Goal: Task Accomplishment & Management: Manage account settings

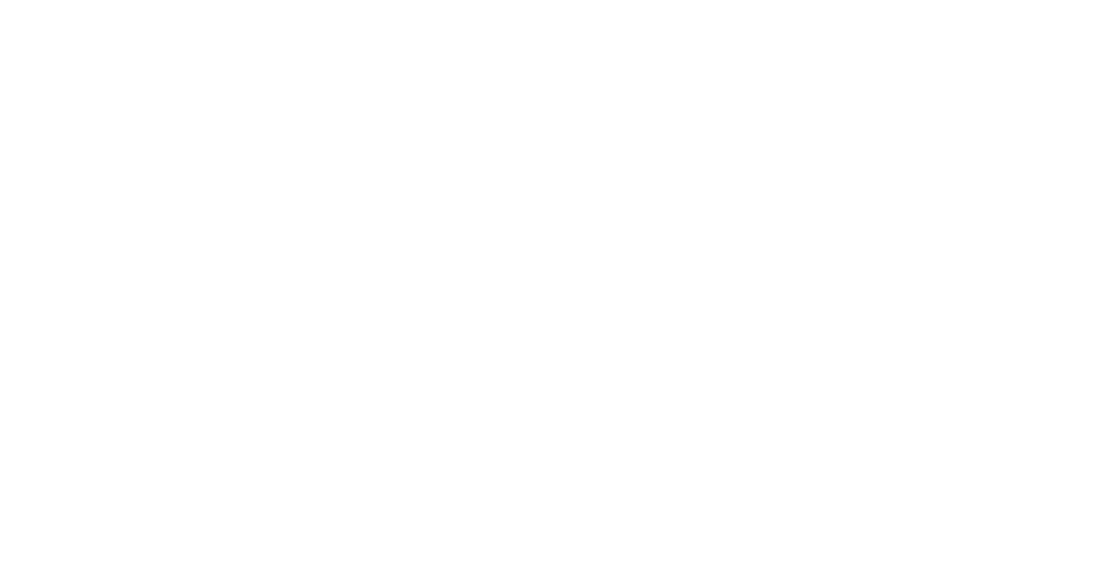
drag, startPoint x: 294, startPoint y: 157, endPoint x: 281, endPoint y: 146, distance: 17.2
click at [295, 0] on html at bounding box center [547, 0] width 1095 height 0
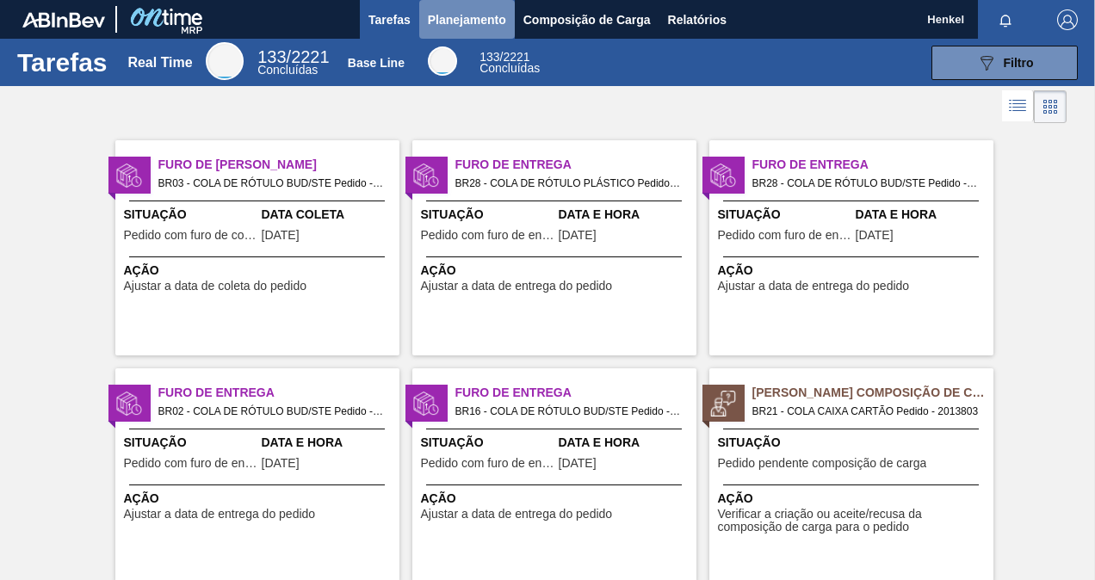
click at [492, 22] on span "Planejamento" at bounding box center [467, 19] width 78 height 21
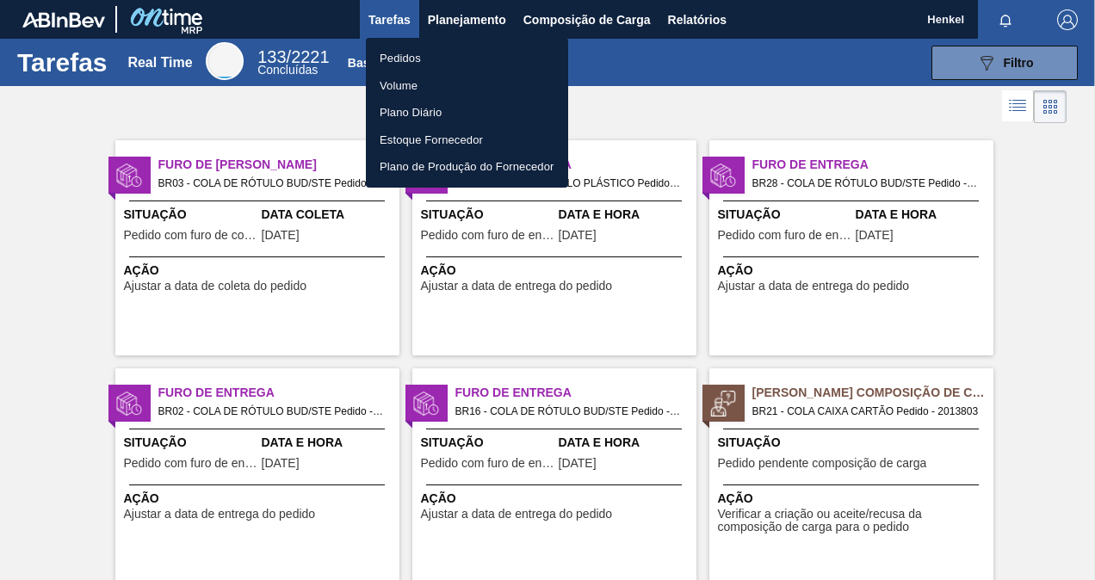
click at [402, 57] on li "Pedidos" at bounding box center [467, 59] width 202 height 28
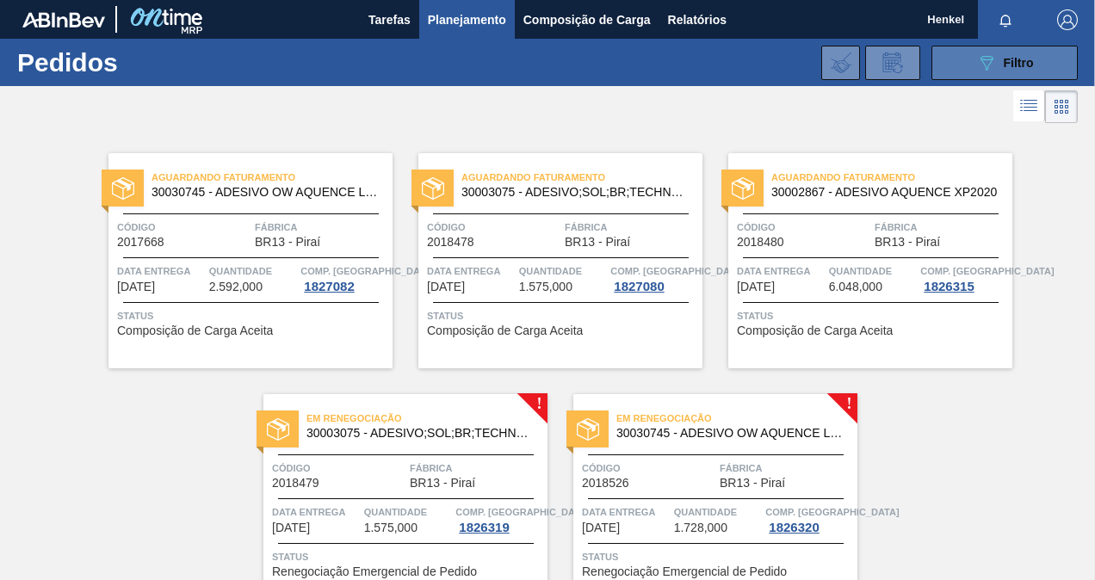
click at [995, 59] on div "089F7B8B-B2A5-4AFE-B5C0-19BA573D28AC Filtro" at bounding box center [1005, 63] width 58 height 21
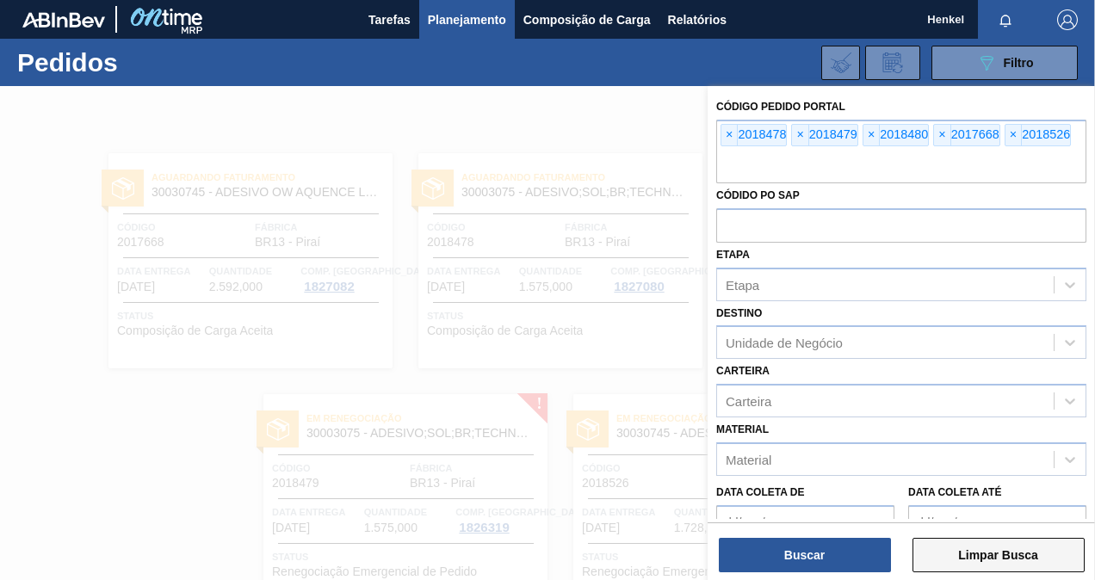
click at [998, 555] on button "Limpar Busca" at bounding box center [998, 555] width 172 height 34
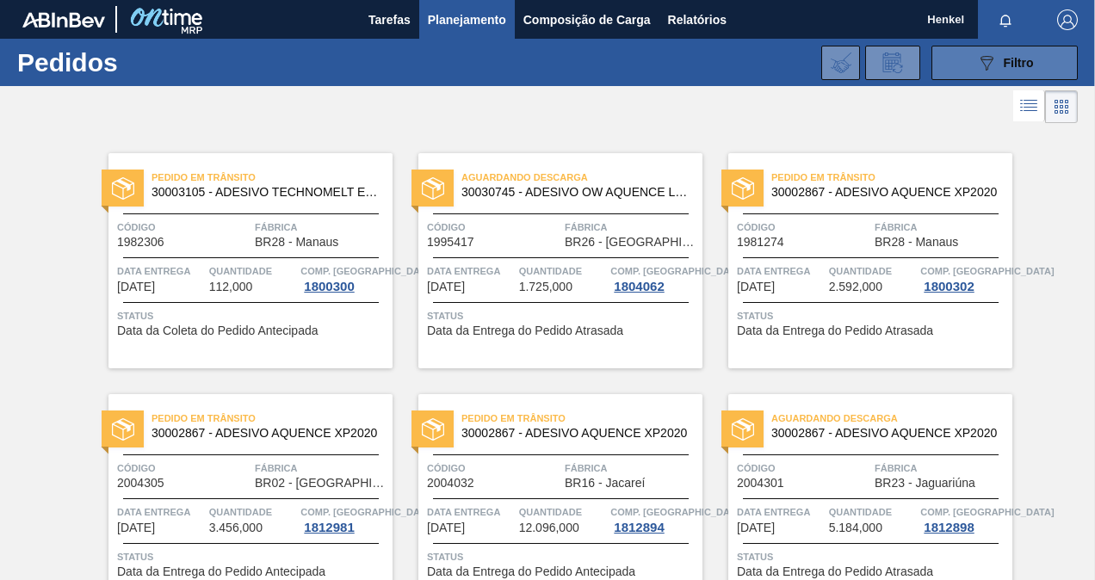
click at [996, 55] on div "089F7B8B-B2A5-4AFE-B5C0-19BA573D28AC Filtro" at bounding box center [1005, 63] width 58 height 21
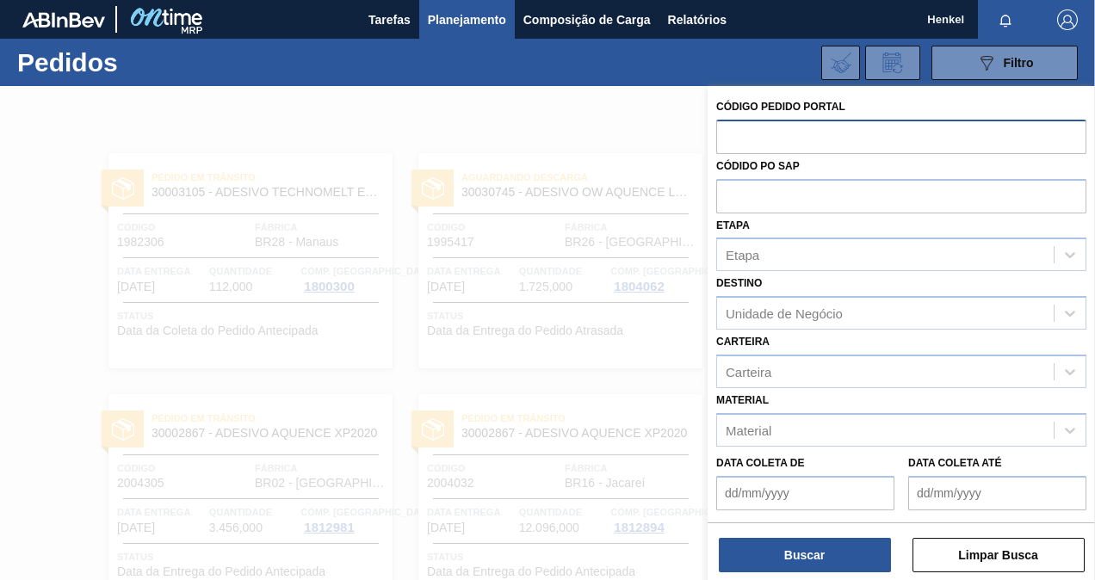
click at [881, 139] on input "text" at bounding box center [901, 136] width 370 height 33
paste input "text"
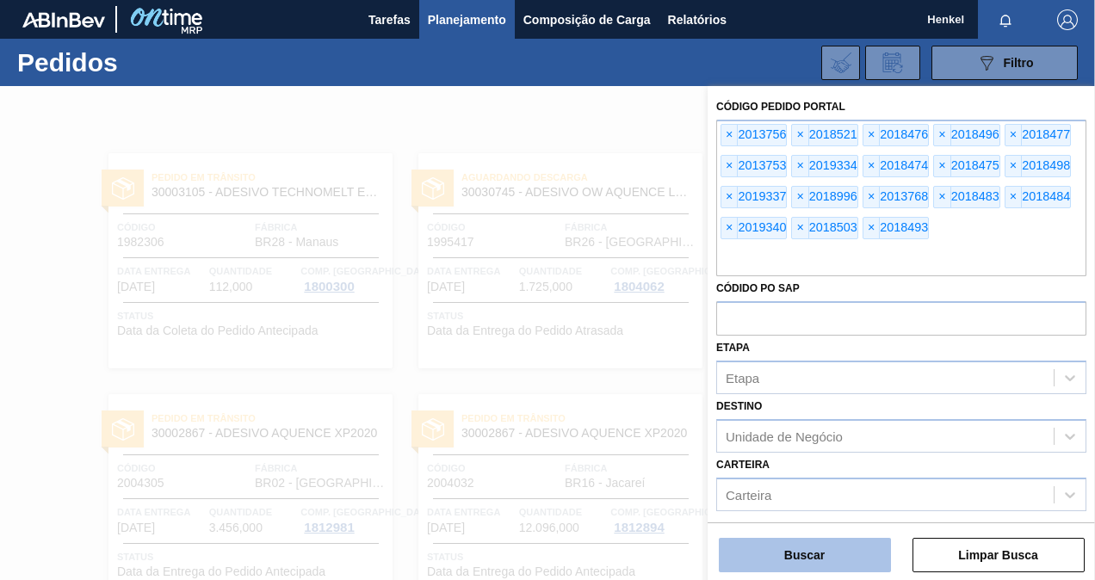
click at [823, 552] on button "Buscar" at bounding box center [805, 555] width 172 height 34
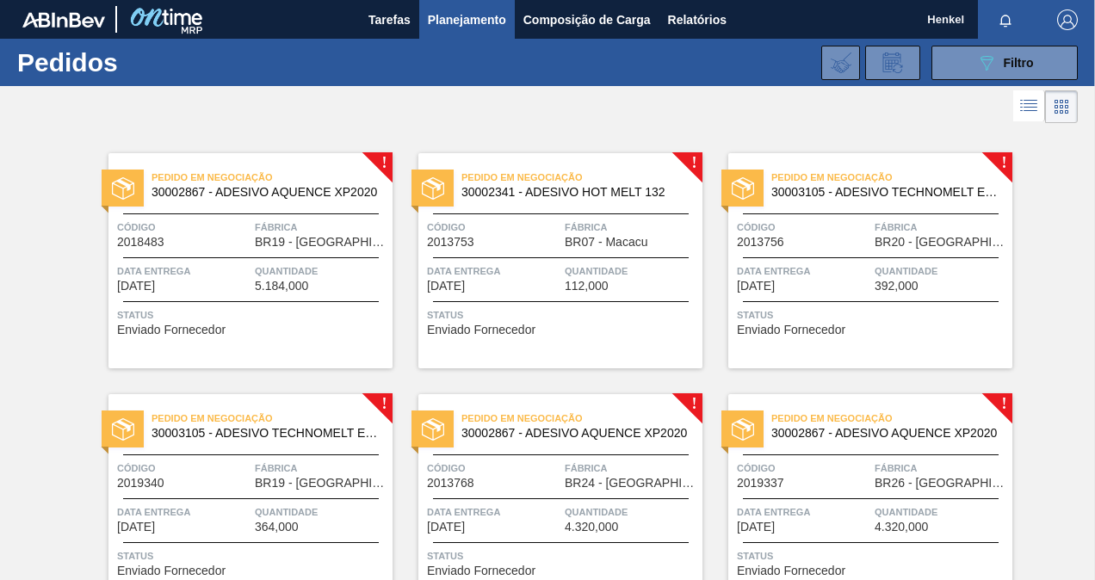
click at [251, 224] on div "Código 2018483 Fábrica BR19 - Nova Rio" at bounding box center [250, 234] width 284 height 30
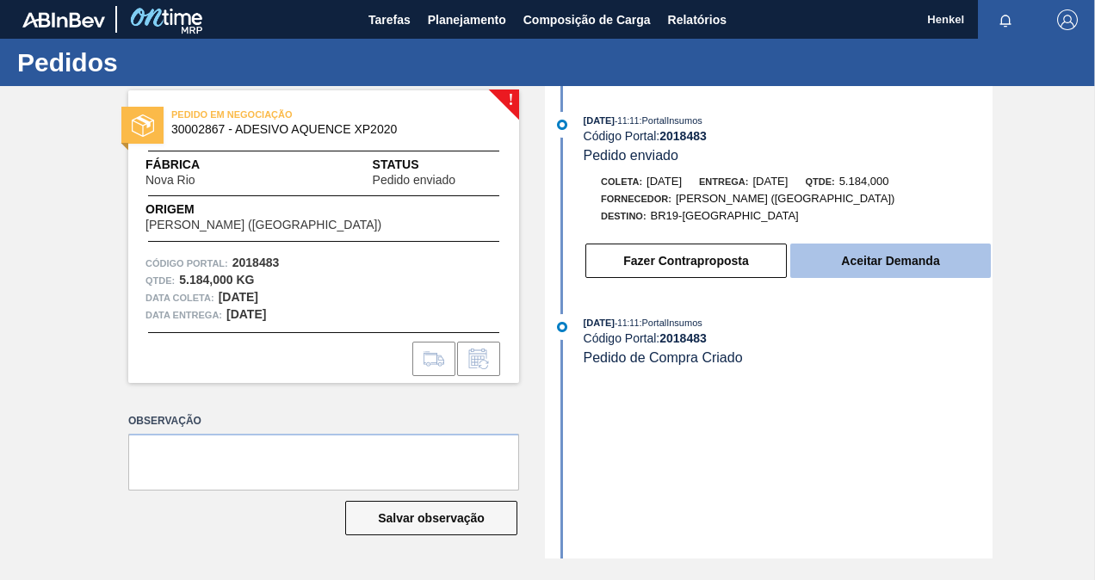
click at [893, 260] on button "Aceitar Demanda" at bounding box center [890, 261] width 201 height 34
click at [899, 264] on button "Aceitar Demanda" at bounding box center [890, 261] width 201 height 34
click at [914, 269] on button "Aceitar Demanda" at bounding box center [890, 261] width 201 height 34
click at [868, 260] on button "Aceitar Demanda" at bounding box center [890, 261] width 201 height 34
click at [886, 270] on button "Aceitar Demanda" at bounding box center [890, 261] width 201 height 34
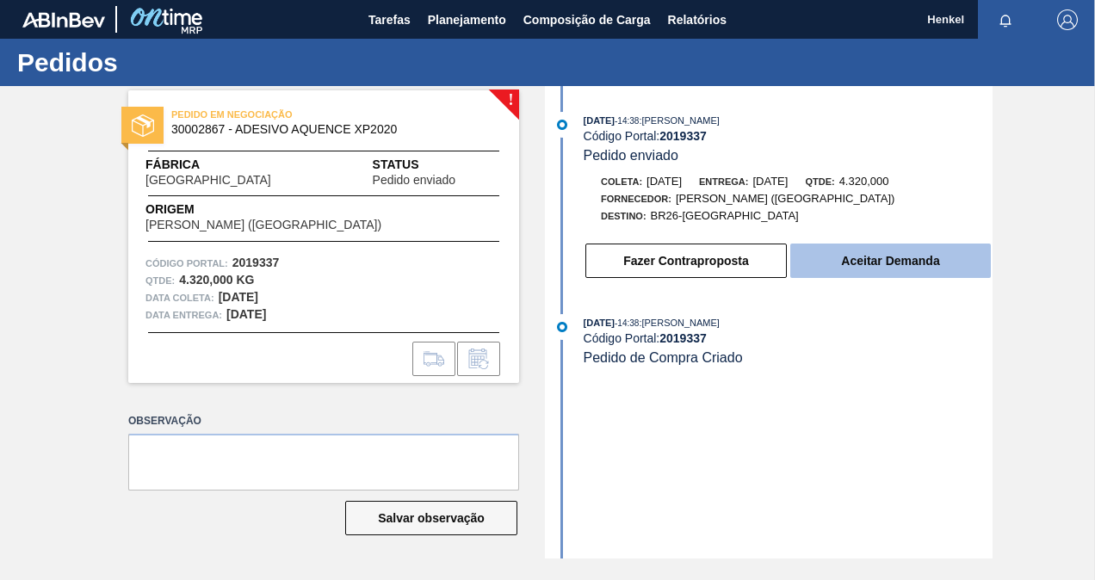
click at [920, 258] on button "Aceitar Demanda" at bounding box center [890, 261] width 201 height 34
click at [883, 269] on button "Aceitar Demanda" at bounding box center [890, 261] width 201 height 34
click at [912, 259] on button "Aceitar Demanda" at bounding box center [890, 261] width 201 height 34
click at [883, 267] on button "Aceitar Demanda" at bounding box center [890, 261] width 201 height 34
click at [915, 265] on button "Aceitar Demanda" at bounding box center [890, 261] width 201 height 34
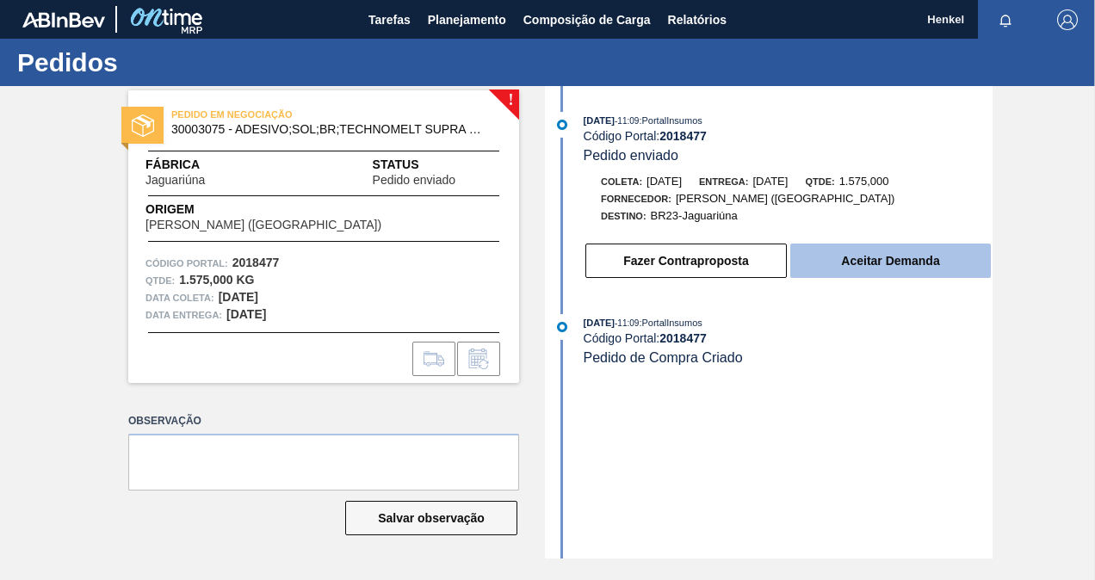
click at [872, 256] on button "Aceitar Demanda" at bounding box center [890, 261] width 201 height 34
click at [865, 250] on button "Aceitar Demanda" at bounding box center [890, 261] width 201 height 34
click at [881, 267] on button "Aceitar Demanda" at bounding box center [890, 261] width 201 height 34
click at [943, 263] on button "Aceitar Demanda" at bounding box center [890, 261] width 201 height 34
click at [869, 259] on button "Aceitar Demanda" at bounding box center [890, 261] width 201 height 34
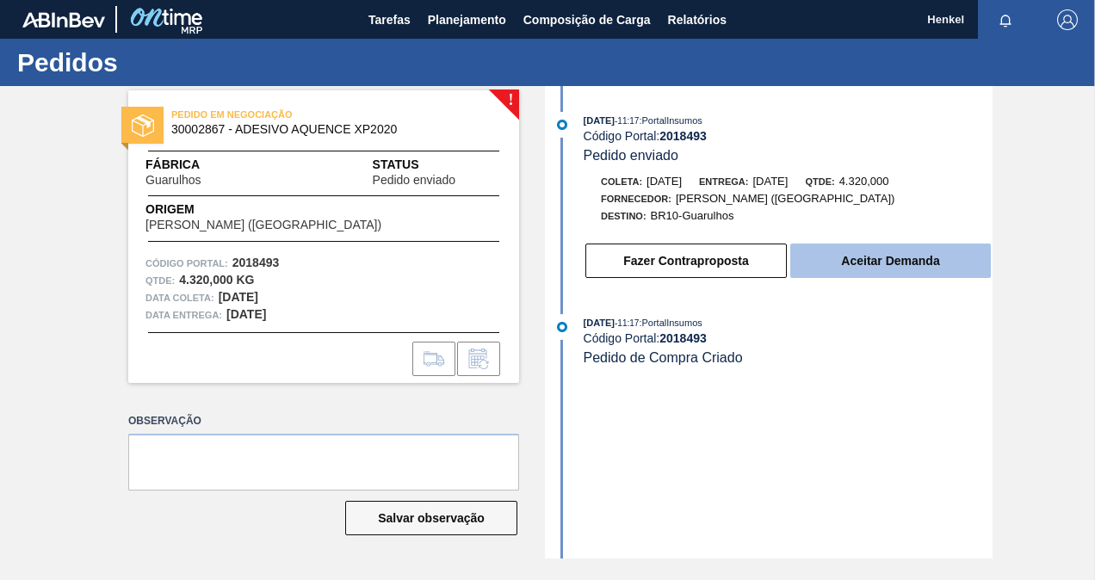
click at [838, 261] on button "Aceitar Demanda" at bounding box center [890, 261] width 201 height 34
click at [862, 247] on button "Aceitar Demanda" at bounding box center [890, 261] width 201 height 34
click at [905, 250] on button "Aceitar Demanda" at bounding box center [890, 261] width 201 height 34
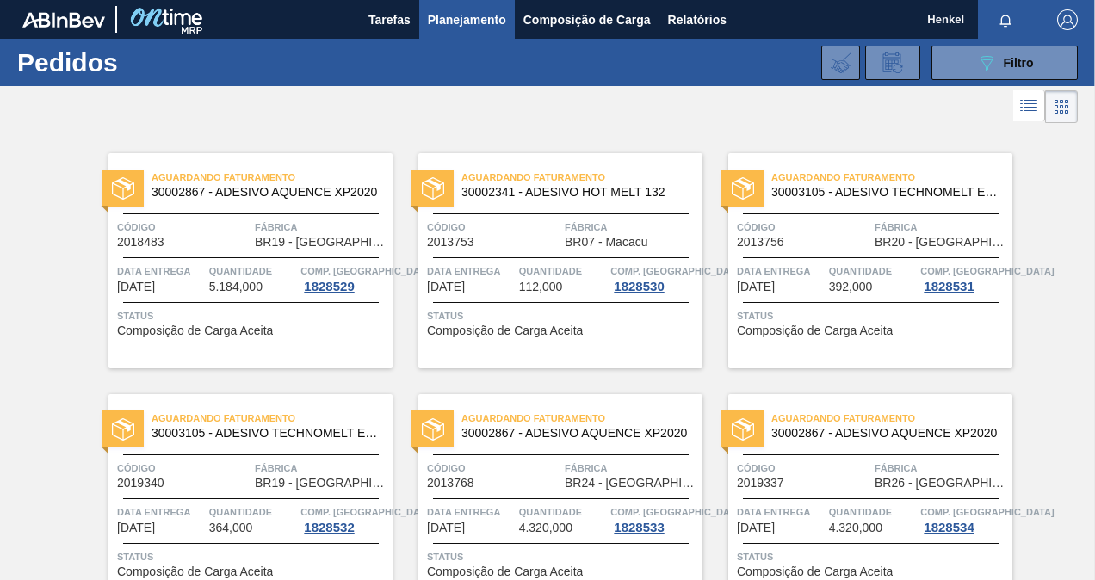
click at [207, 237] on div "Código 2018483" at bounding box center [183, 234] width 133 height 30
click at [984, 62] on icon "089F7B8B-B2A5-4AFE-B5C0-19BA573D28AC" at bounding box center [986, 63] width 21 height 21
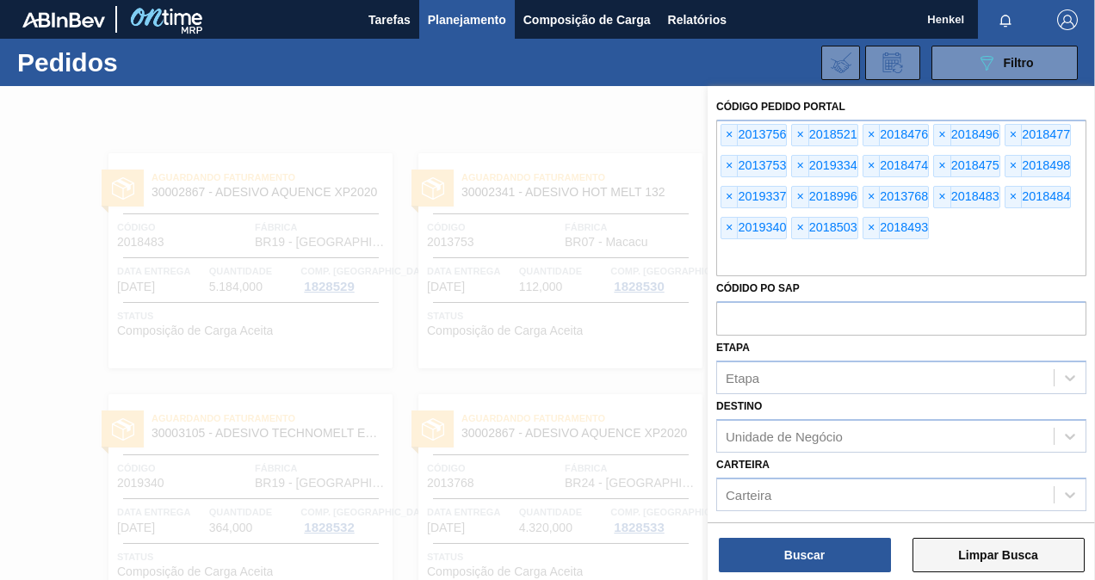
click at [992, 559] on button "Limpar Busca" at bounding box center [998, 555] width 172 height 34
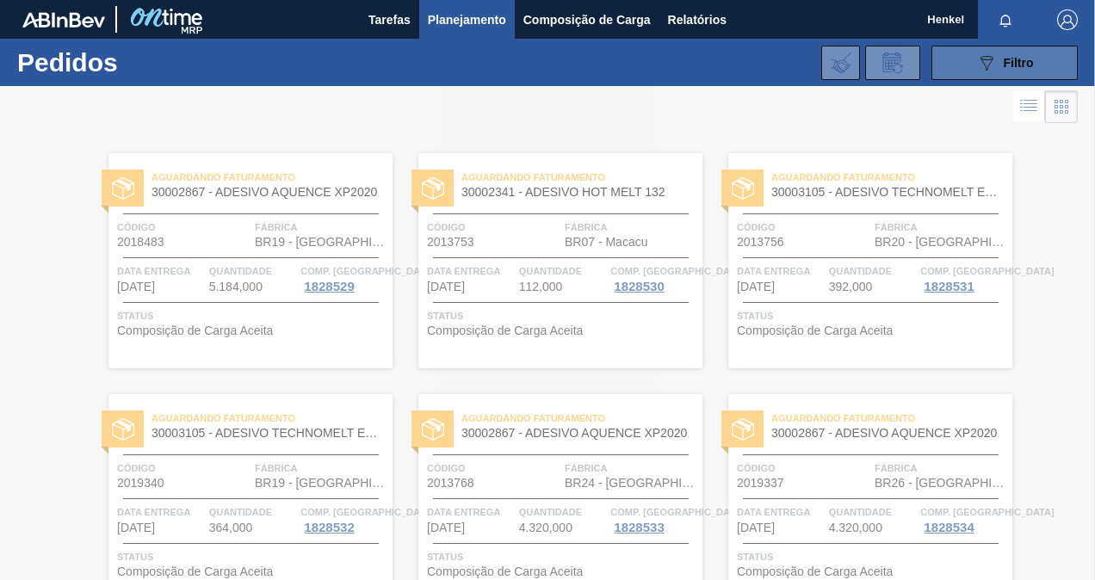
click at [1029, 59] on span "Filtro" at bounding box center [1019, 63] width 30 height 14
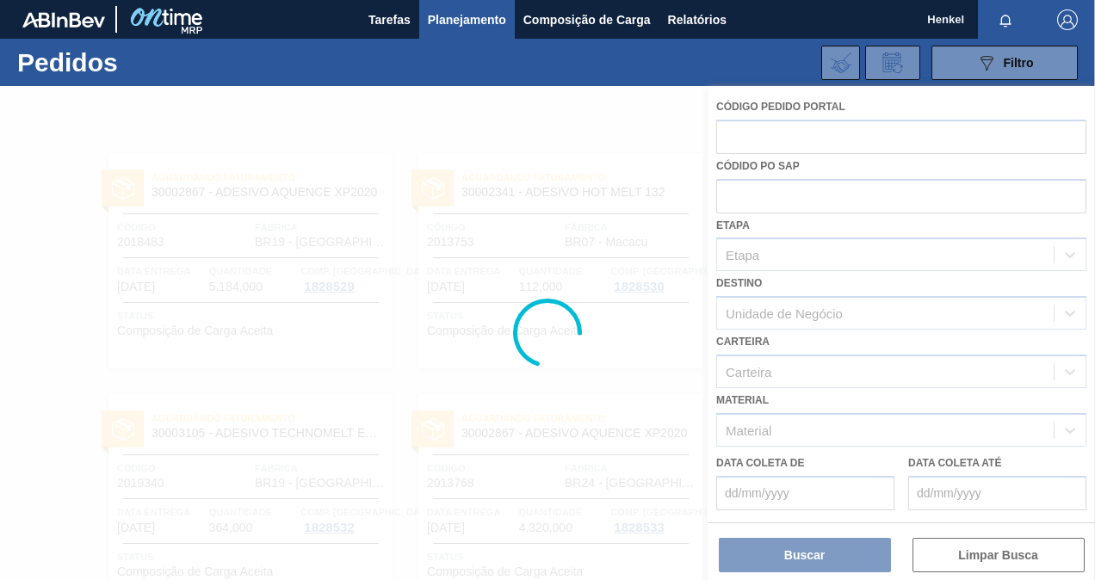
click at [904, 130] on div at bounding box center [547, 333] width 1095 height 494
click at [828, 145] on div at bounding box center [547, 333] width 1095 height 494
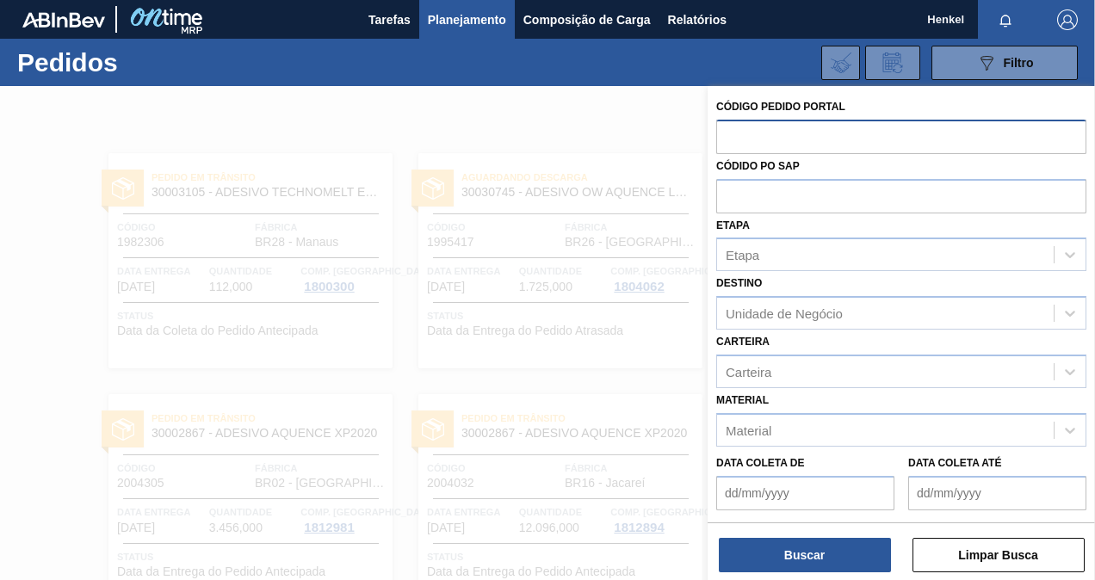
click at [880, 129] on input "text" at bounding box center [901, 136] width 370 height 33
paste input "text"
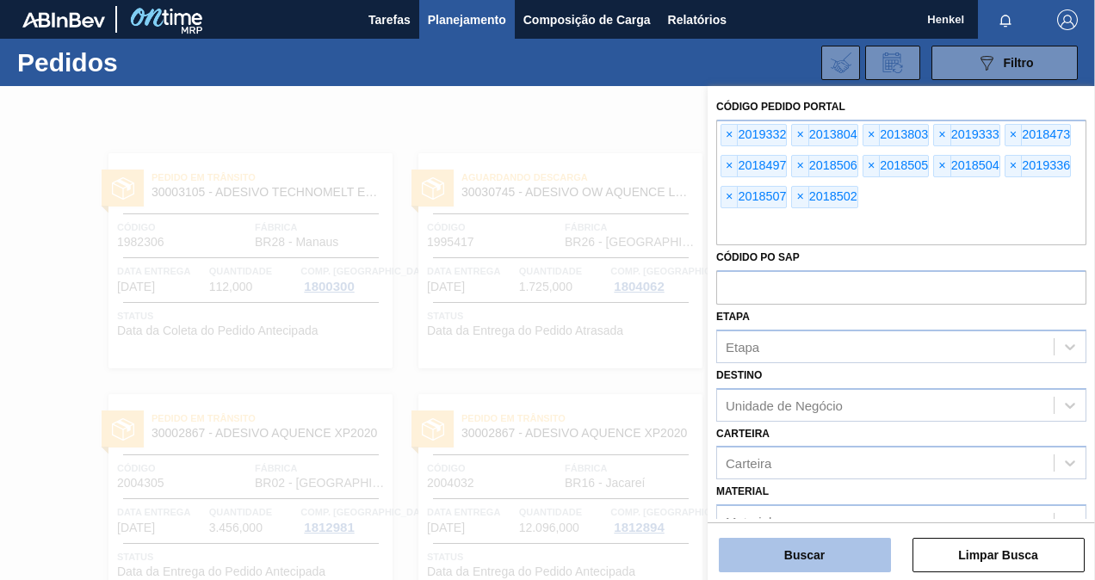
click at [816, 551] on button "Buscar" at bounding box center [805, 555] width 172 height 34
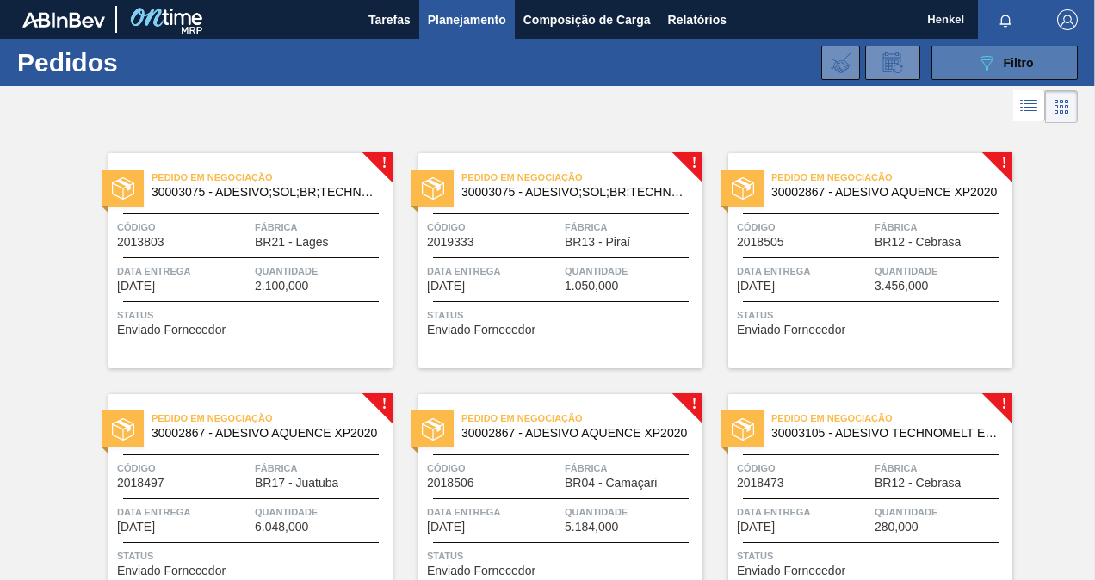
click at [1029, 57] on span "Filtro" at bounding box center [1019, 63] width 30 height 14
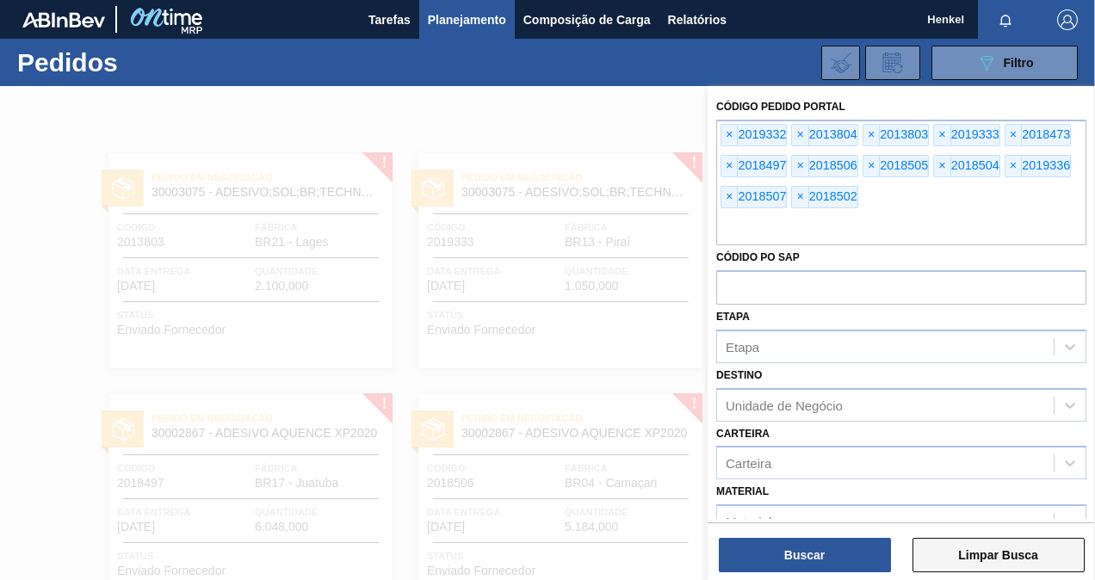
click at [964, 558] on button "Limpar Busca" at bounding box center [998, 555] width 172 height 34
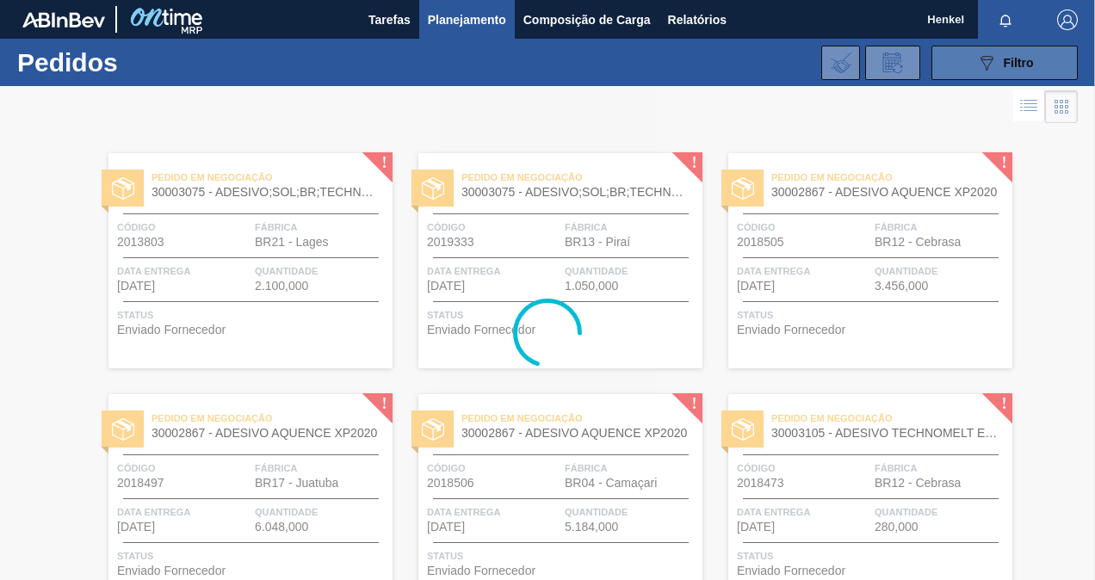
click at [997, 60] on div "089F7B8B-B2A5-4AFE-B5C0-19BA573D28AC Filtro" at bounding box center [1005, 63] width 58 height 21
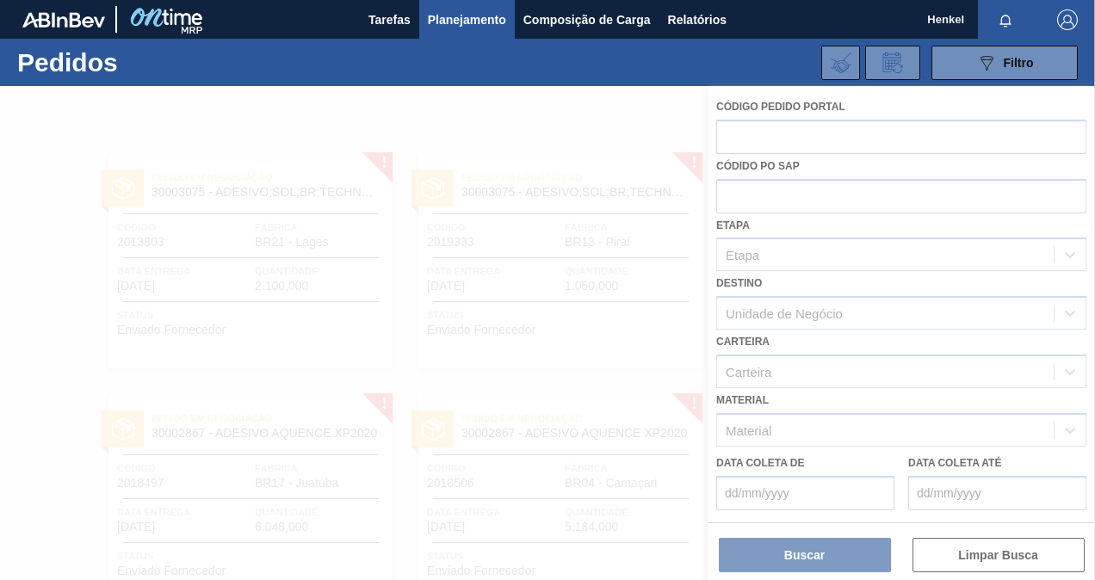
click at [868, 138] on div at bounding box center [547, 333] width 1095 height 494
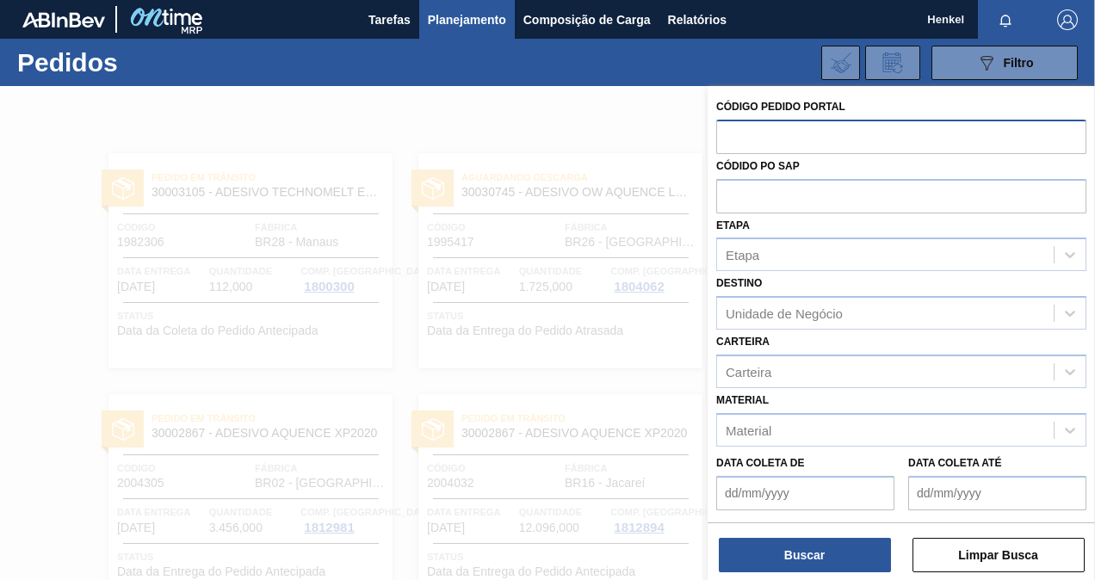
click at [865, 133] on input "text" at bounding box center [901, 136] width 370 height 33
paste input "text"
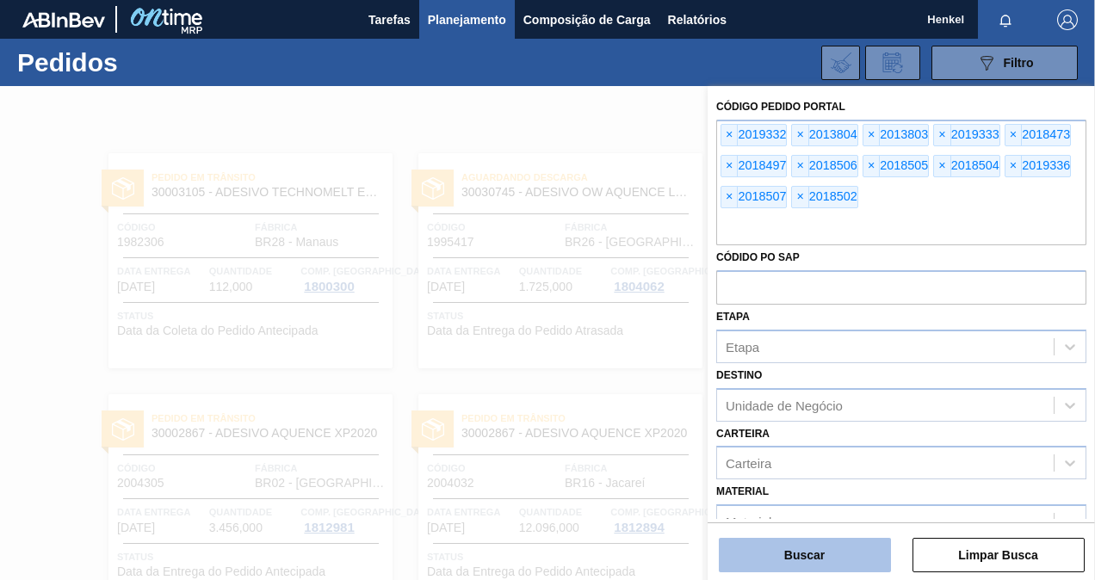
click at [813, 554] on button "Buscar" at bounding box center [805, 555] width 172 height 34
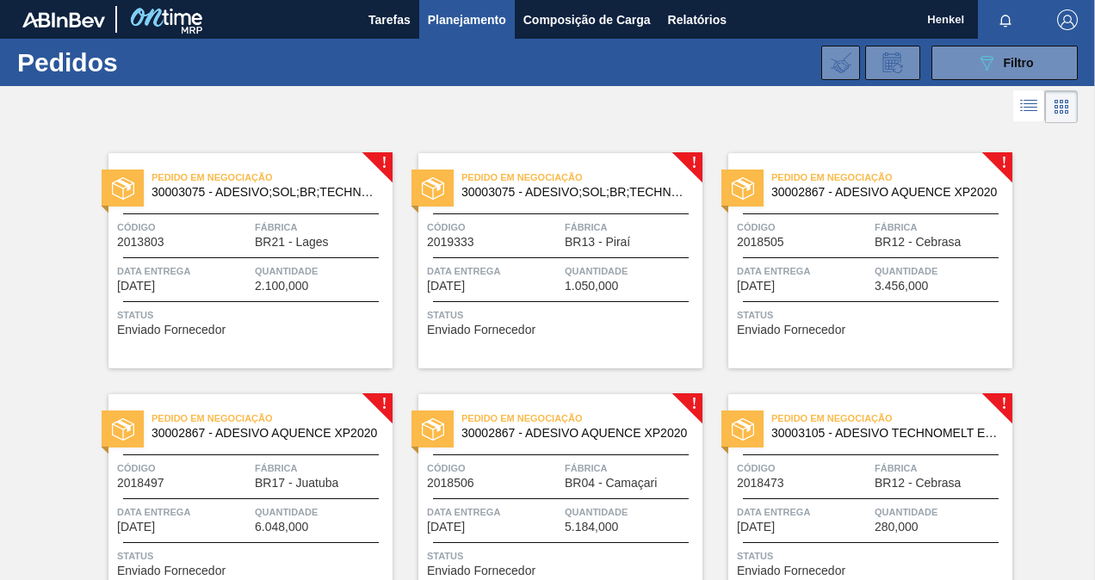
click at [210, 228] on span "Código" at bounding box center [183, 227] width 133 height 17
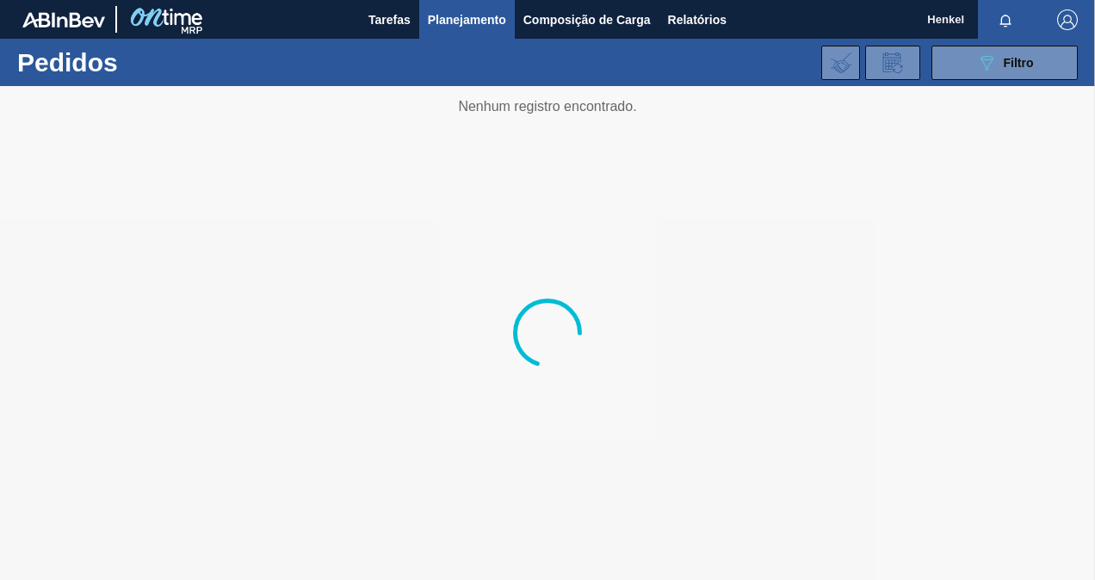
click at [596, 348] on div at bounding box center [547, 333] width 1095 height 494
click at [443, 244] on div at bounding box center [547, 333] width 1095 height 494
click at [499, 19] on span "Planejamento" at bounding box center [467, 19] width 78 height 21
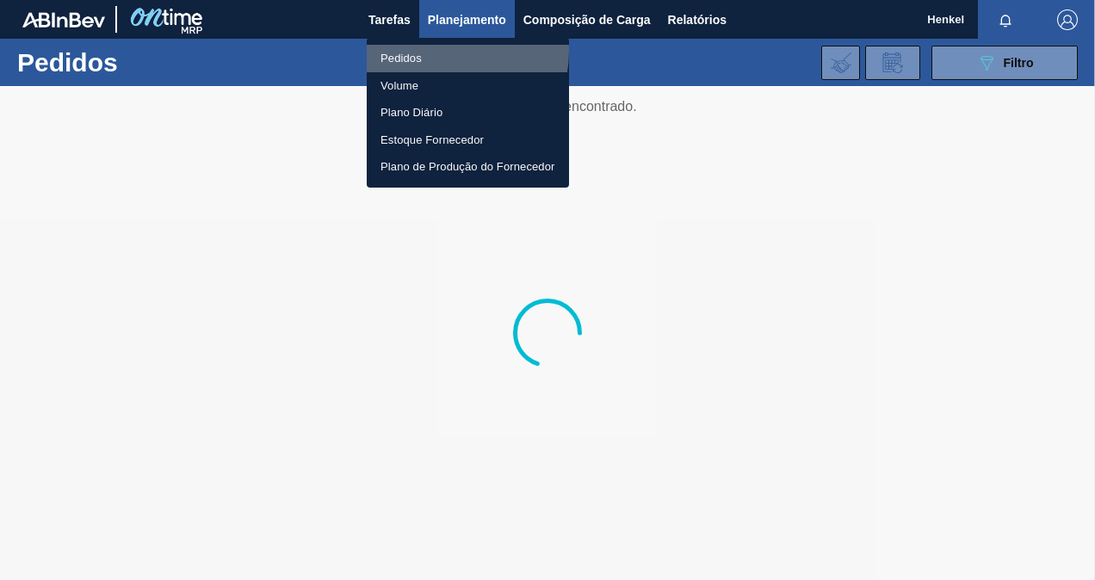
click at [436, 51] on li "Pedidos" at bounding box center [468, 59] width 202 height 28
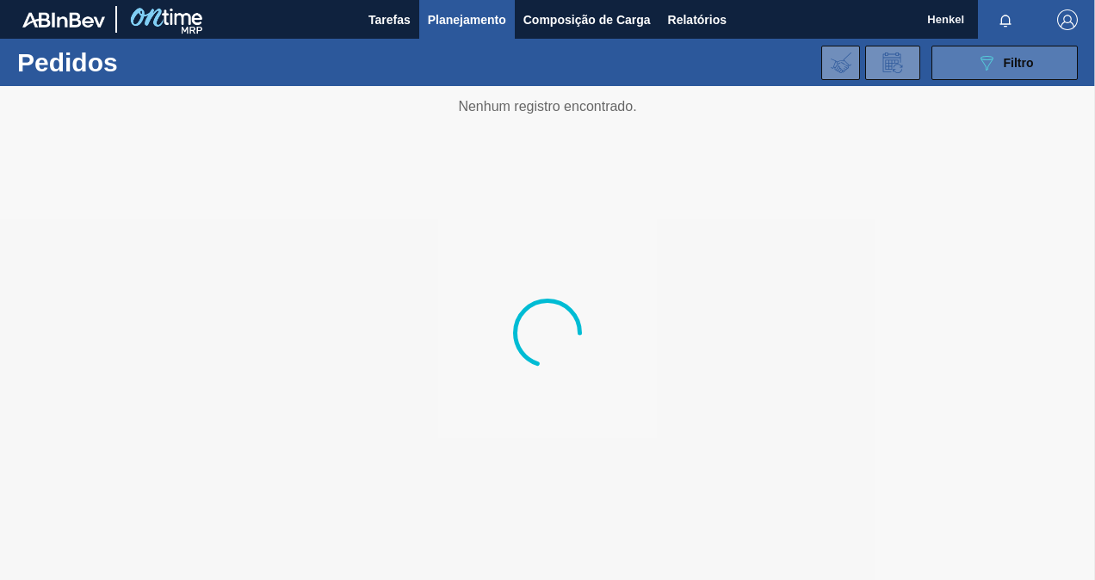
click at [1004, 60] on div "089F7B8B-B2A5-4AFE-B5C0-19BA573D28AC Filtro" at bounding box center [1005, 63] width 58 height 21
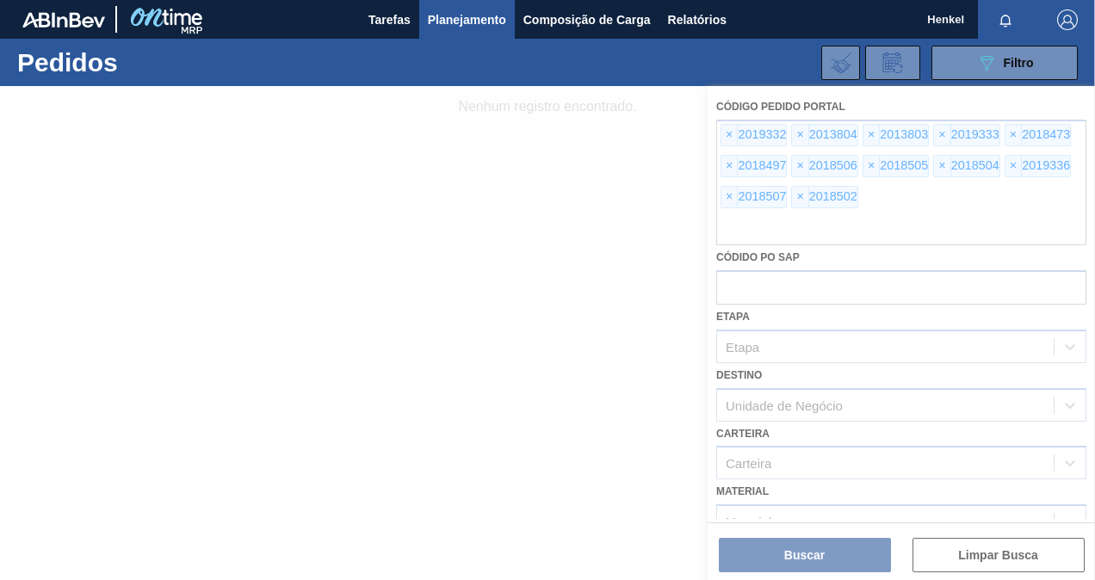
click at [889, 208] on div at bounding box center [547, 333] width 1095 height 494
click at [885, 200] on div at bounding box center [547, 333] width 1095 height 494
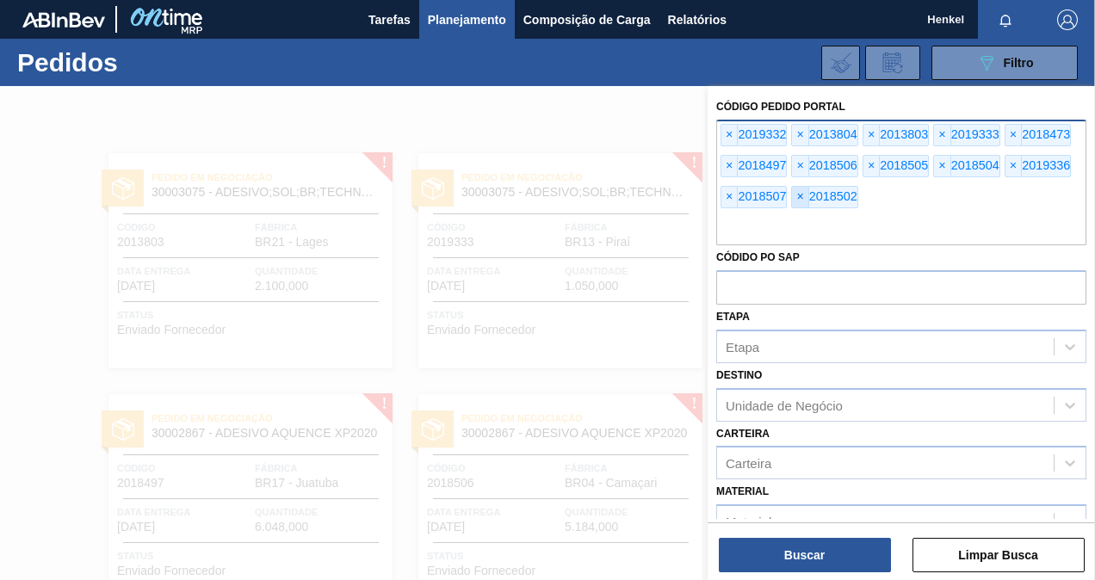
click at [800, 195] on span "×" at bounding box center [800, 197] width 16 height 21
click at [794, 162] on span "×" at bounding box center [800, 166] width 16 height 21
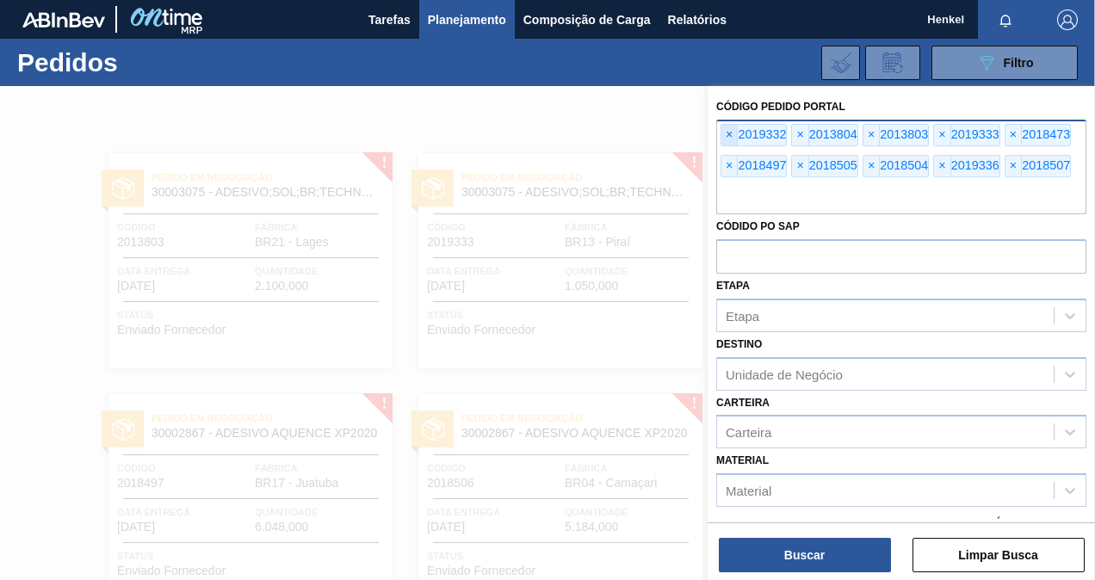
click at [727, 127] on span "×" at bounding box center [729, 135] width 16 height 21
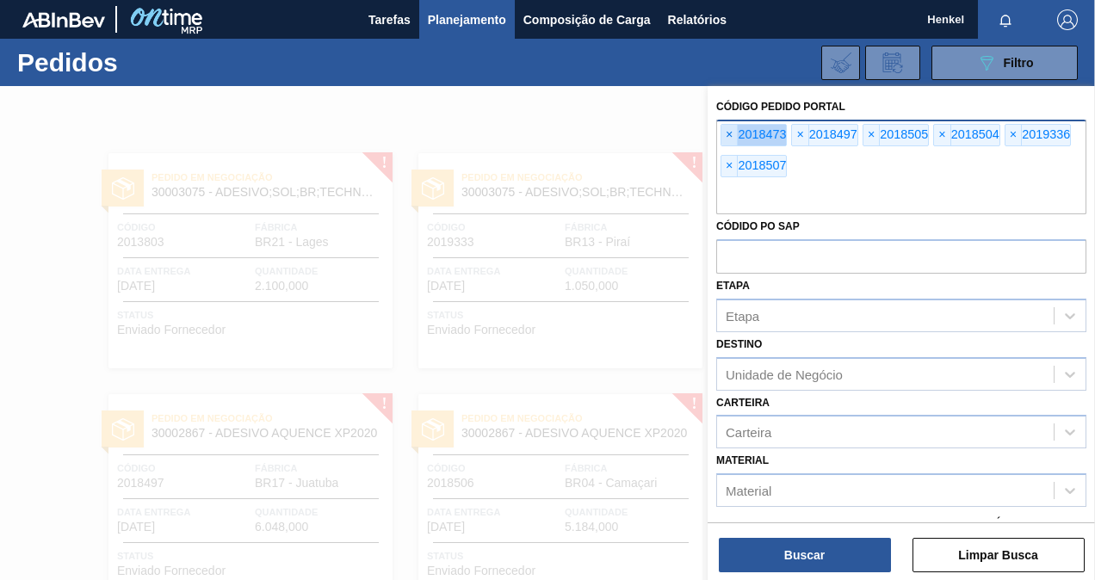
click at [727, 127] on span "×" at bounding box center [729, 135] width 16 height 21
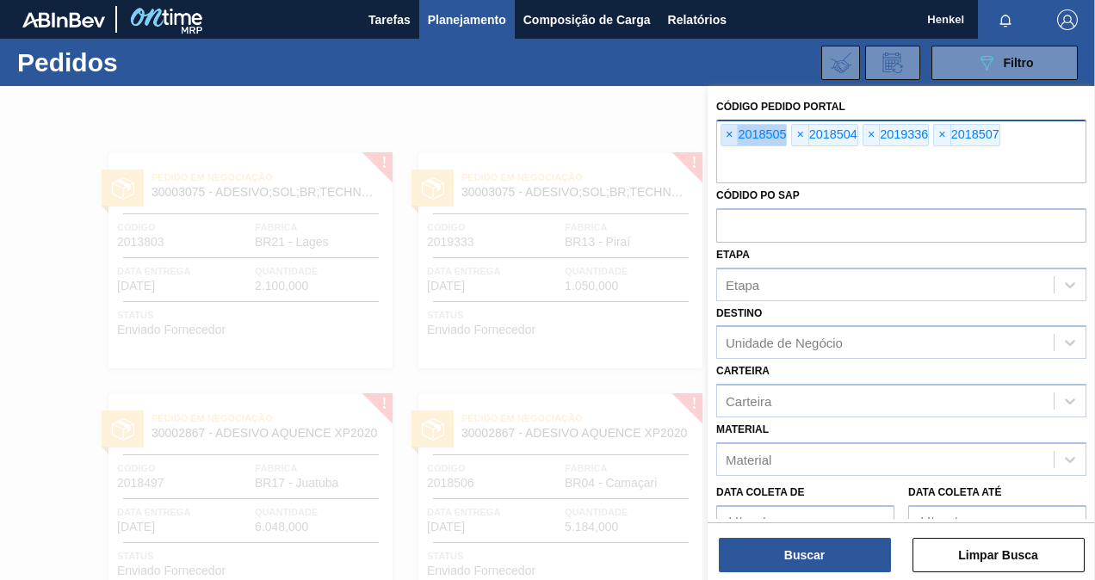
click at [727, 127] on span "×" at bounding box center [729, 135] width 16 height 21
click at [727, 128] on span "×" at bounding box center [729, 135] width 16 height 21
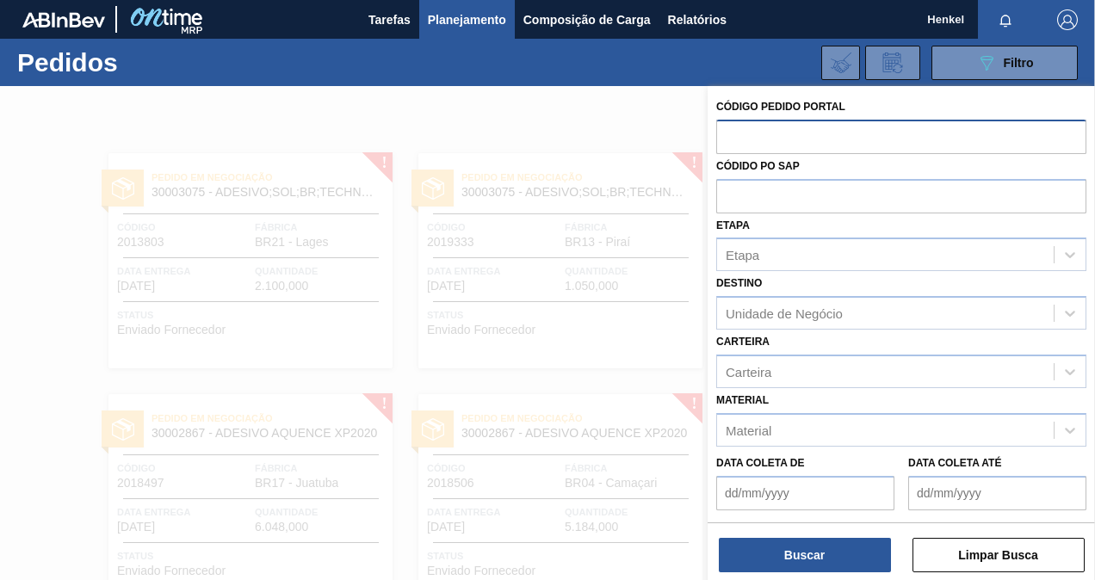
click at [800, 125] on input "text" at bounding box center [901, 136] width 370 height 33
paste input "text"
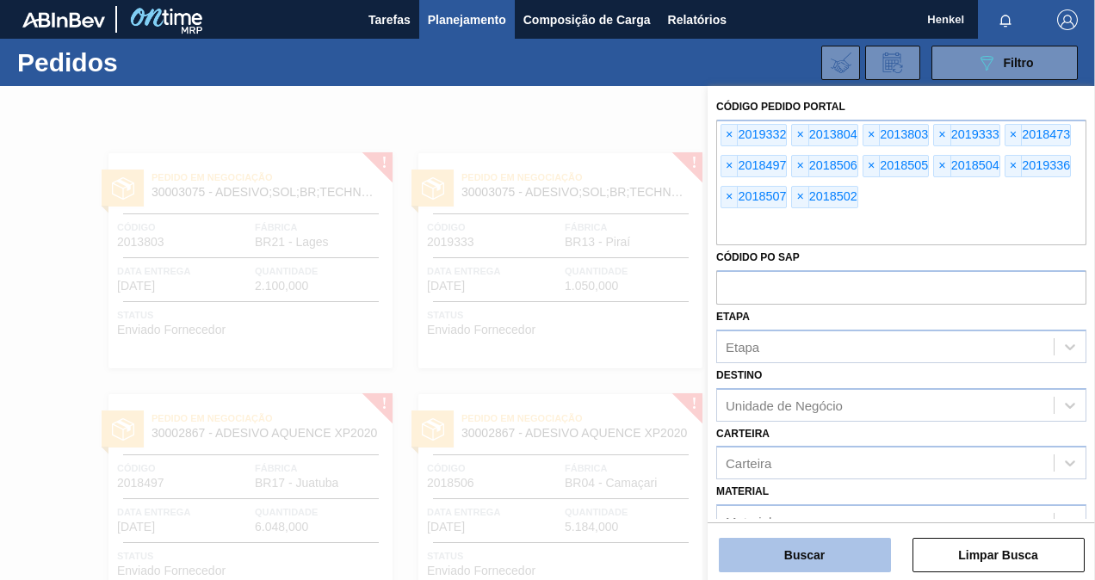
click at [838, 567] on button "Buscar" at bounding box center [805, 555] width 172 height 34
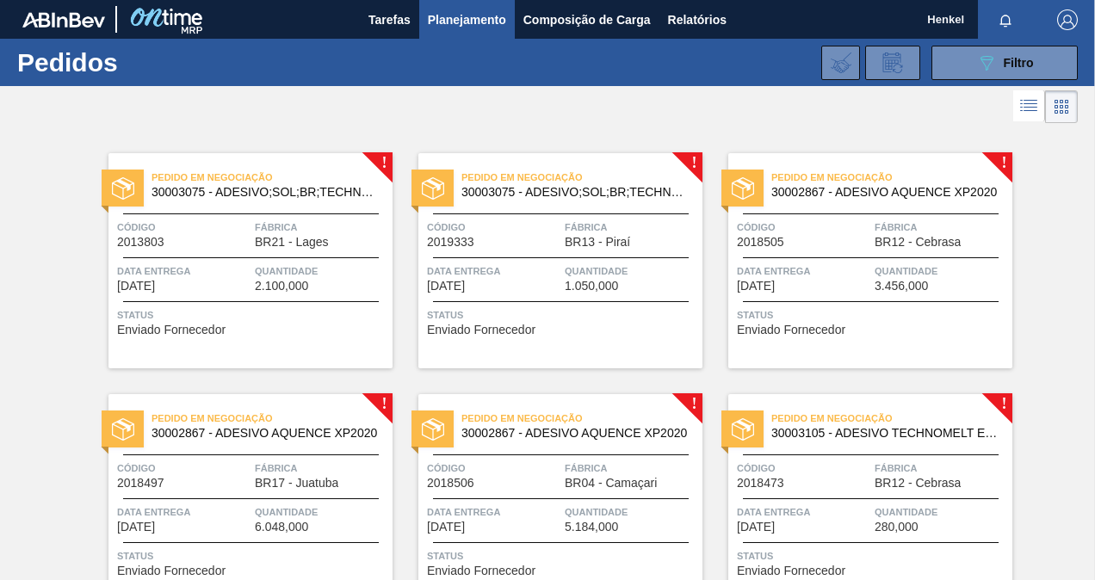
click at [205, 250] on div "Pedido em Negociação 30003075 - ADESIVO;SOL;BR;TECHNOMELT SUPRA HT 35125 Código…" at bounding box center [250, 260] width 284 height 215
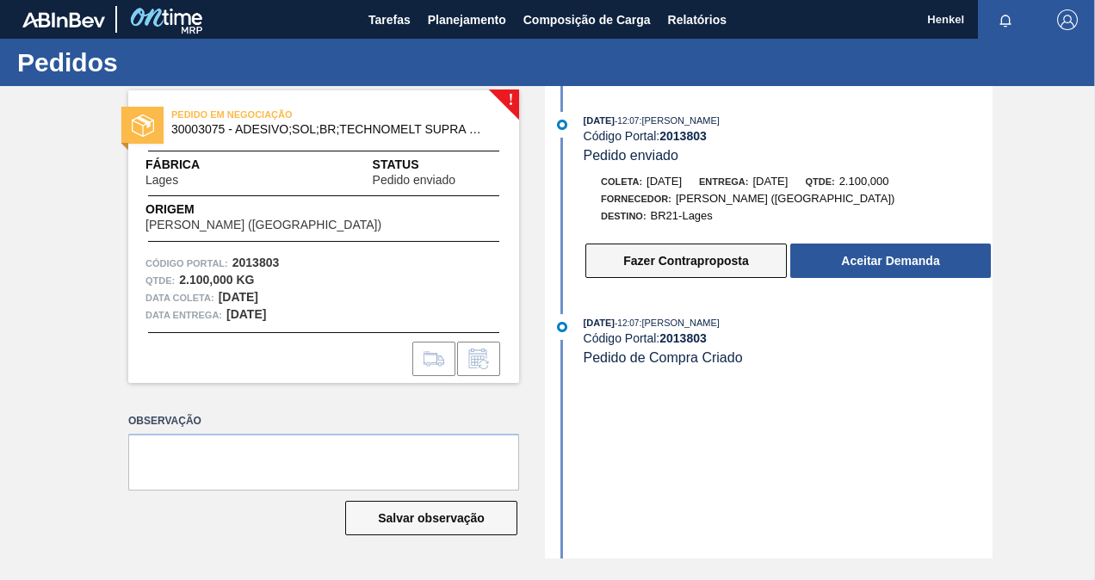
click at [655, 258] on button "Fazer Contraproposta" at bounding box center [685, 261] width 201 height 34
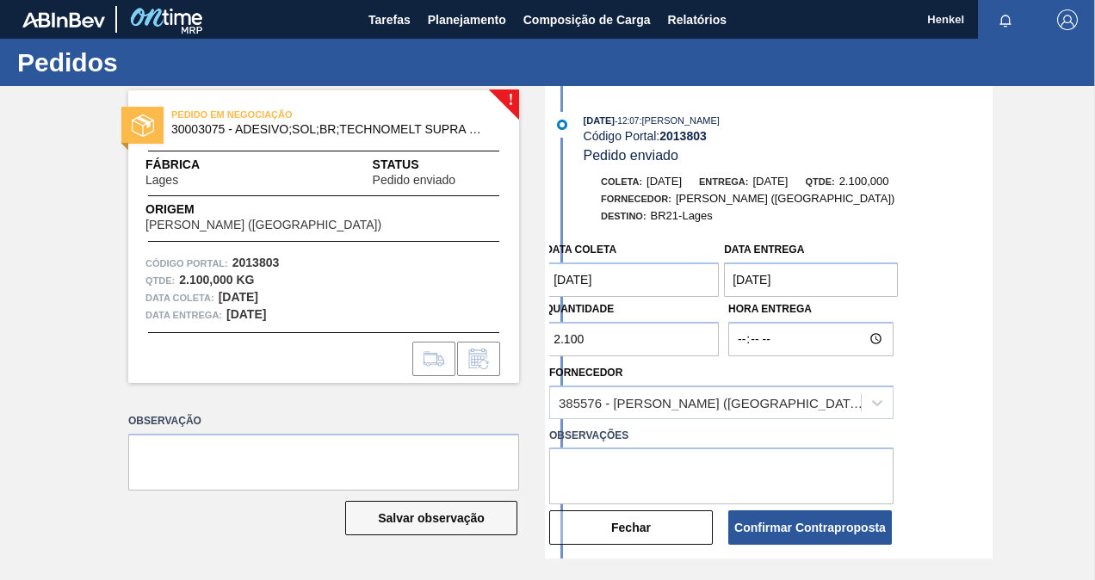
scroll to position [86, 0]
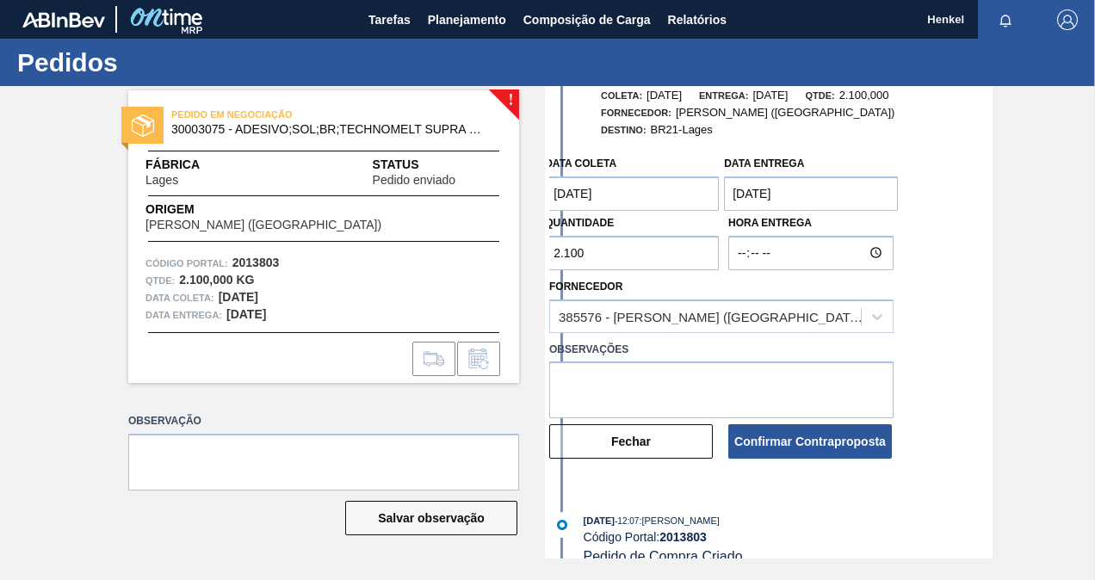
click at [752, 188] on entrega "[DATE]" at bounding box center [811, 193] width 174 height 34
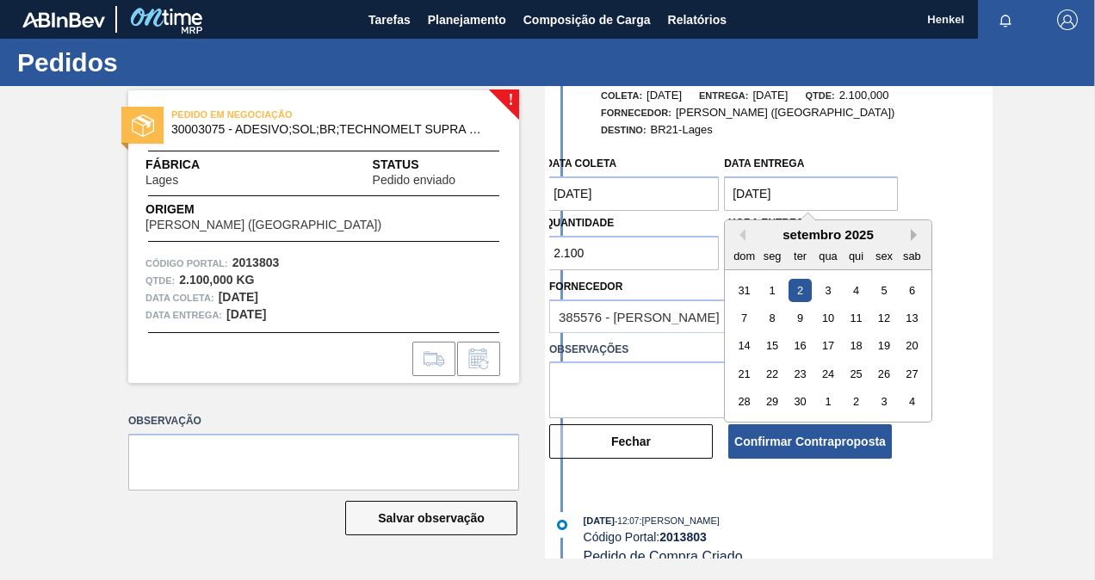
click at [920, 232] on button "Next Month" at bounding box center [917, 235] width 12 height 12
click at [833, 317] on div "8" at bounding box center [828, 317] width 23 height 23
type entrega "08/10/2025"
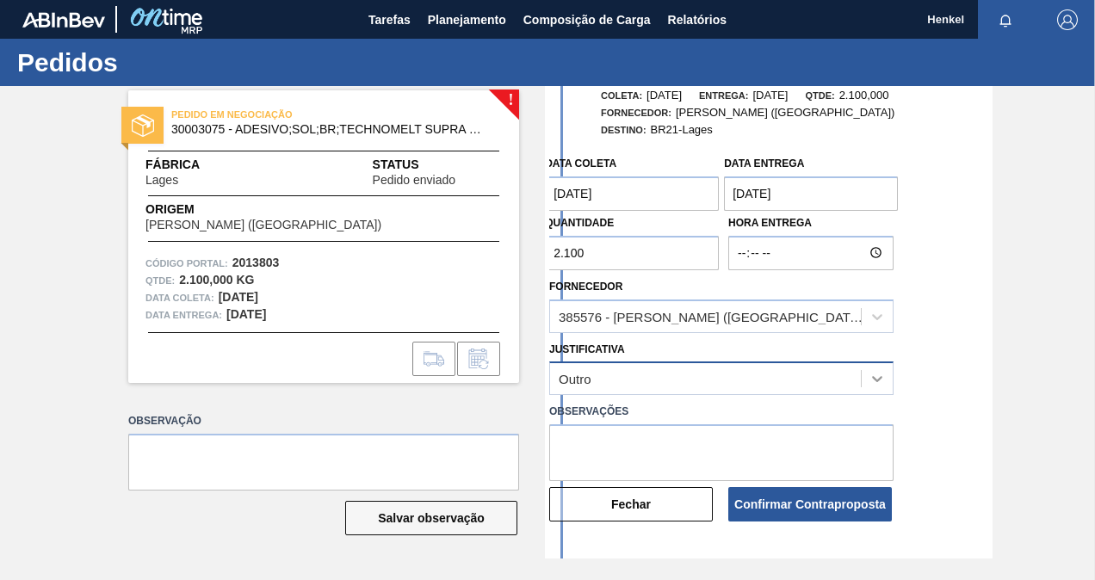
click at [869, 375] on icon at bounding box center [876, 378] width 17 height 17
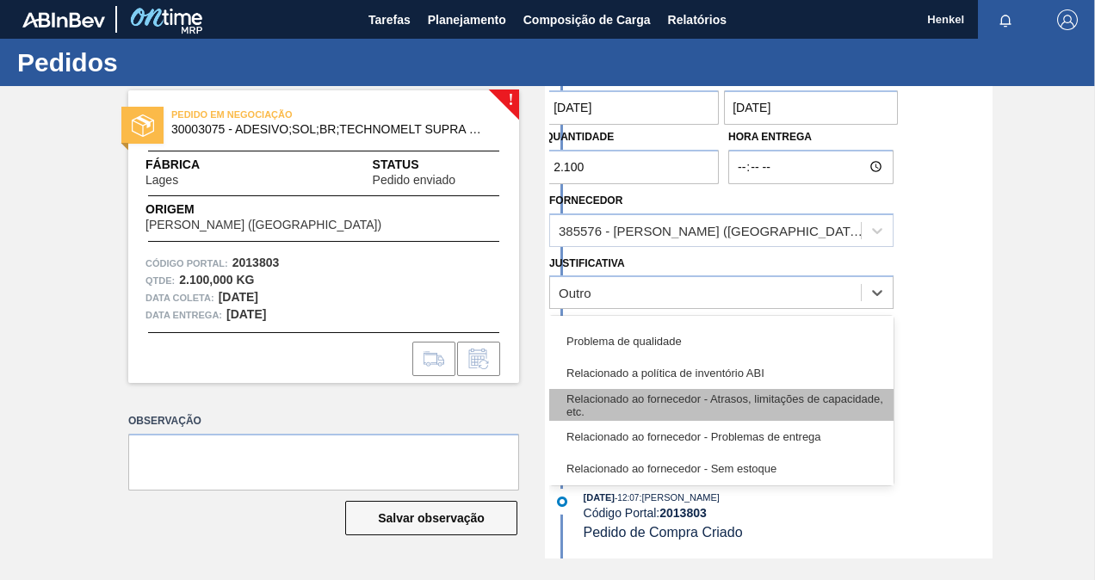
scroll to position [411, 0]
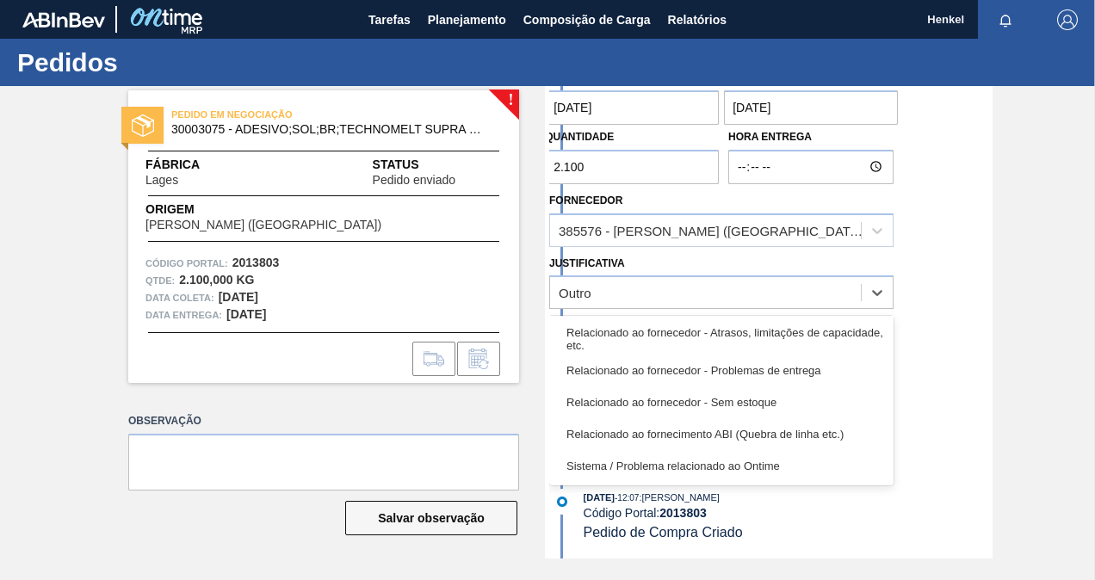
click at [775, 375] on div "Relacionado ao fornecedor - Problemas de entrega" at bounding box center [721, 371] width 344 height 32
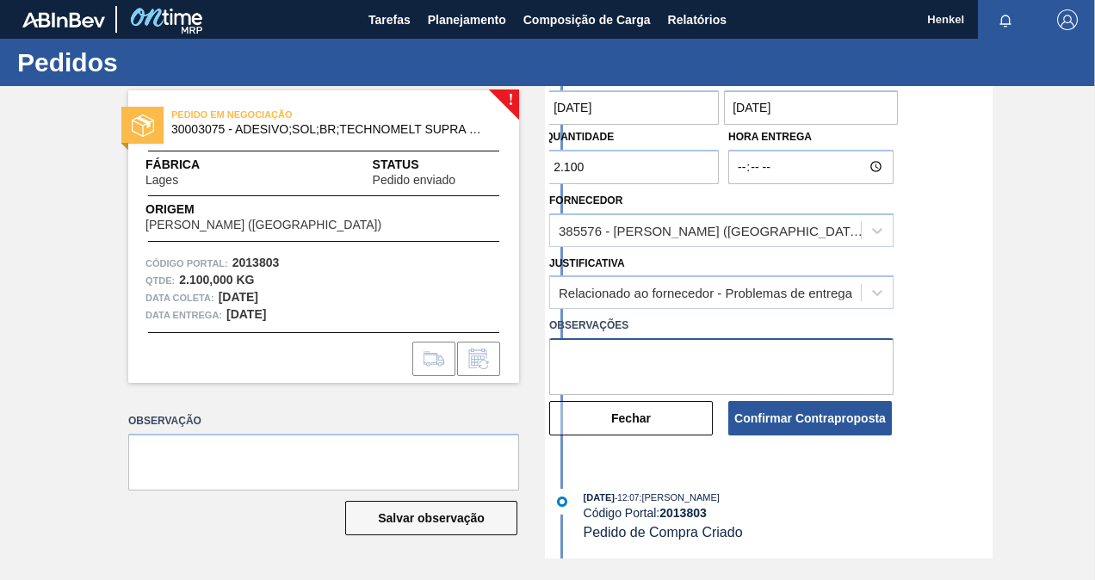
click at [618, 362] on textarea at bounding box center [721, 366] width 344 height 57
paste textarea "Data ajustada de acordo com lead time da unidade"
type textarea "Data ajustada de acordo com lead time da unidade"
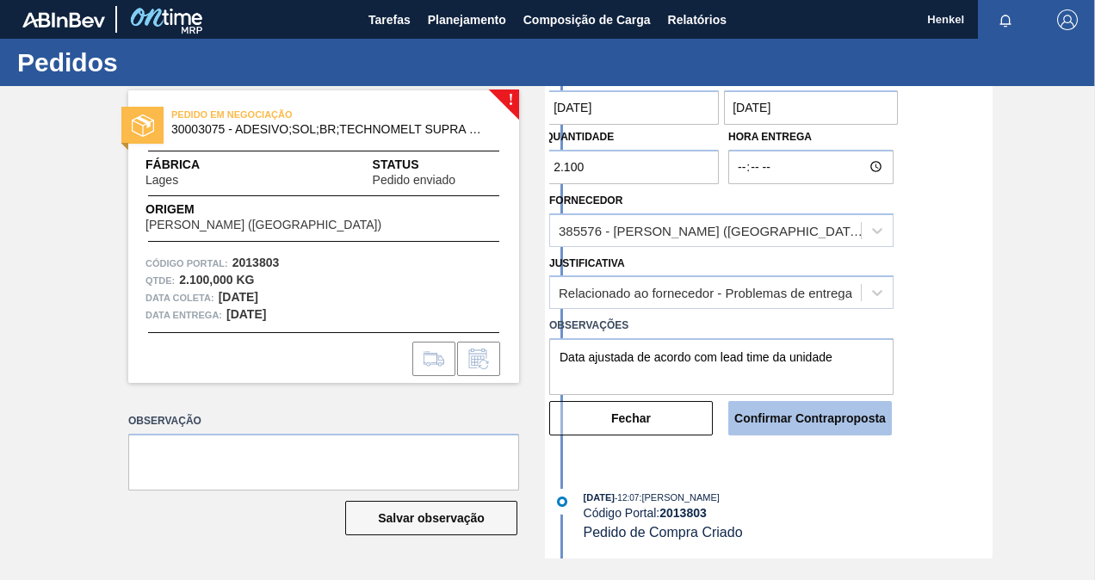
click at [782, 415] on button "Confirmar Contraproposta" at bounding box center [810, 418] width 164 height 34
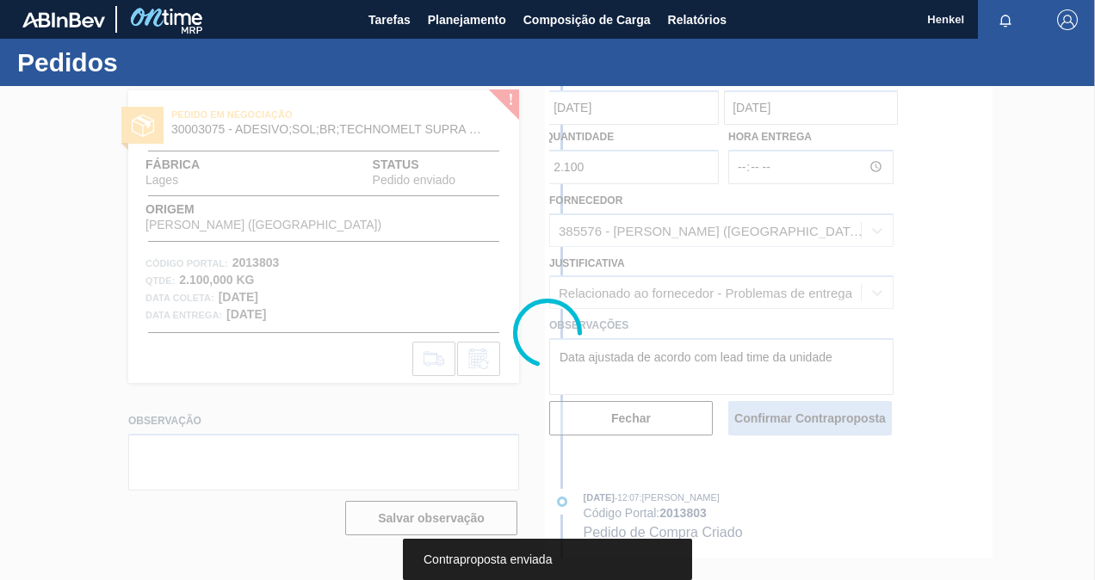
scroll to position [0, 0]
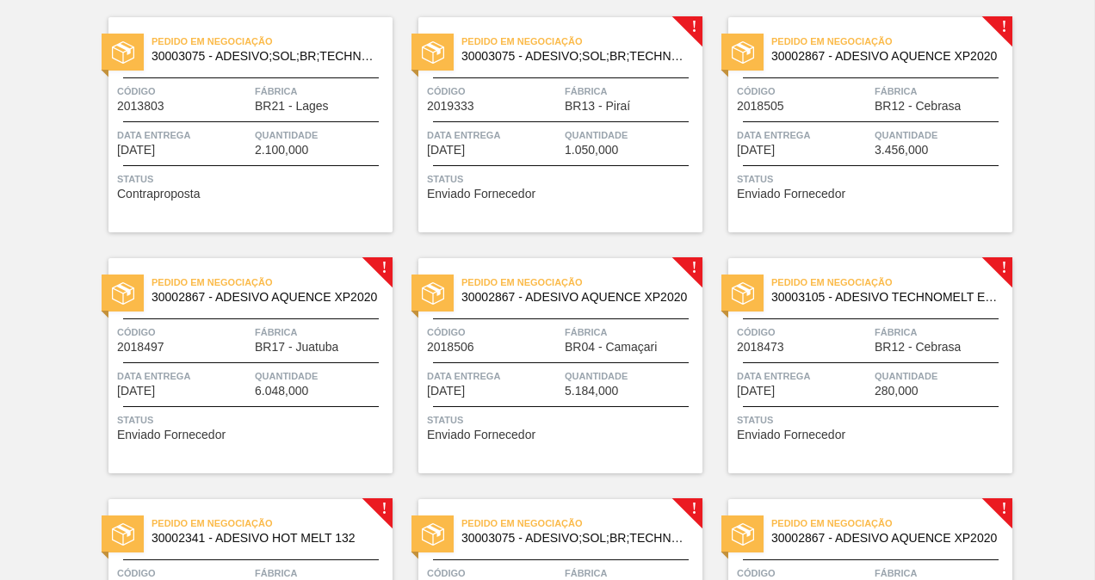
scroll to position [58, 0]
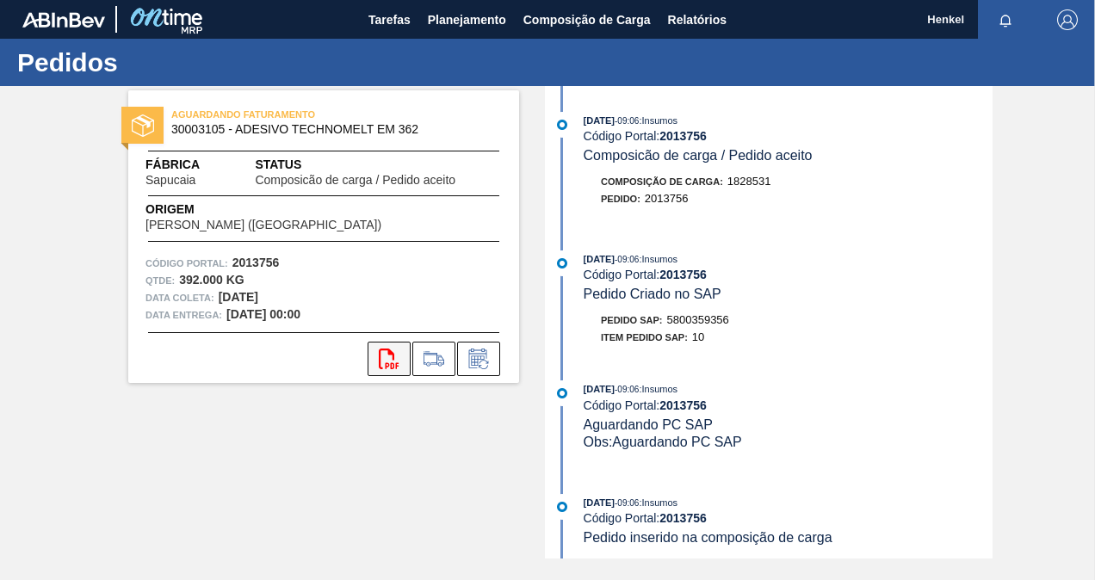
click at [390, 359] on icon "svg{fill:#ff0000}" at bounding box center [389, 359] width 21 height 21
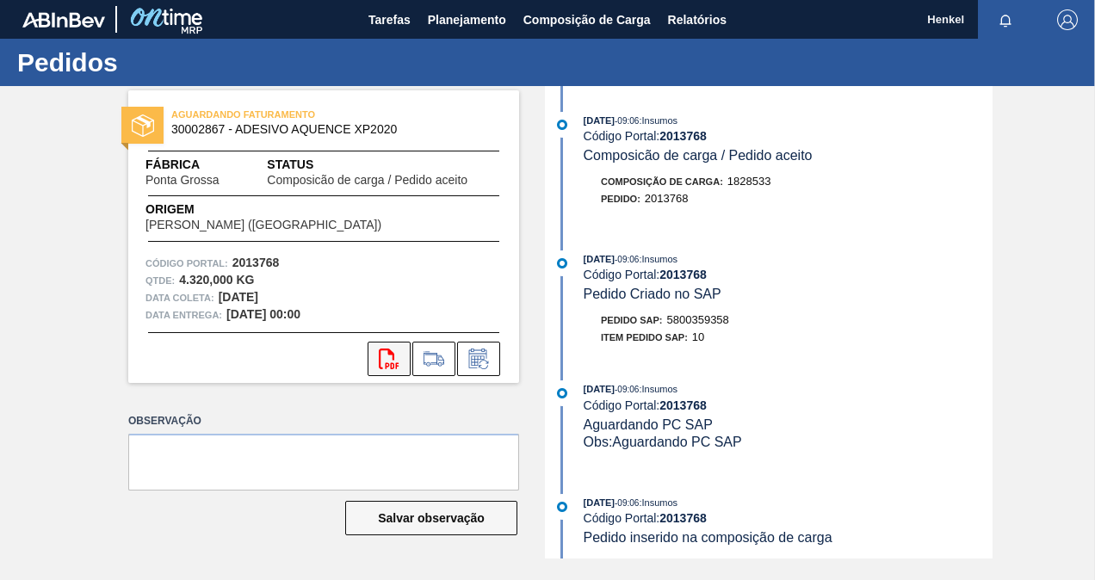
click at [381, 349] on icon at bounding box center [389, 359] width 20 height 21
click at [386, 369] on button "svg{fill:#ff0000}" at bounding box center [389, 359] width 43 height 34
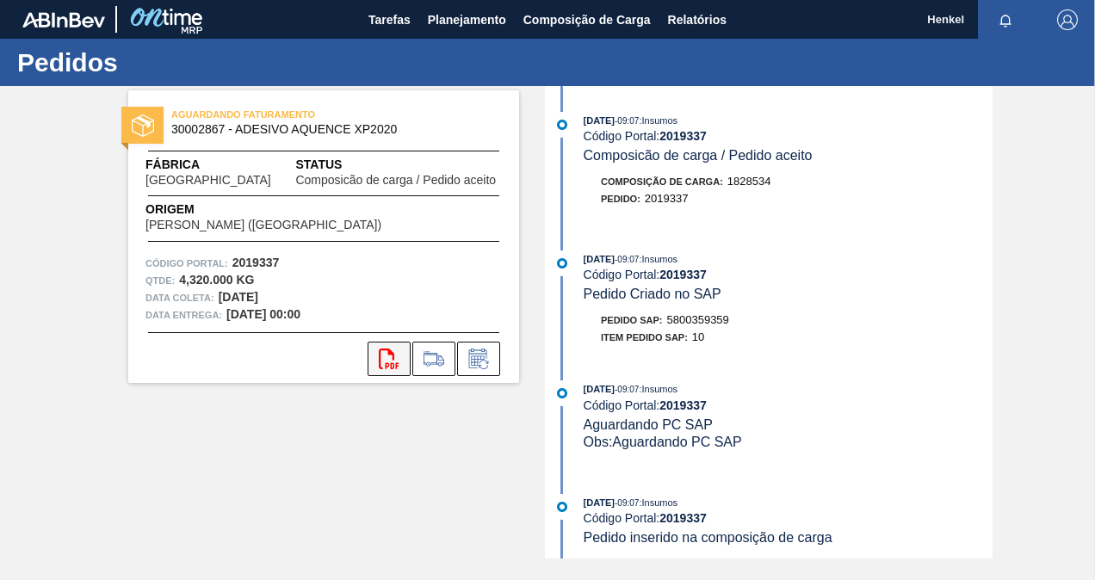
click at [383, 369] on button "svg{fill:#ff0000}" at bounding box center [389, 359] width 43 height 34
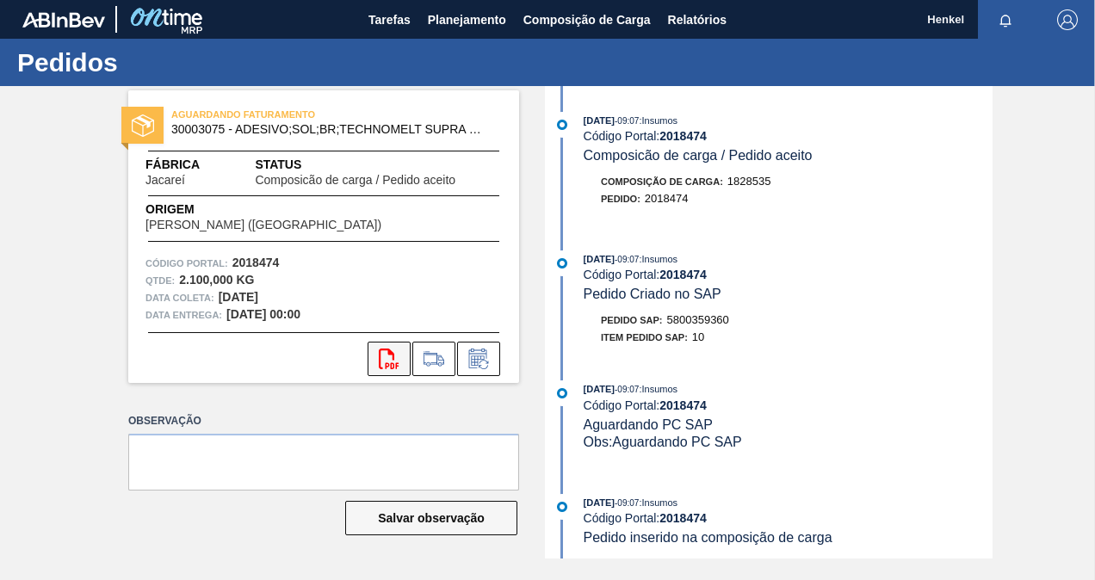
click at [391, 361] on icon "svg{fill:#ff0000}" at bounding box center [389, 359] width 21 height 21
click at [387, 362] on icon "svg{fill:#ff0000}" at bounding box center [389, 359] width 21 height 21
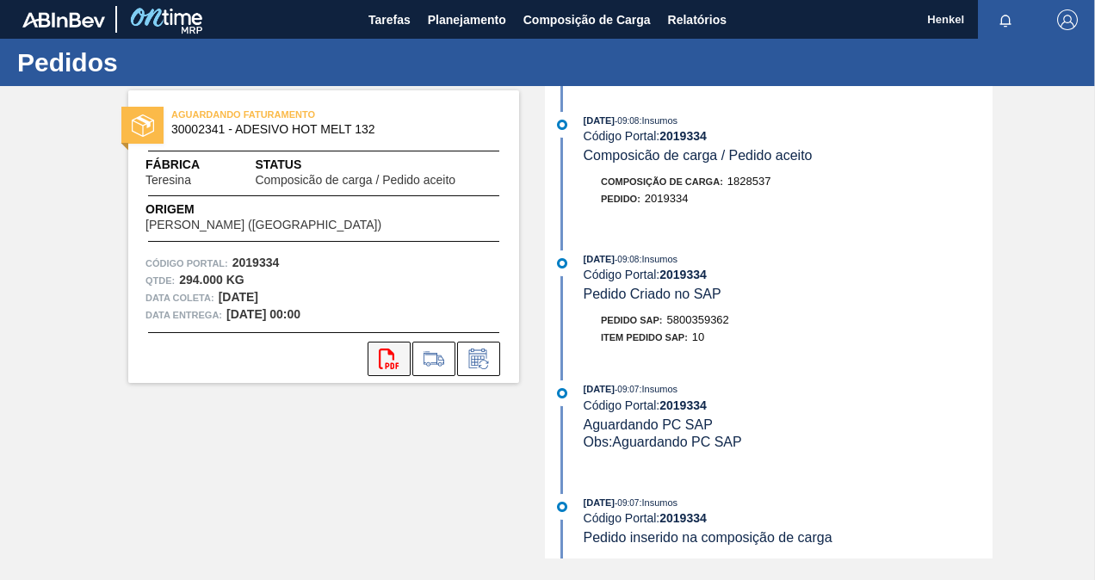
click at [401, 361] on button "svg{fill:#ff0000}" at bounding box center [389, 359] width 43 height 34
click at [392, 365] on icon "svg{fill:#ff0000}" at bounding box center [389, 359] width 21 height 21
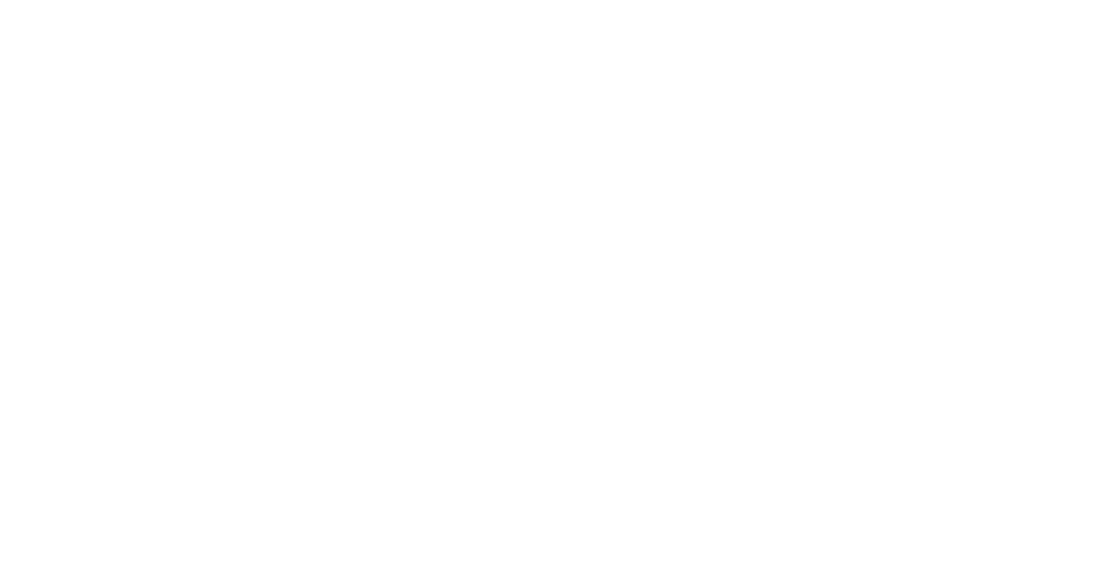
drag, startPoint x: 673, startPoint y: 123, endPoint x: 671, endPoint y: 114, distance: 9.8
drag, startPoint x: 671, startPoint y: 114, endPoint x: 539, endPoint y: 71, distance: 138.3
click at [539, 0] on html at bounding box center [547, 0] width 1095 height 0
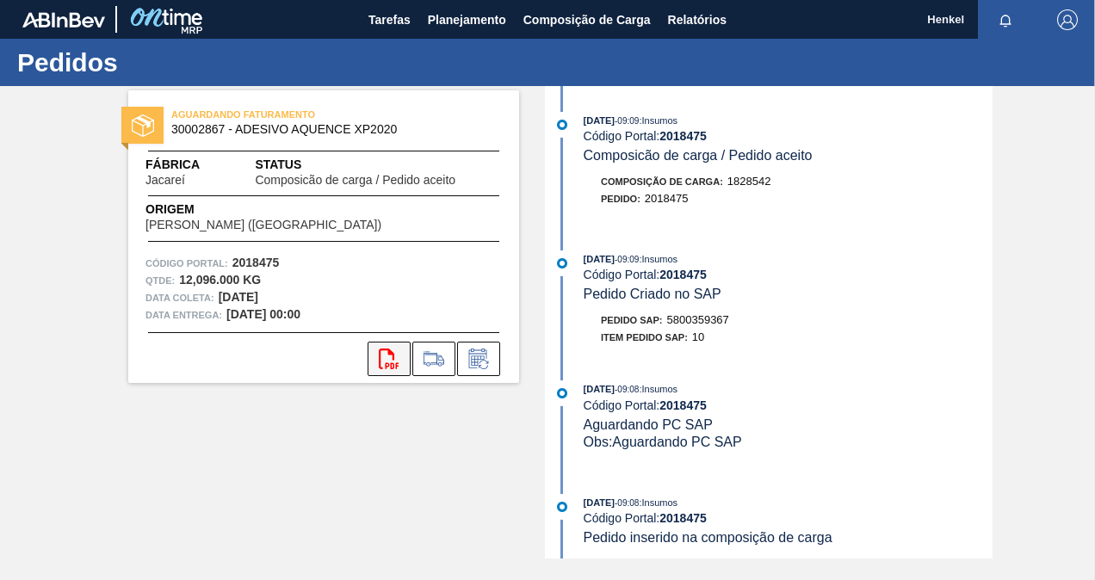
click at [404, 363] on button "svg{fill:#ff0000}" at bounding box center [389, 359] width 43 height 34
click at [387, 353] on icon "svg{fill:#ff0000}" at bounding box center [389, 359] width 21 height 21
click at [394, 356] on icon at bounding box center [389, 359] width 20 height 21
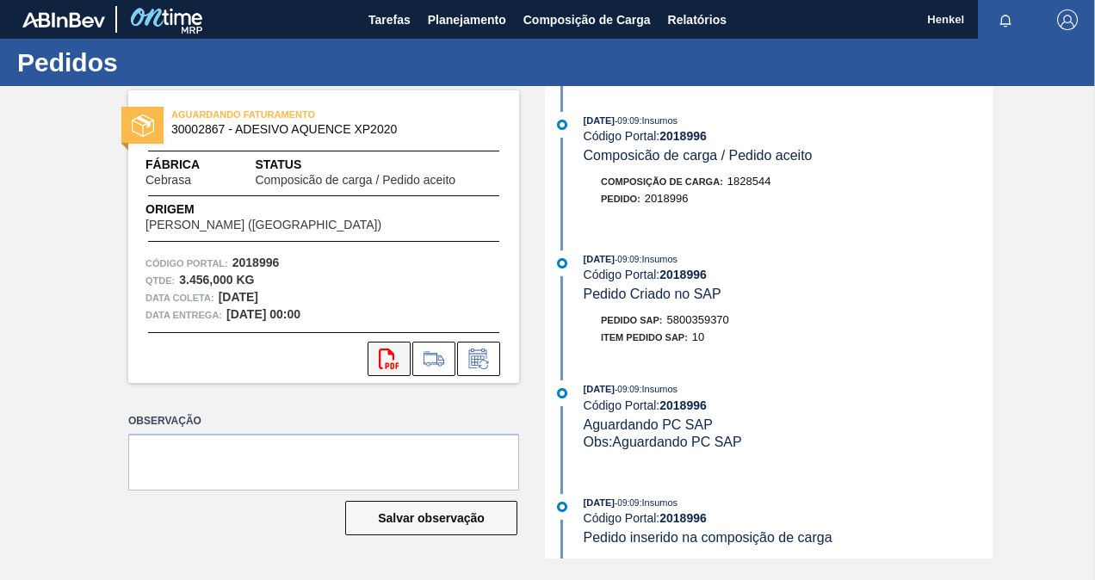
click at [393, 355] on icon at bounding box center [389, 359] width 20 height 21
click at [398, 365] on icon "svg{fill:#ff0000}" at bounding box center [389, 359] width 21 height 21
click at [384, 362] on icon "svg{fill:#ff0000}" at bounding box center [389, 359] width 21 height 21
click at [392, 361] on icon "svg{fill:#ff0000}" at bounding box center [389, 359] width 21 height 21
click at [386, 358] on icon "svg{fill:#ff0000}" at bounding box center [389, 359] width 21 height 21
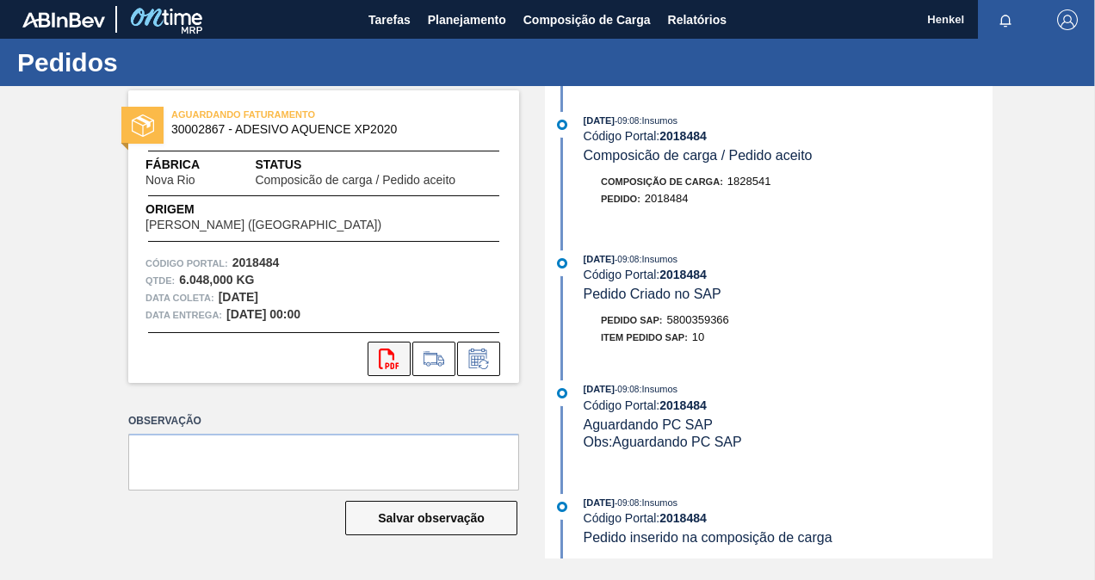
click at [380, 355] on icon at bounding box center [389, 359] width 20 height 21
click at [375, 360] on button "svg{fill:#ff0000}" at bounding box center [389, 359] width 43 height 34
click at [386, 359] on icon "svg{fill:#ff0000}" at bounding box center [389, 359] width 21 height 21
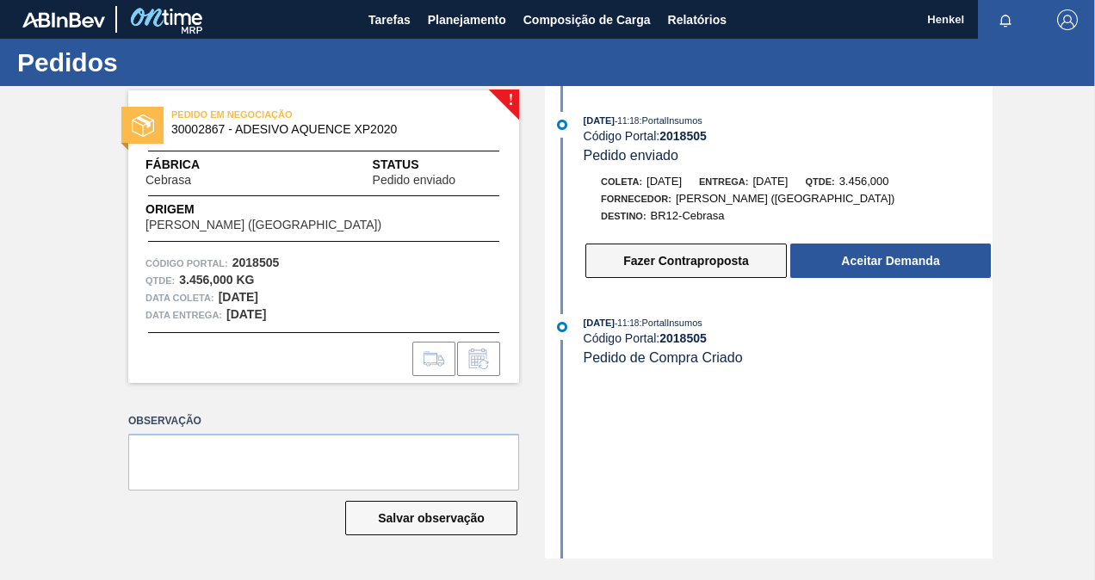
click at [682, 269] on button "Fazer Contraproposta" at bounding box center [685, 261] width 201 height 34
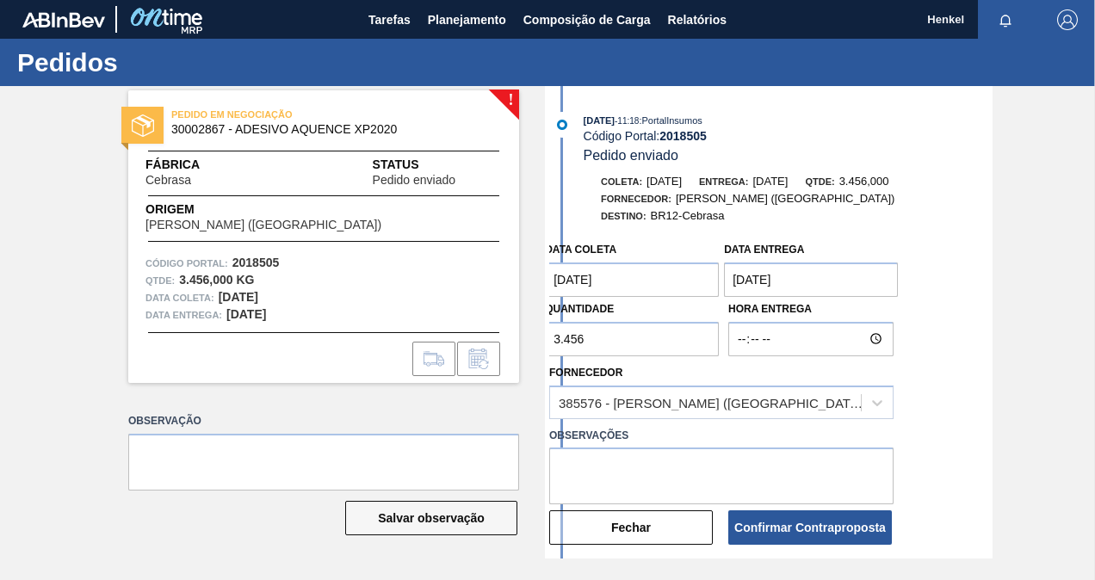
click at [844, 282] on entrega "11/09/2025" at bounding box center [811, 280] width 174 height 34
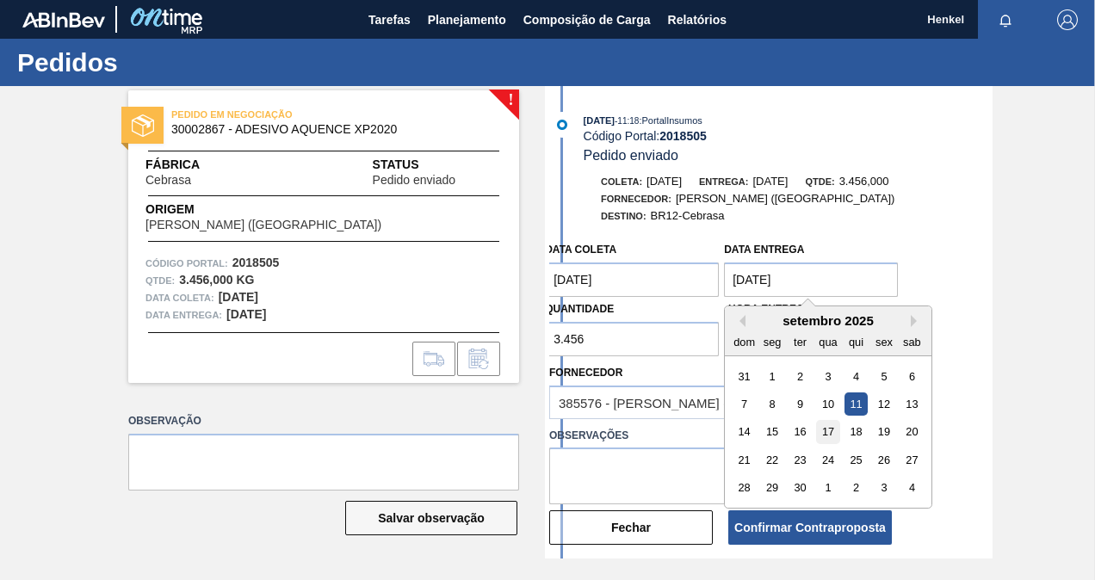
click at [823, 436] on div "17" at bounding box center [828, 432] width 23 height 23
type entrega "17/09/2025"
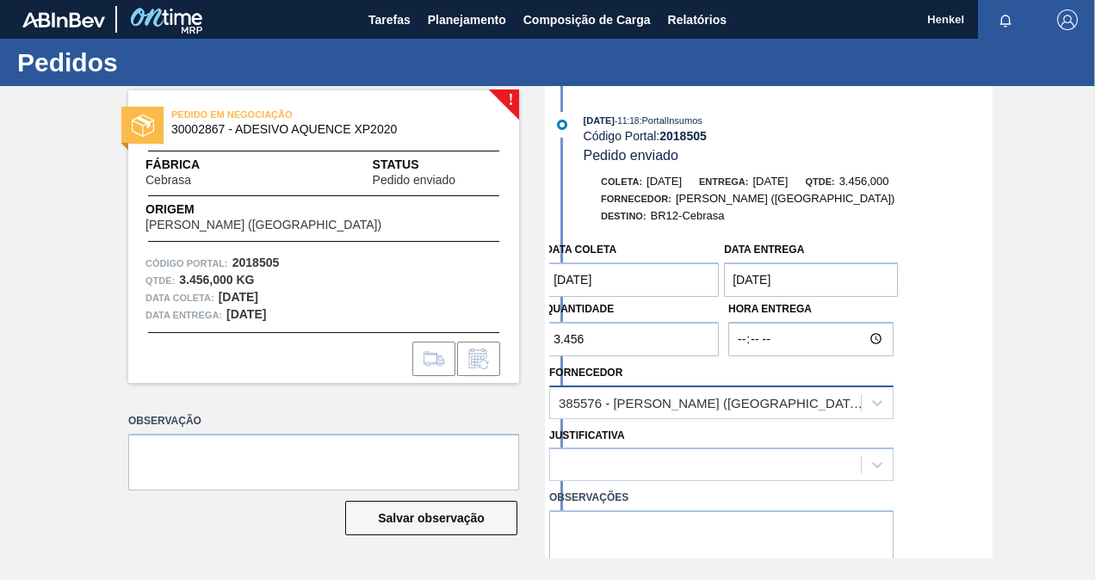
scroll to position [86, 0]
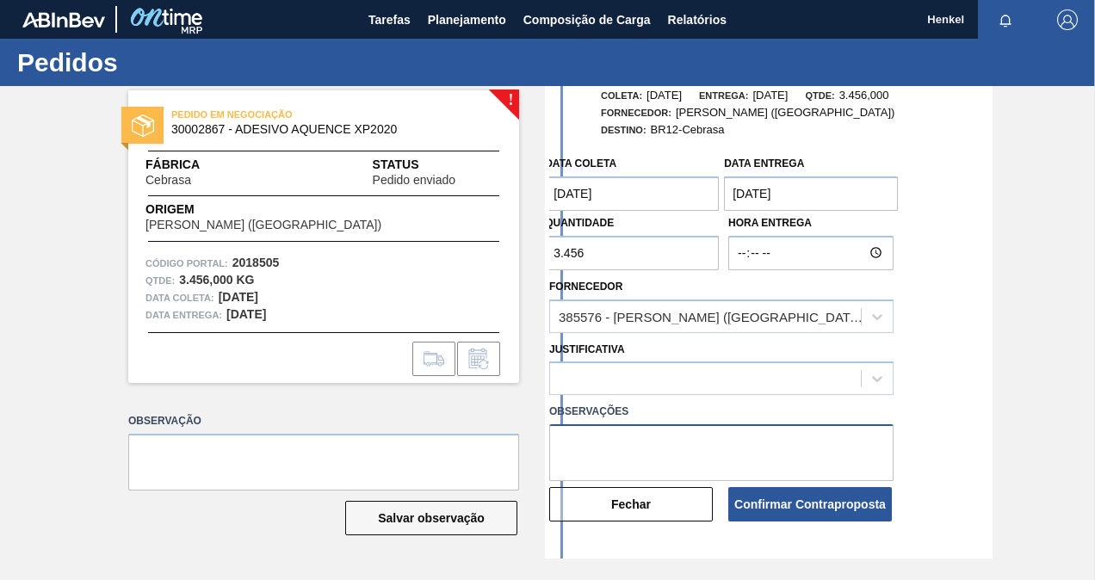
click at [661, 449] on textarea at bounding box center [721, 452] width 344 height 57
paste textarea "Data ajustada de acordo com lead time da unidade"
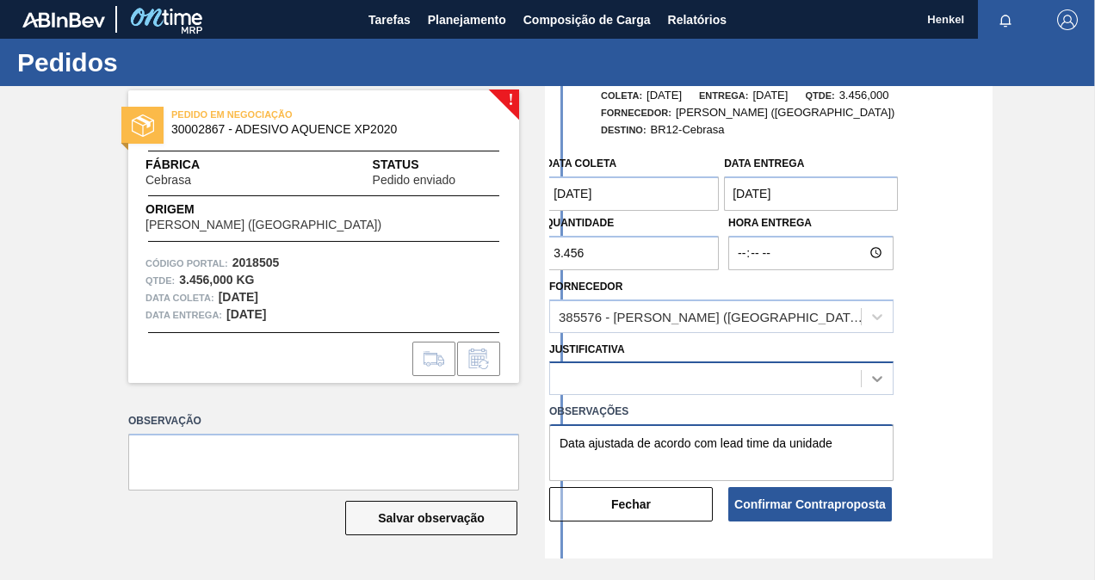
type textarea "Data ajustada de acordo com lead time da unidade"
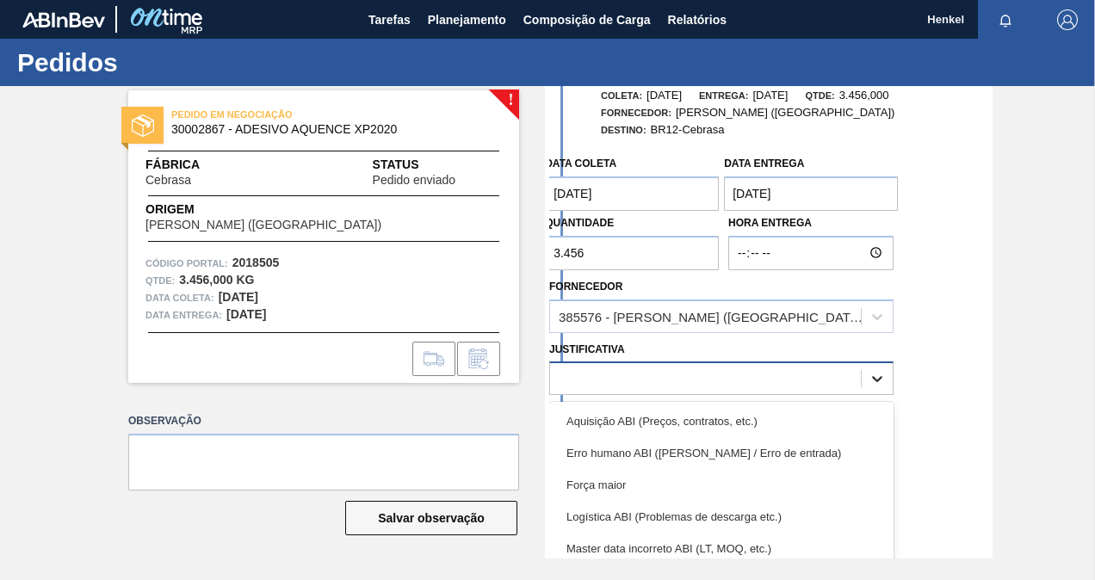
click at [879, 375] on icon at bounding box center [876, 378] width 17 height 17
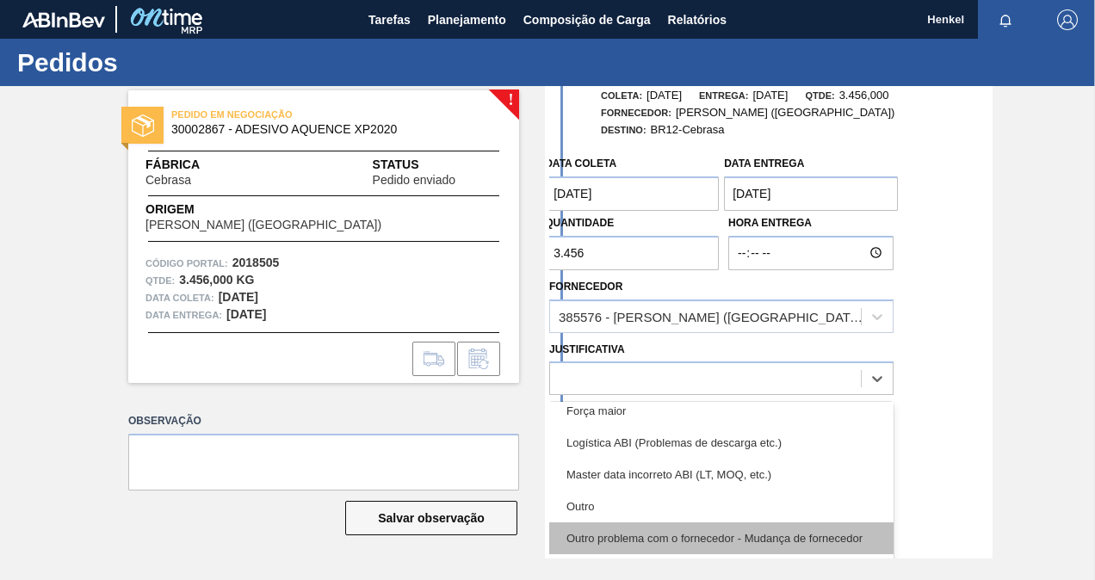
scroll to position [411, 0]
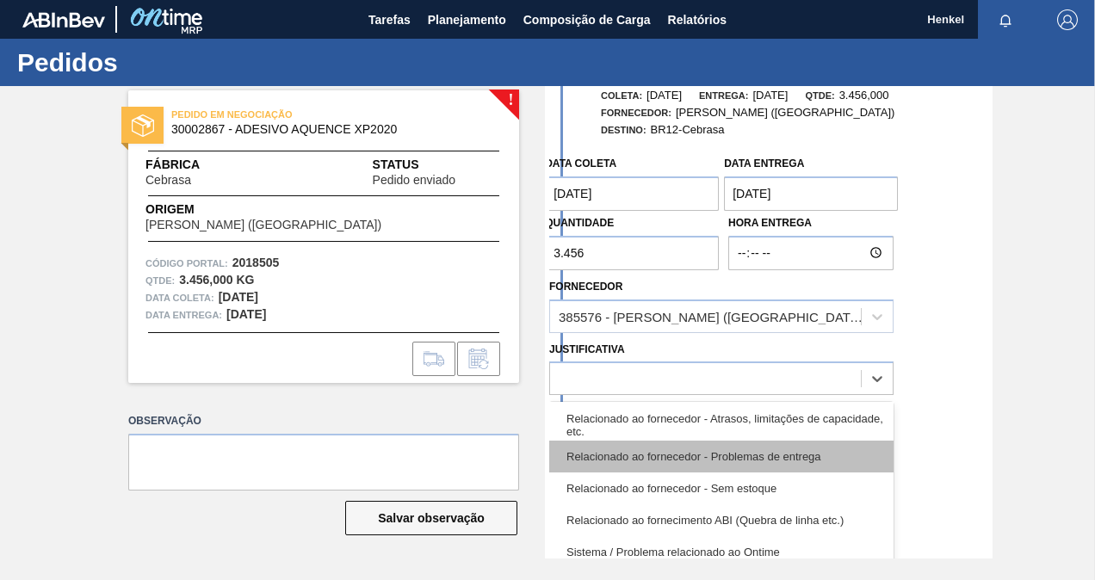
click at [746, 463] on div "Relacionado ao fornecedor - Problemas de entrega" at bounding box center [721, 457] width 344 height 32
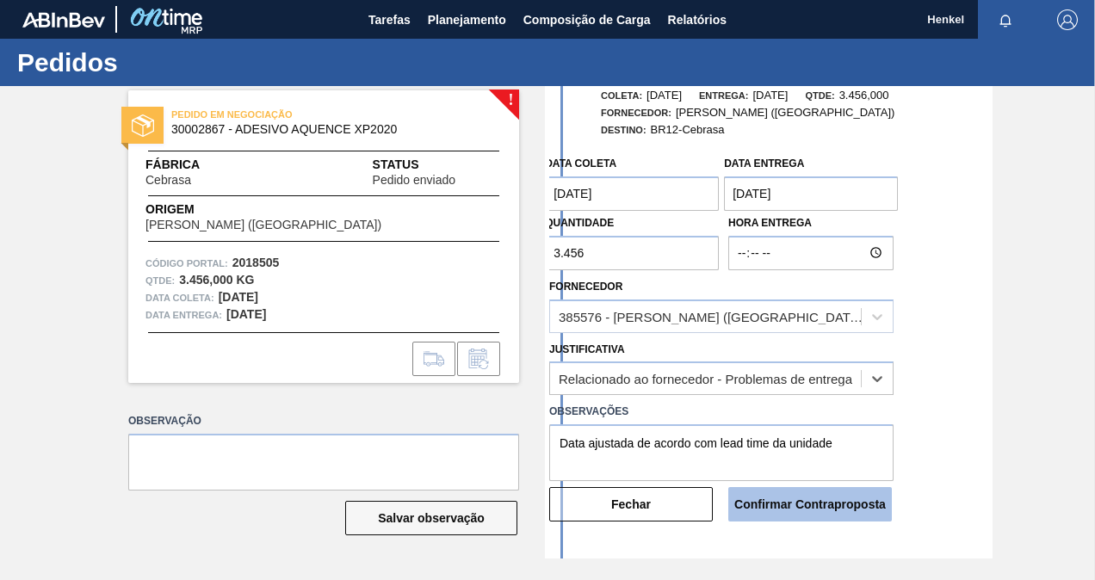
click at [808, 510] on button "Confirmar Contraproposta" at bounding box center [810, 504] width 164 height 34
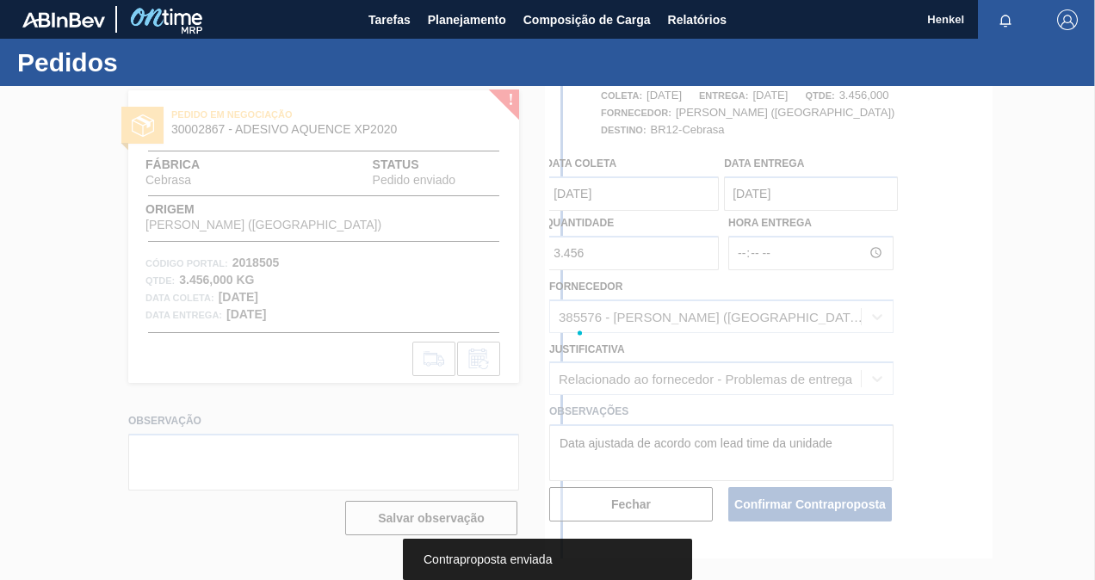
scroll to position [0, 0]
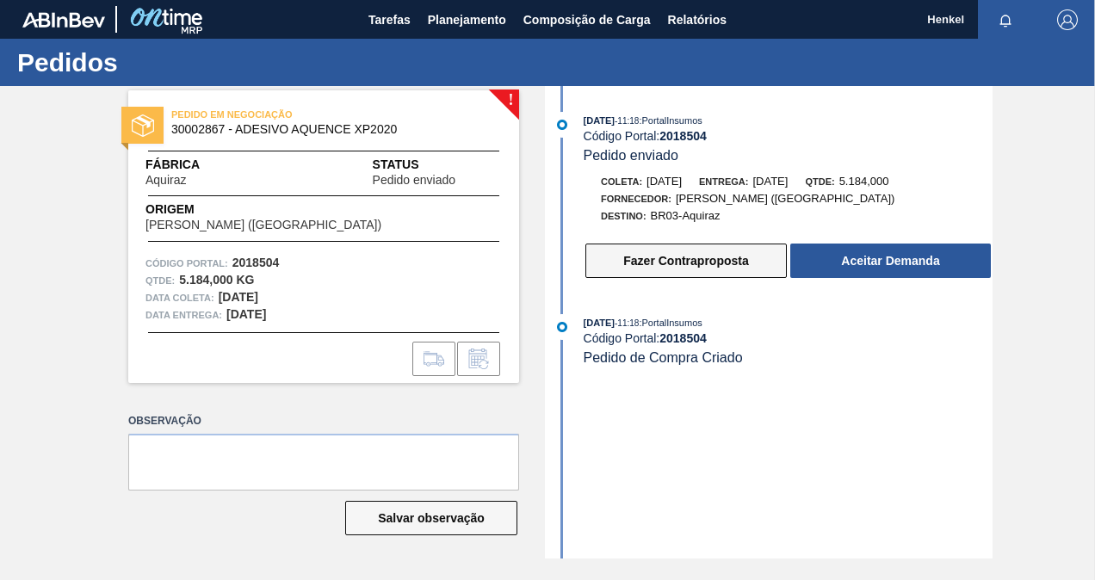
click at [669, 270] on button "Fazer Contraproposta" at bounding box center [685, 261] width 201 height 34
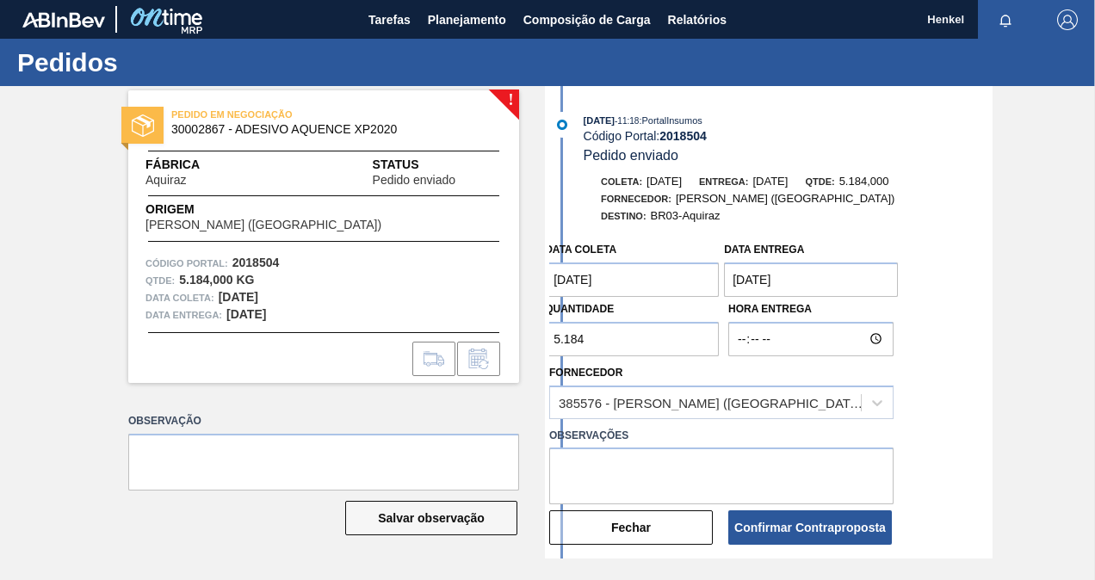
click at [859, 280] on entrega "29/09/2025" at bounding box center [811, 280] width 174 height 34
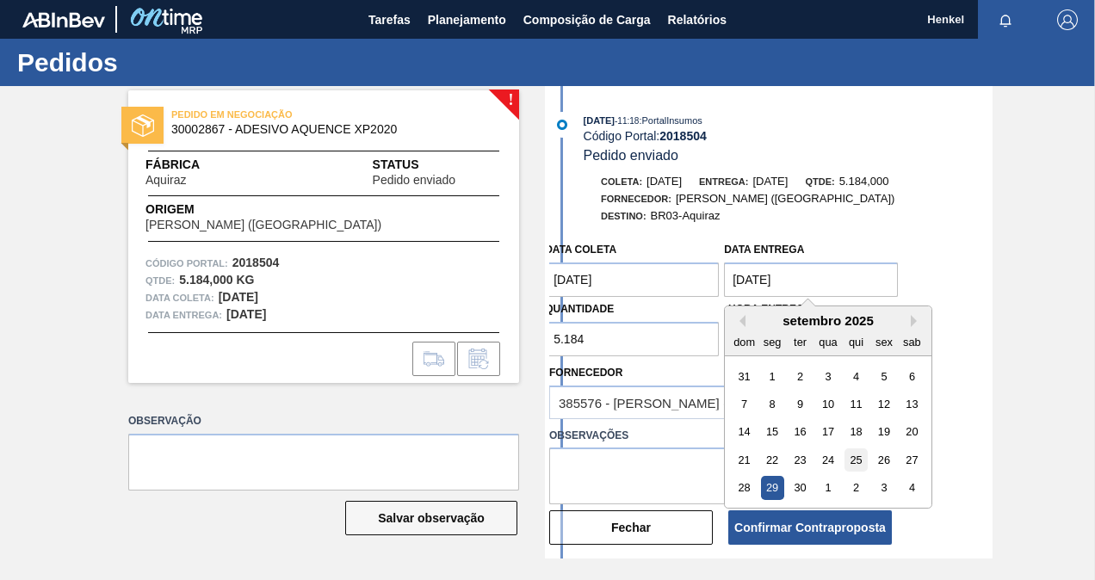
click at [857, 467] on div "25" at bounding box center [855, 459] width 23 height 23
type entrega "25/09/2025"
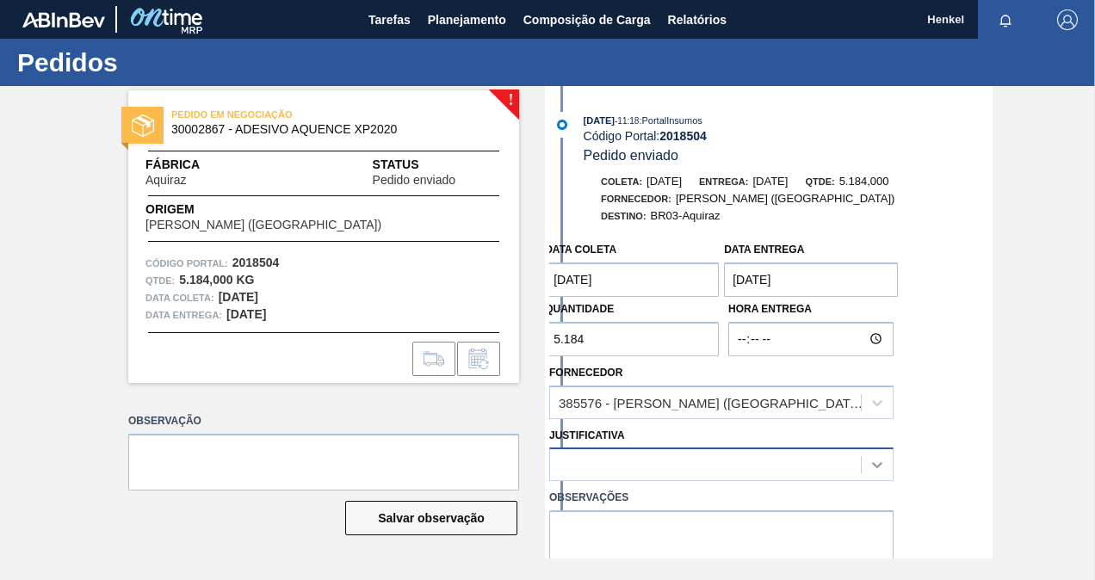
click at [880, 469] on icon at bounding box center [876, 464] width 17 height 17
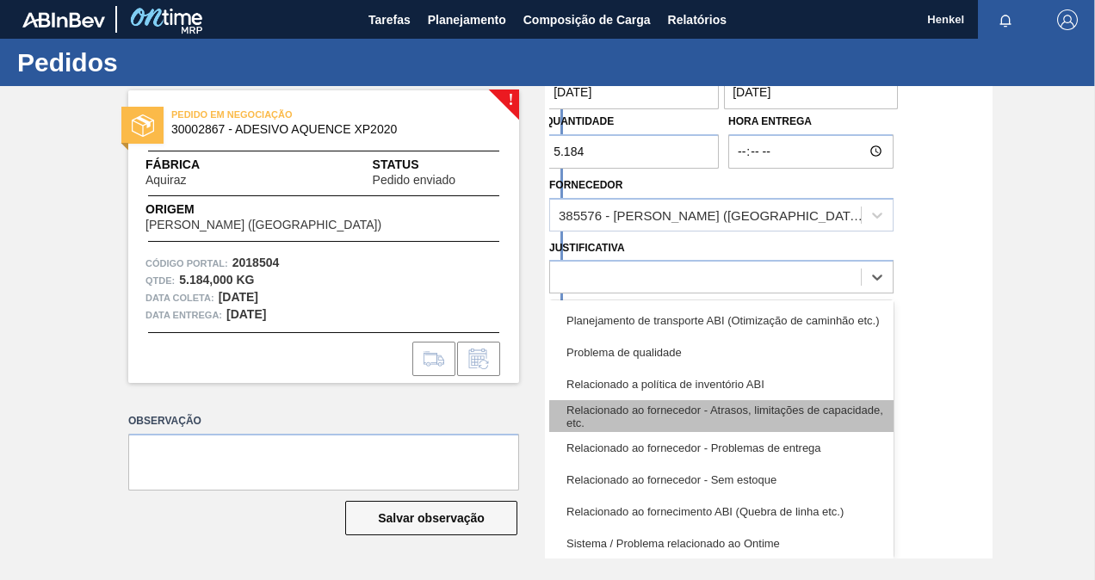
scroll to position [322, 0]
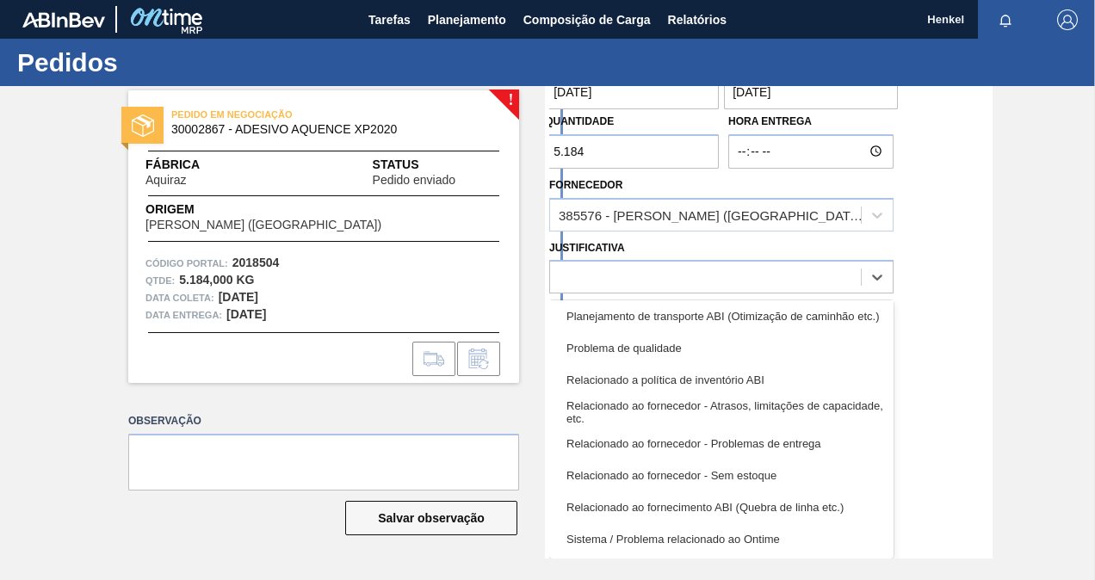
click at [750, 436] on div "Relacionado ao fornecedor - Problemas de entrega" at bounding box center [721, 444] width 344 height 32
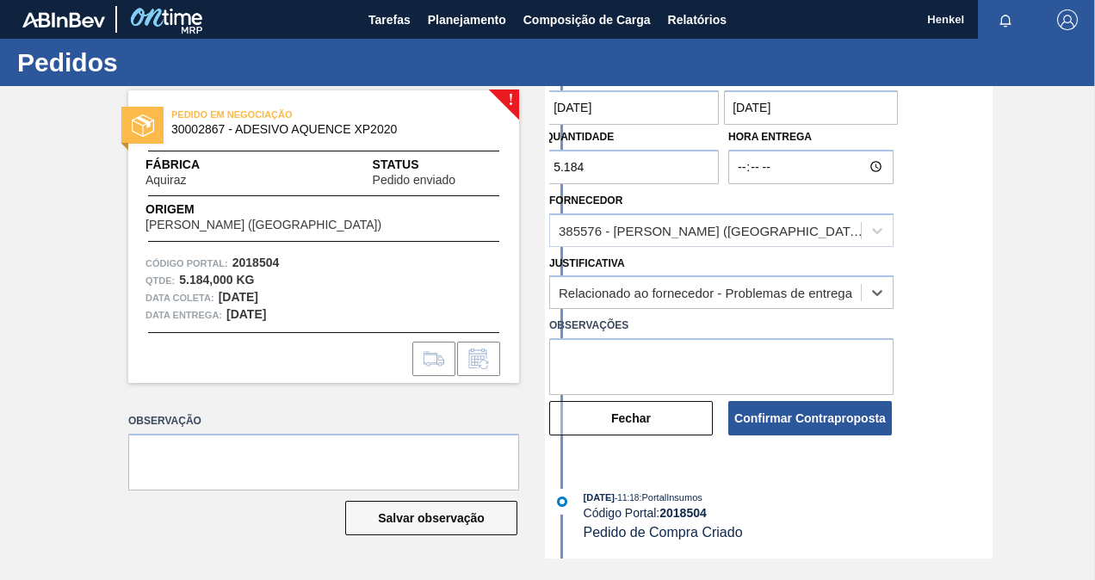
scroll to position [174, 0]
click at [689, 368] on textarea at bounding box center [721, 366] width 344 height 57
paste textarea "Data ajustada de acordo com lead time da unidade"
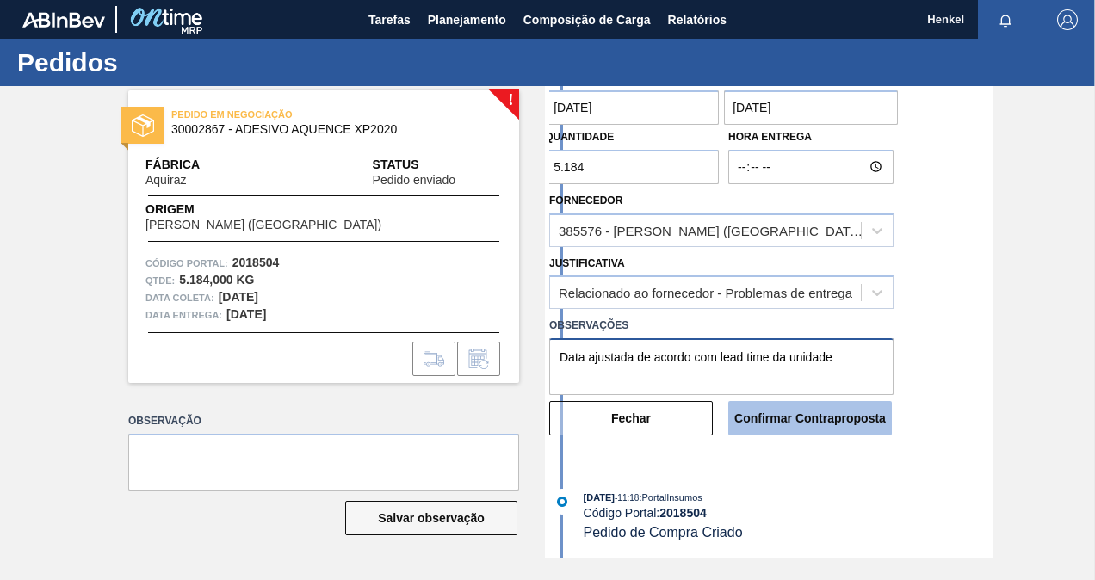
type textarea "Data ajustada de acordo com lead time da unidade"
click at [781, 422] on button "Confirmar Contraproposta" at bounding box center [810, 418] width 164 height 34
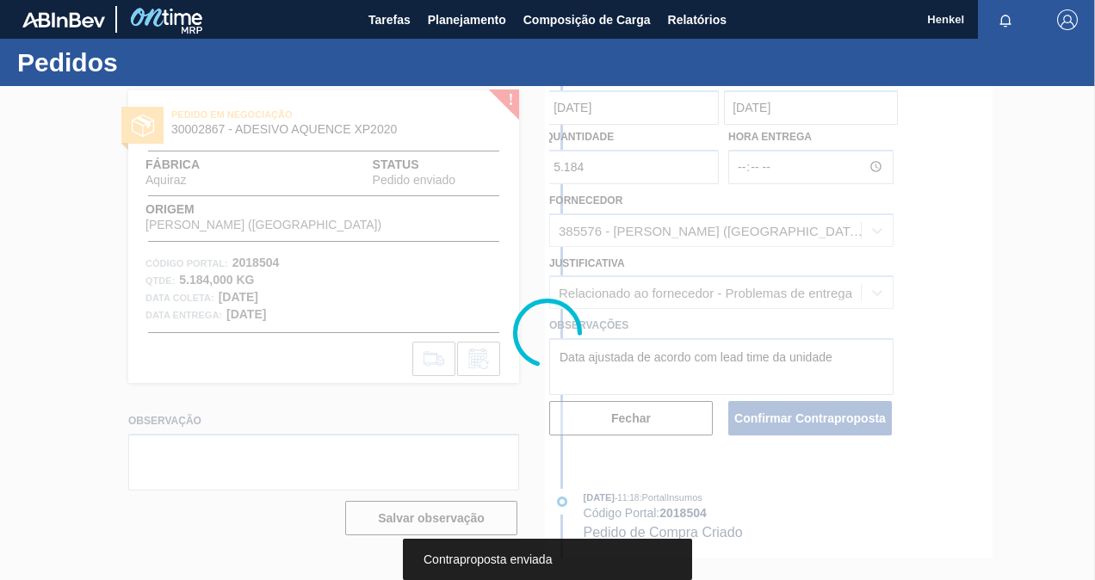
scroll to position [0, 0]
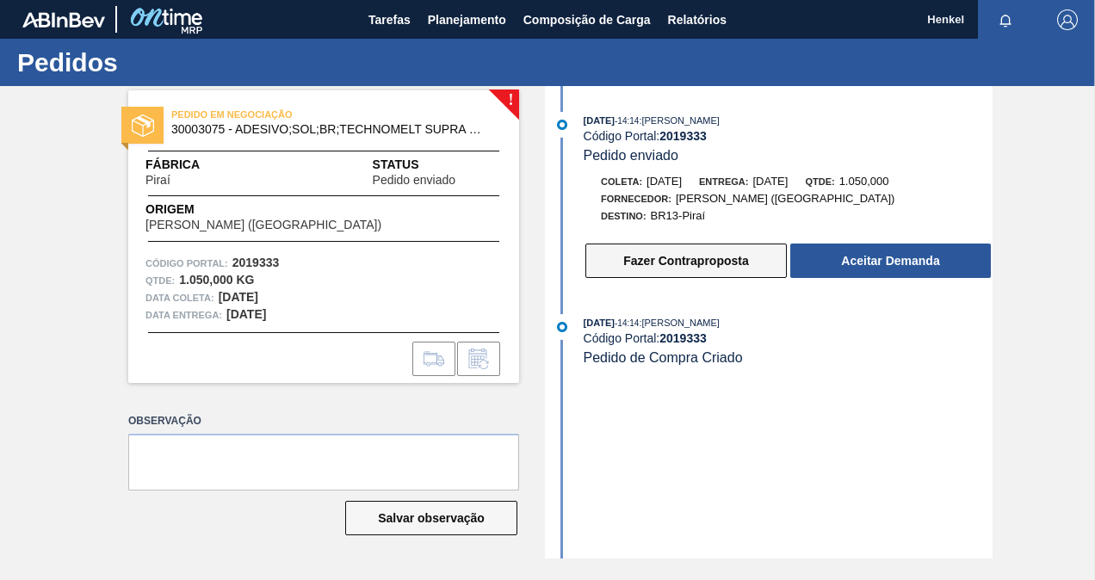
click at [640, 268] on button "Fazer Contraproposta" at bounding box center [685, 261] width 201 height 34
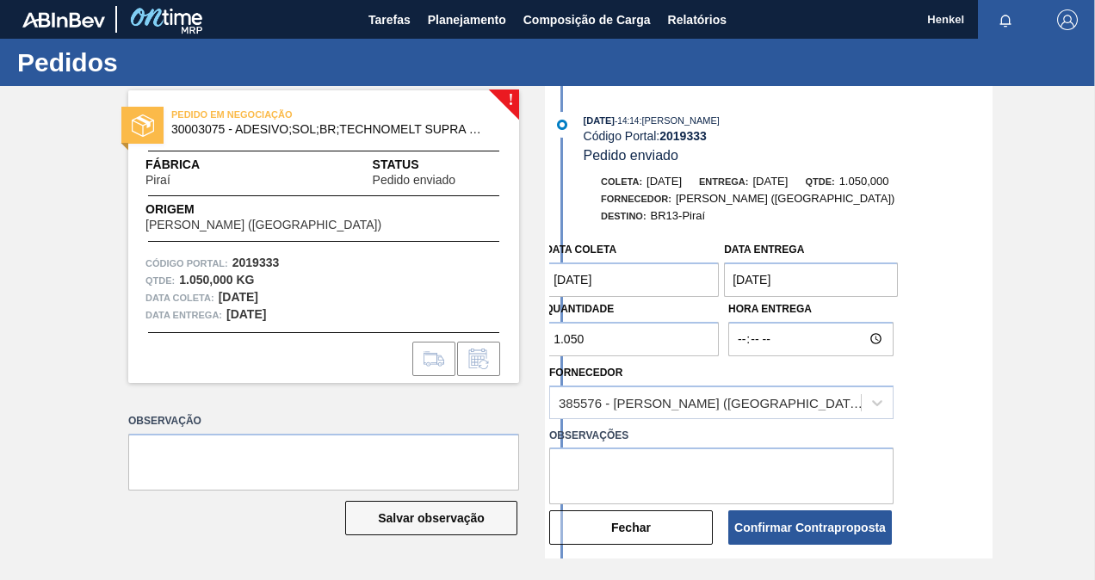
click at [794, 281] on entrega "09/09/2025" at bounding box center [811, 280] width 174 height 34
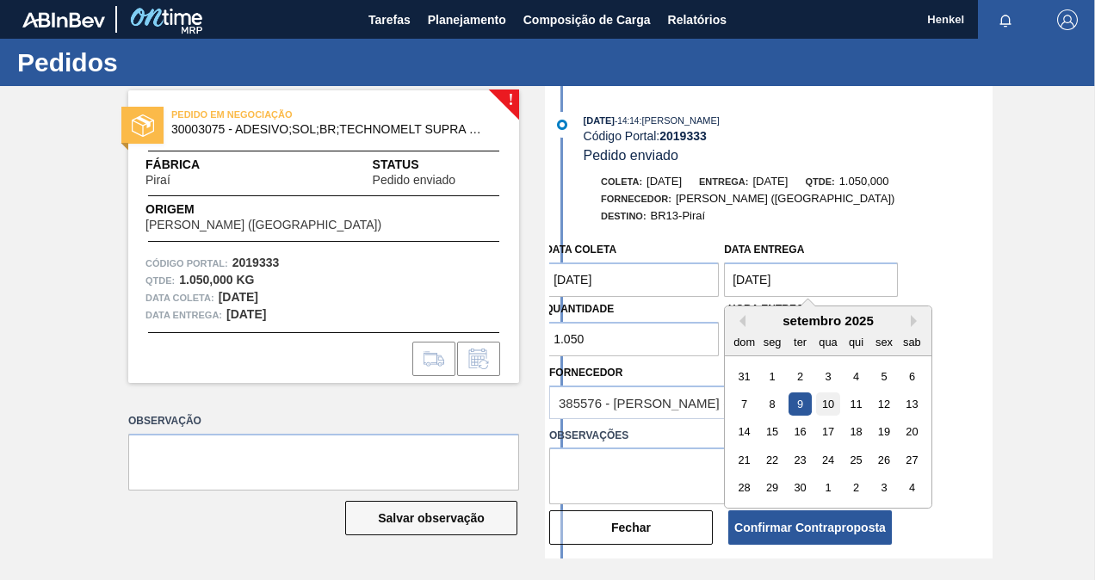
click at [824, 408] on div "10" at bounding box center [828, 403] width 23 height 23
type entrega "10/09/2025"
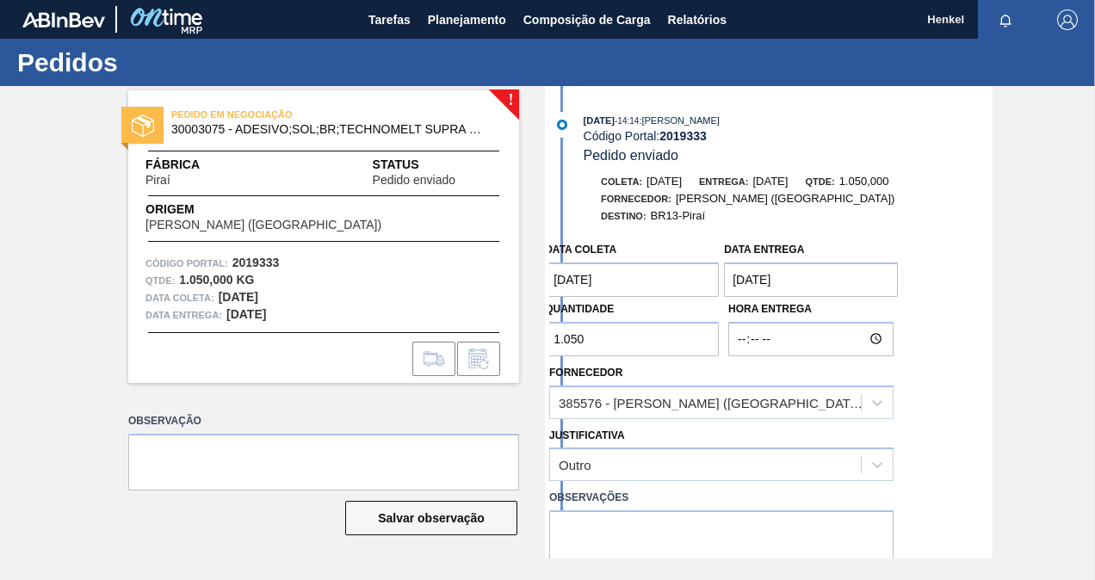
scroll to position [172, 0]
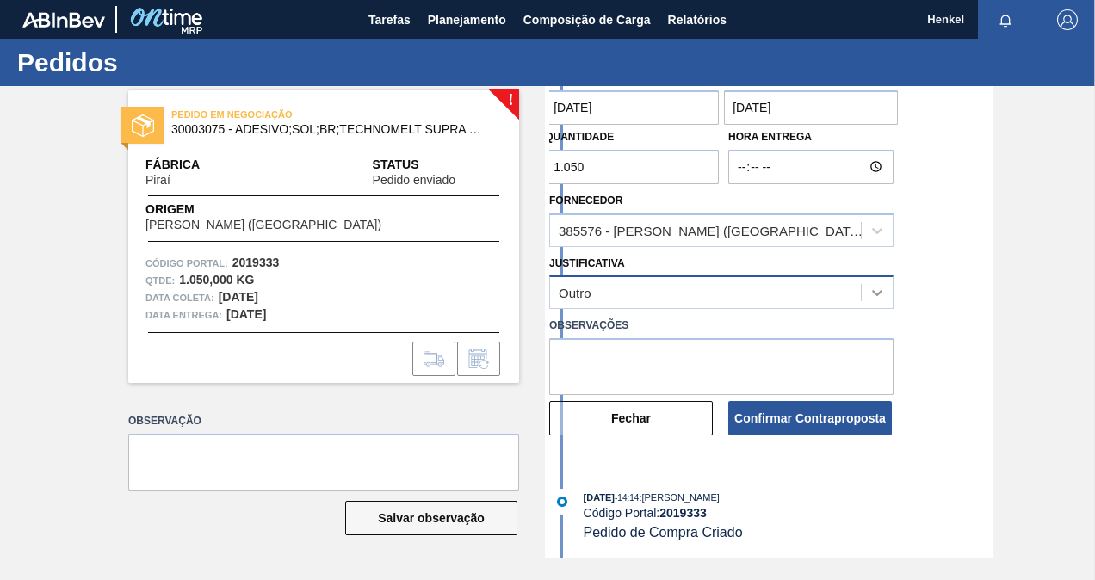
click at [880, 299] on icon at bounding box center [876, 292] width 17 height 17
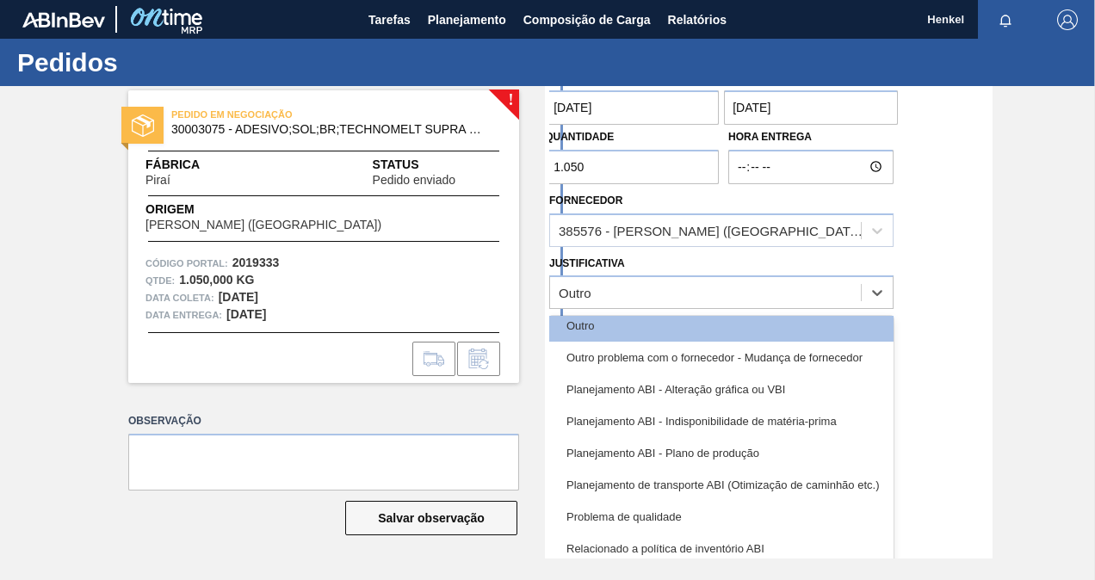
scroll to position [322, 0]
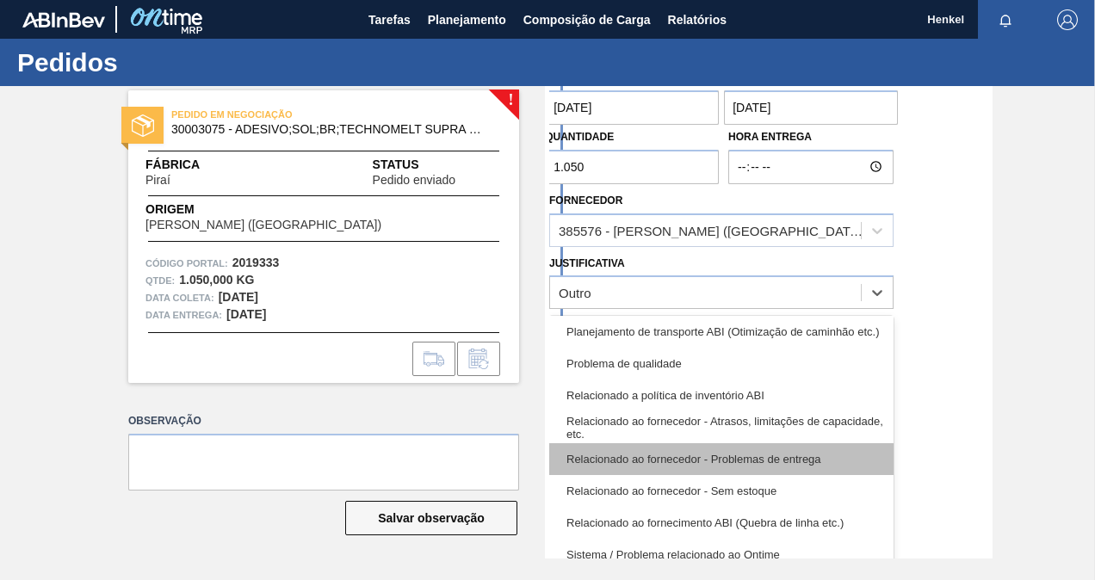
click at [740, 454] on div "Relacionado ao fornecedor - Problemas de entrega" at bounding box center [721, 459] width 344 height 32
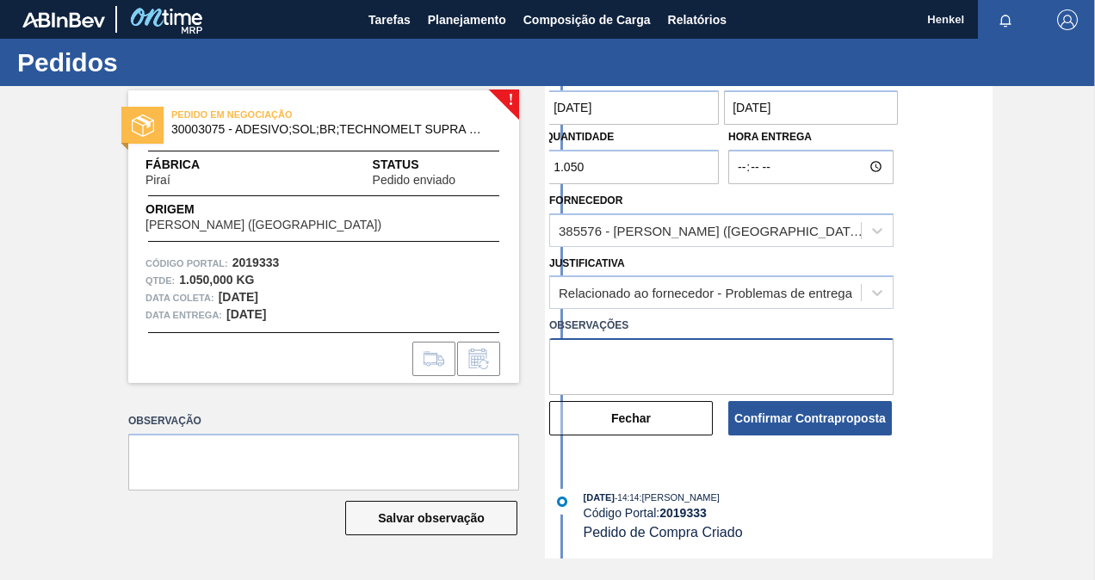
click at [739, 364] on textarea at bounding box center [721, 366] width 344 height 57
paste textarea "Data ajustada de acordo com lead time da unidade"
type textarea "Data ajustada de acordo com lead time da unidade"
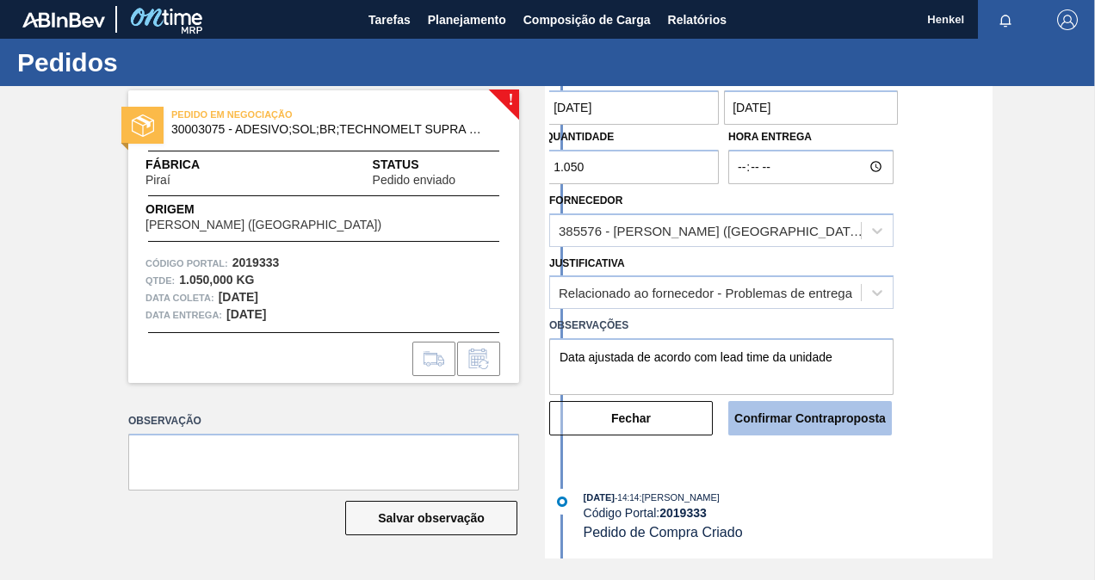
click at [817, 423] on button "Confirmar Contraproposta" at bounding box center [810, 418] width 164 height 34
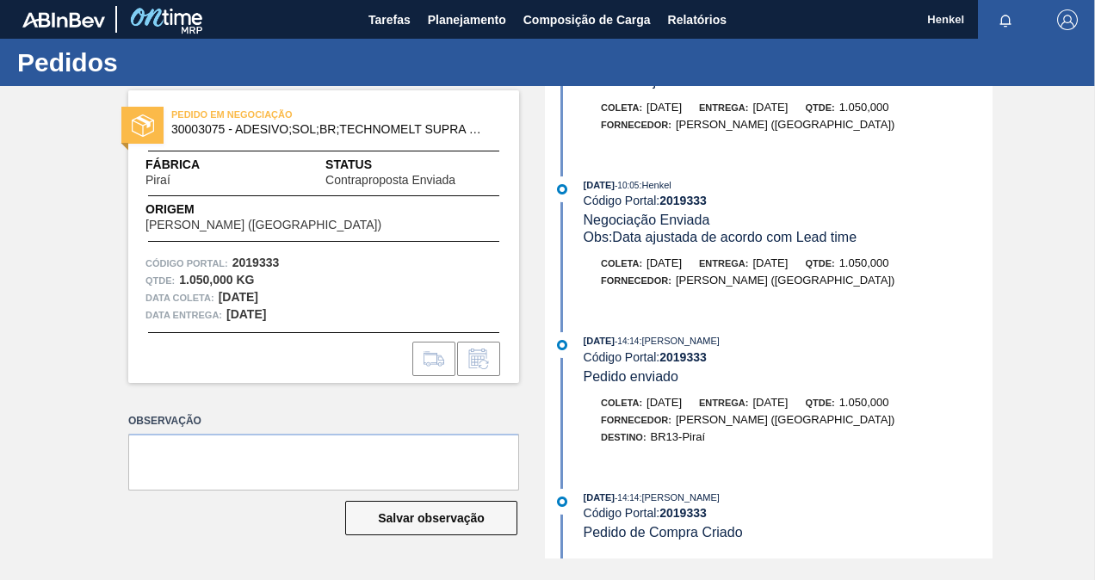
scroll to position [0, 0]
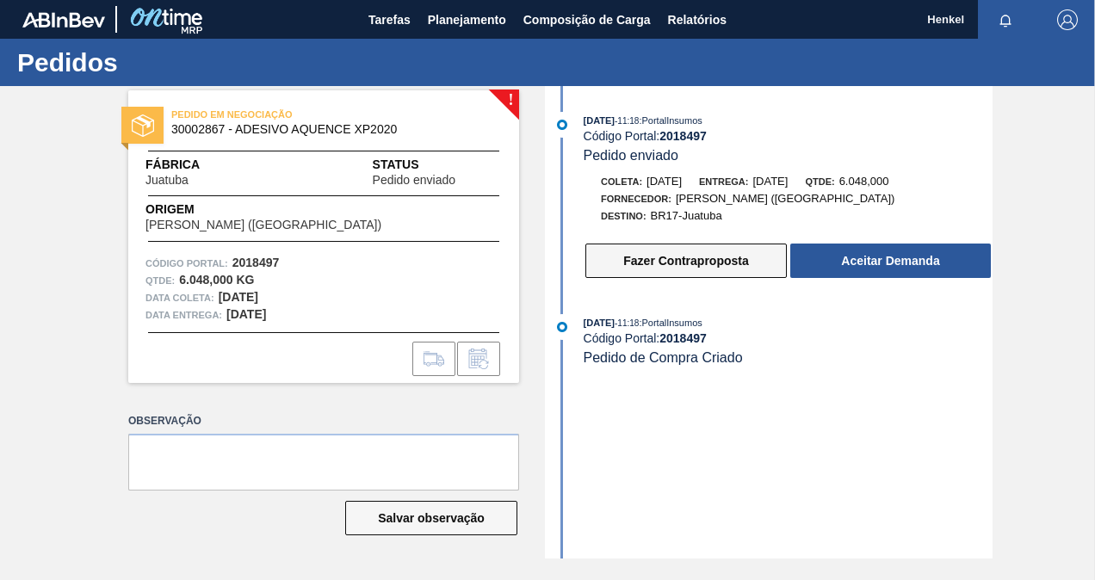
click at [701, 267] on button "Fazer Contraproposta" at bounding box center [685, 261] width 201 height 34
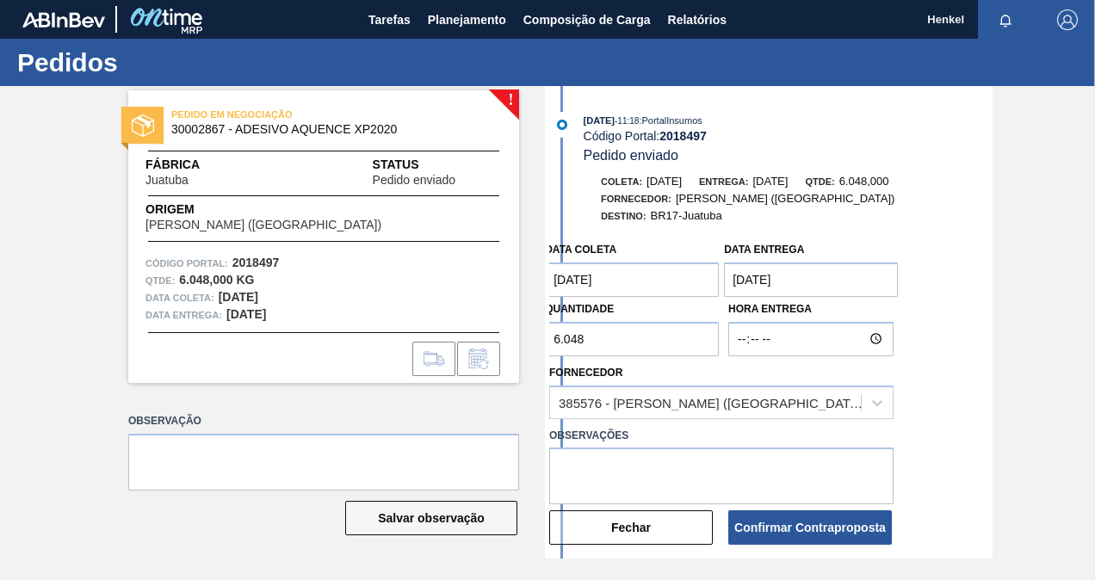
click at [782, 275] on entrega "[DATE]" at bounding box center [811, 280] width 174 height 34
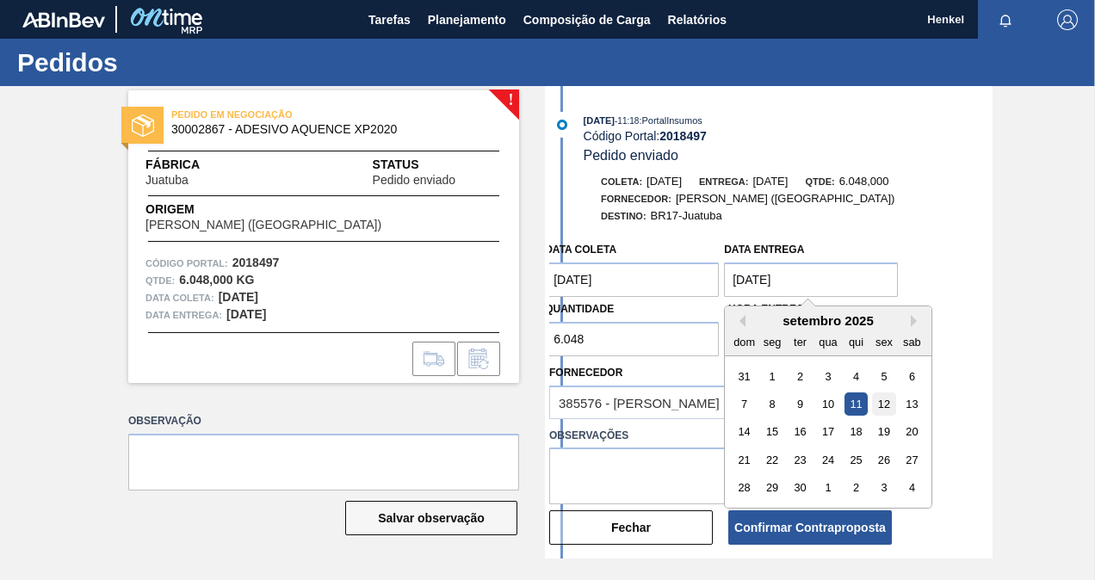
click at [878, 398] on div "12" at bounding box center [884, 403] width 23 height 23
type entrega "[DATE]"
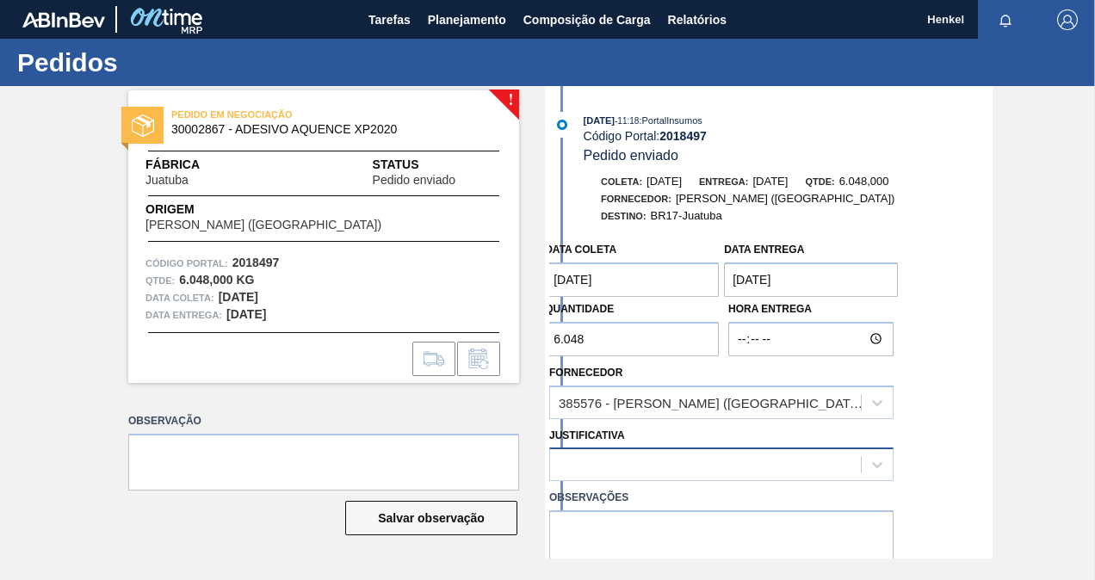
click at [686, 464] on div at bounding box center [705, 465] width 311 height 25
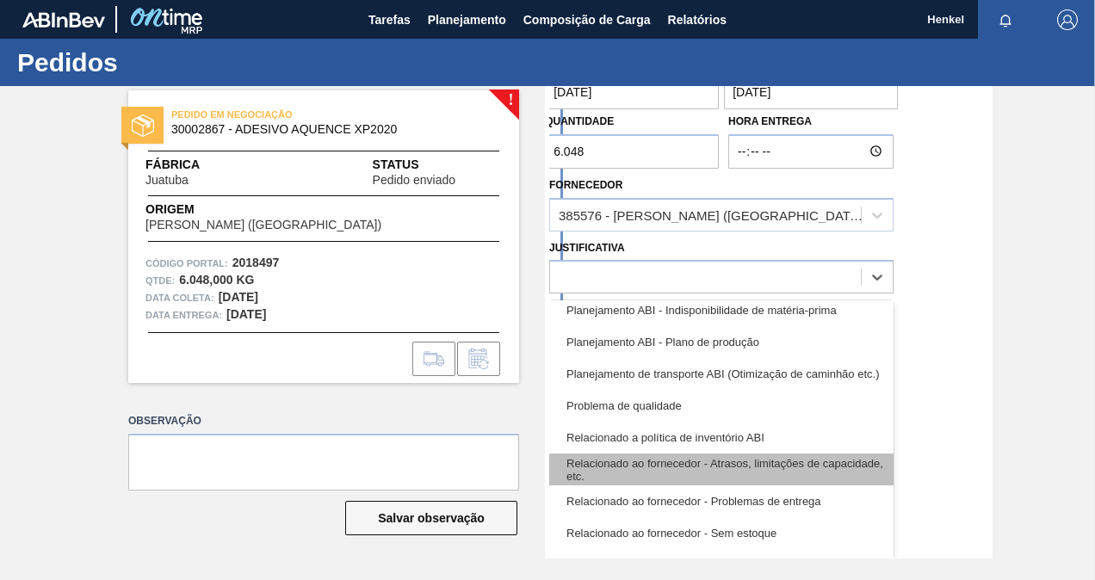
scroll to position [322, 0]
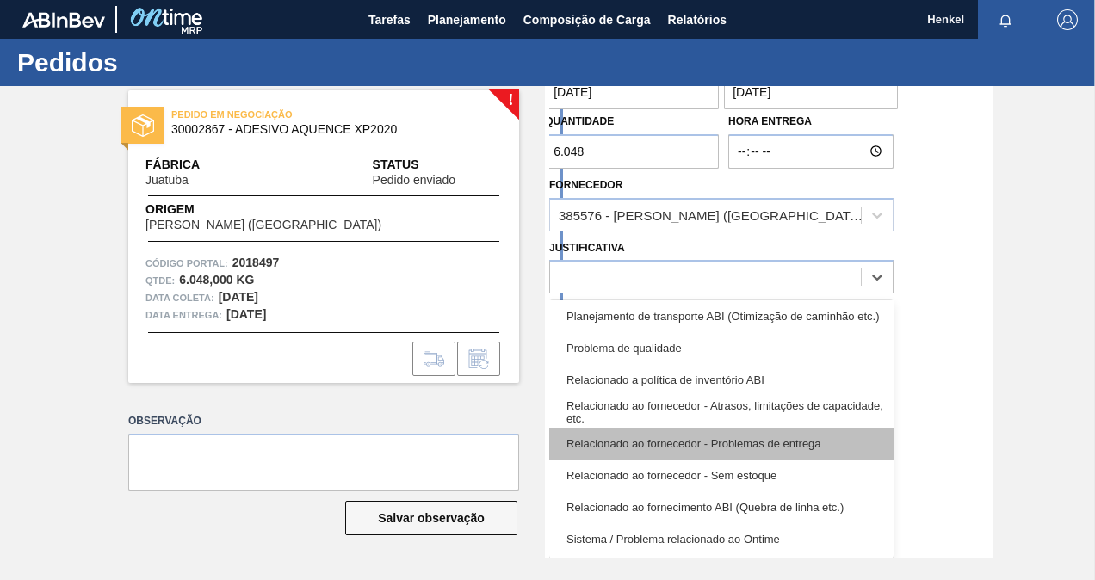
click at [768, 446] on div "Relacionado ao fornecedor - Problemas de entrega" at bounding box center [721, 444] width 344 height 32
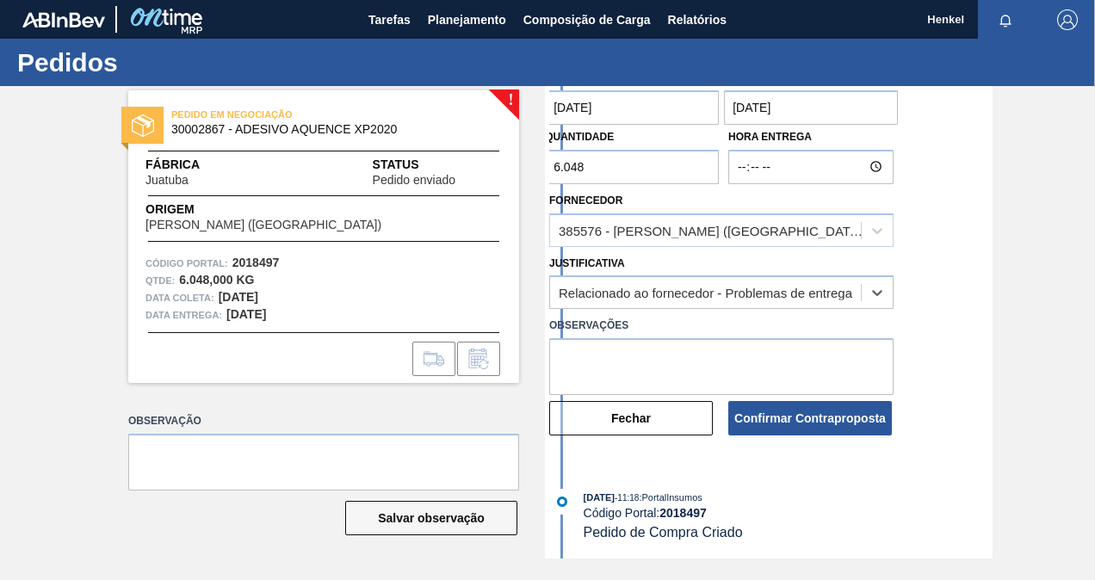
scroll to position [174, 0]
click at [759, 349] on textarea at bounding box center [721, 366] width 344 height 57
paste textarea "Data ajustada de acordo com lead time da unidade"
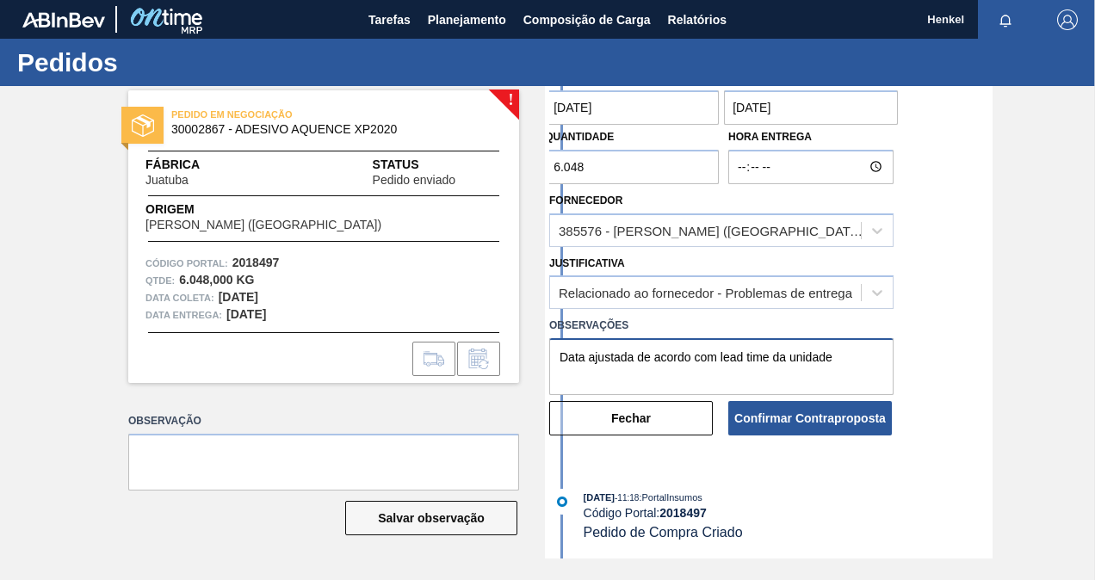
type textarea "Data ajustada de acordo com lead time da unidade"
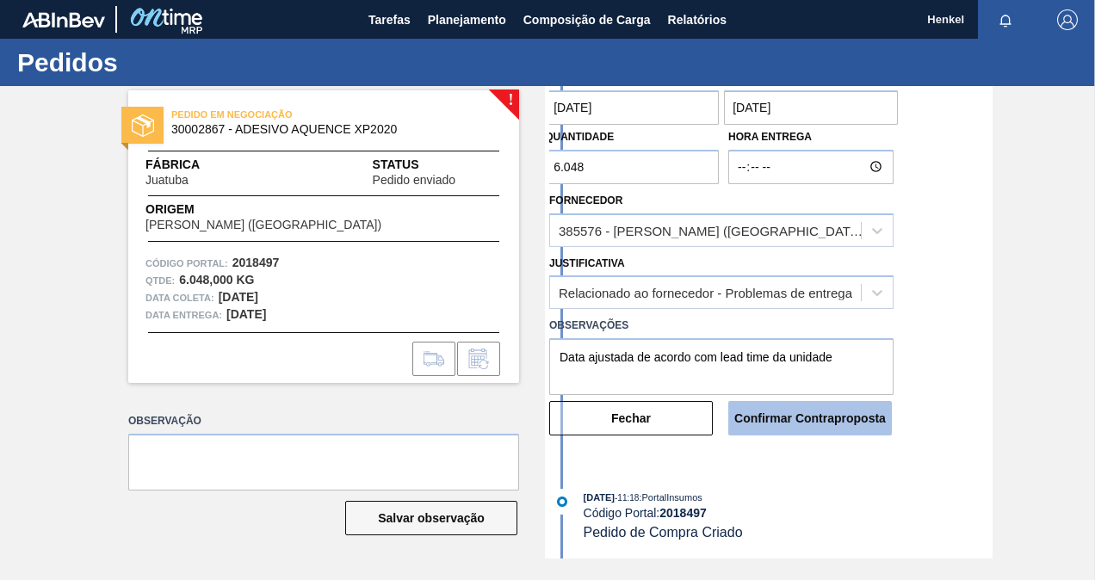
click at [808, 432] on button "Confirmar Contraproposta" at bounding box center [810, 418] width 164 height 34
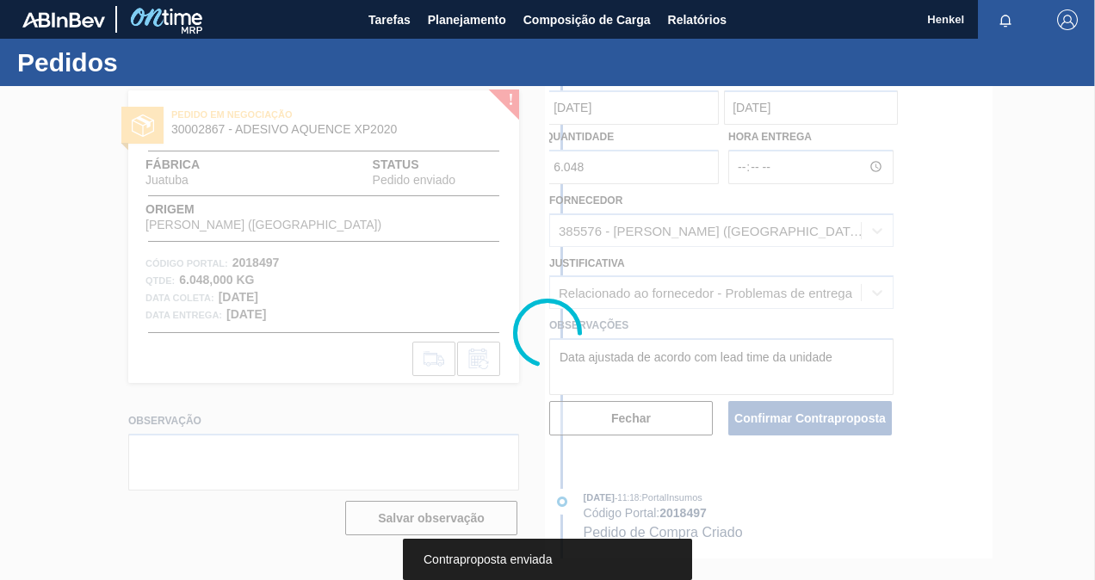
scroll to position [0, 0]
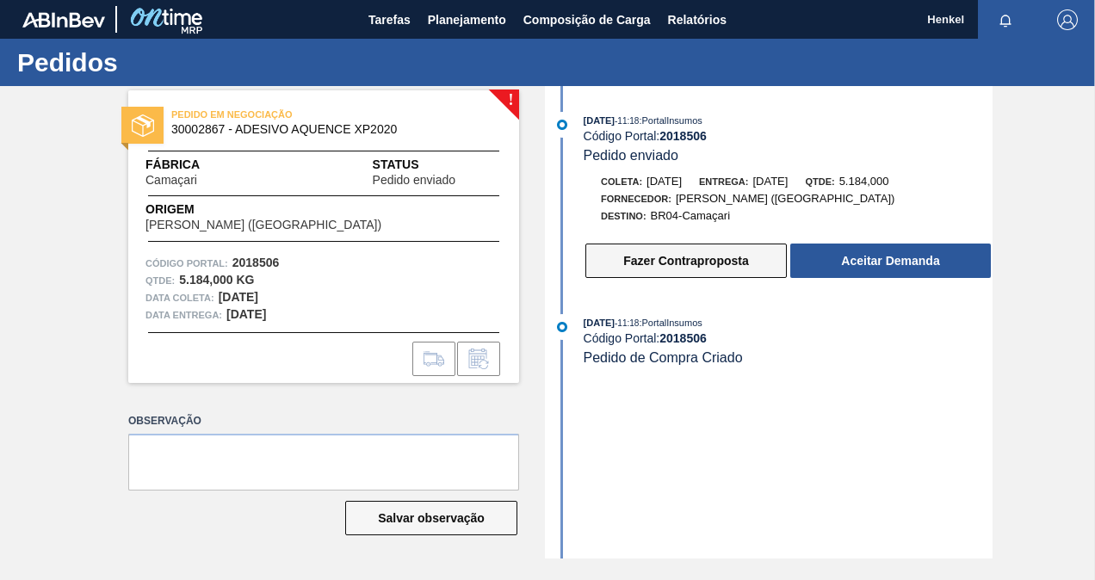
click at [697, 269] on button "Fazer Contraproposta" at bounding box center [685, 261] width 201 height 34
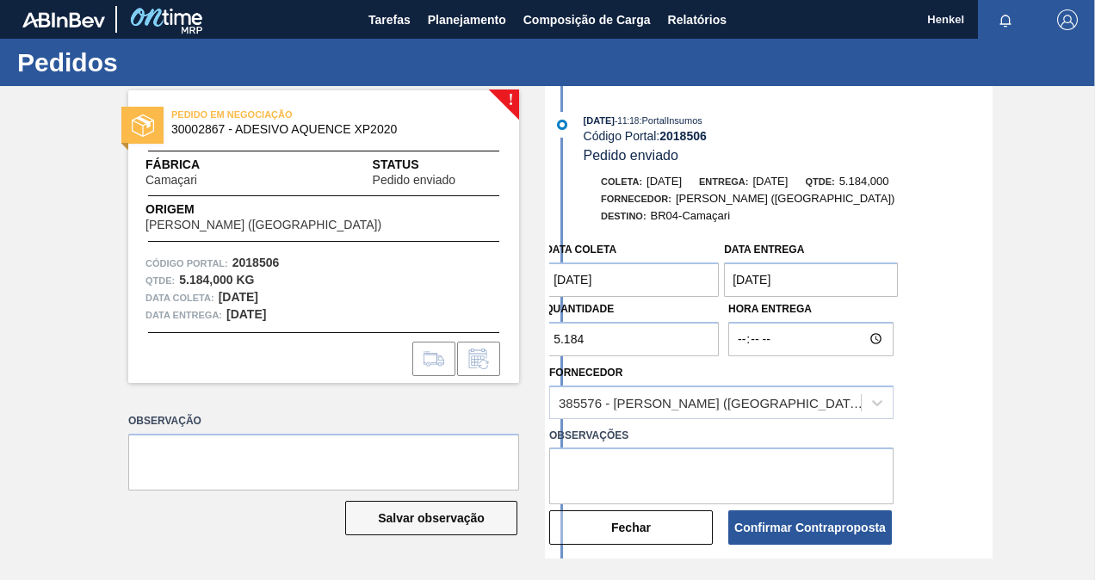
click at [847, 281] on entrega "[DATE]" at bounding box center [811, 280] width 174 height 34
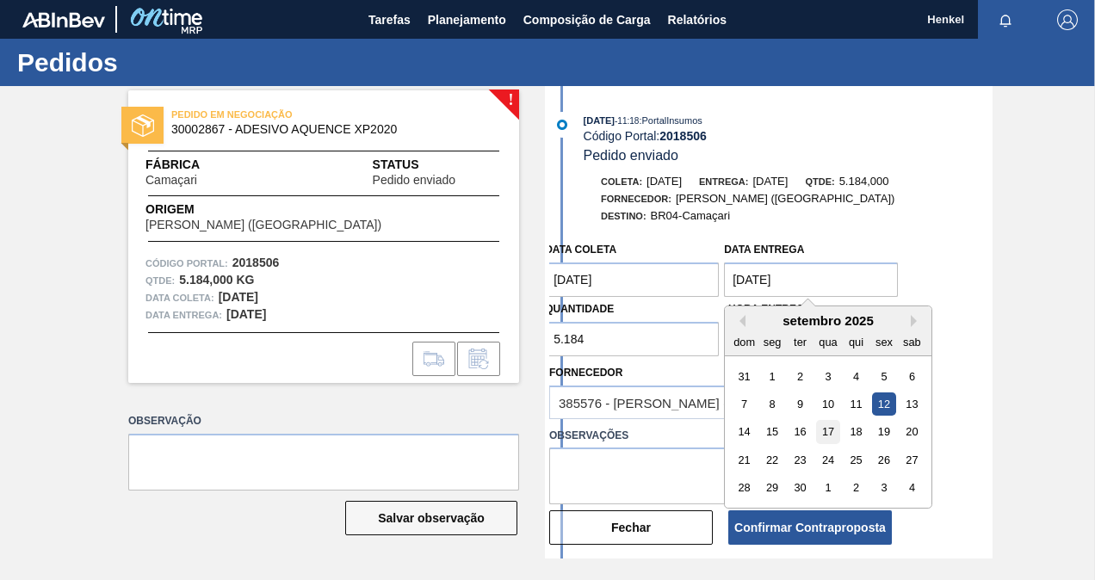
click at [831, 436] on div "17" at bounding box center [828, 432] width 23 height 23
type entrega "[DATE]"
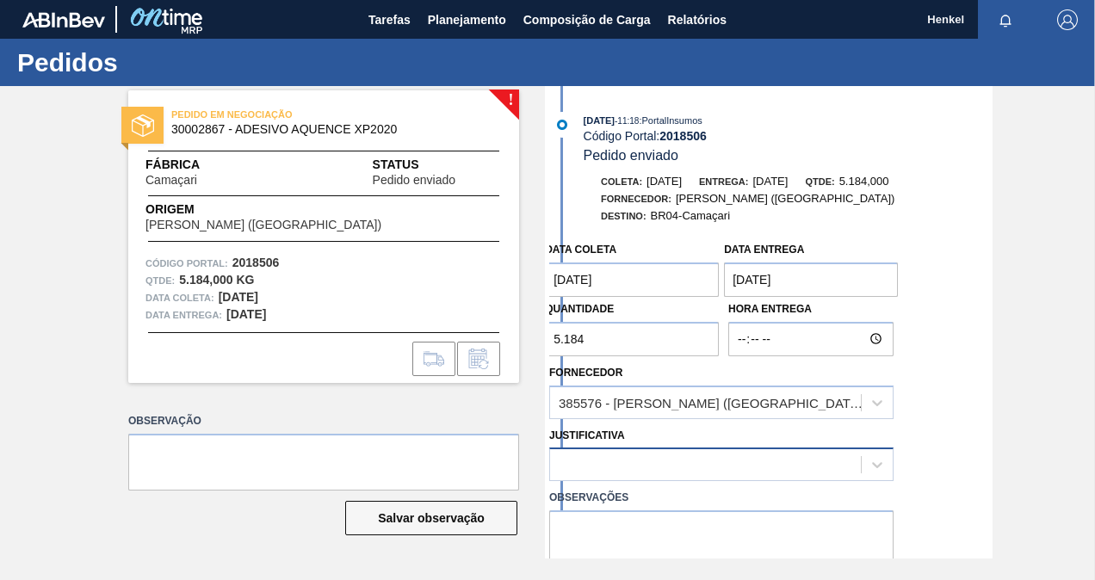
click at [719, 472] on div at bounding box center [705, 465] width 311 height 25
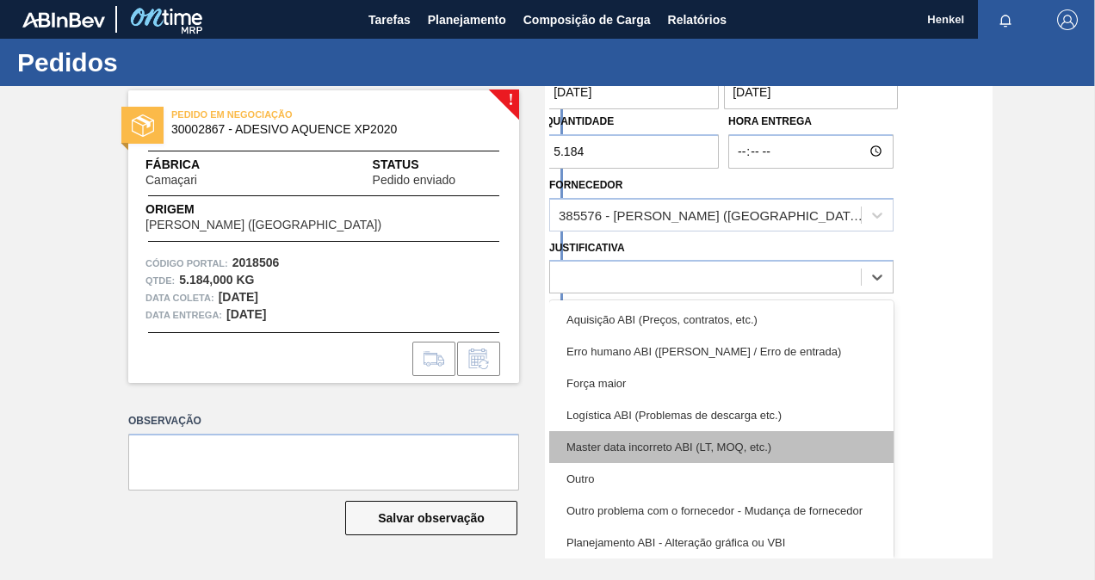
scroll to position [322, 0]
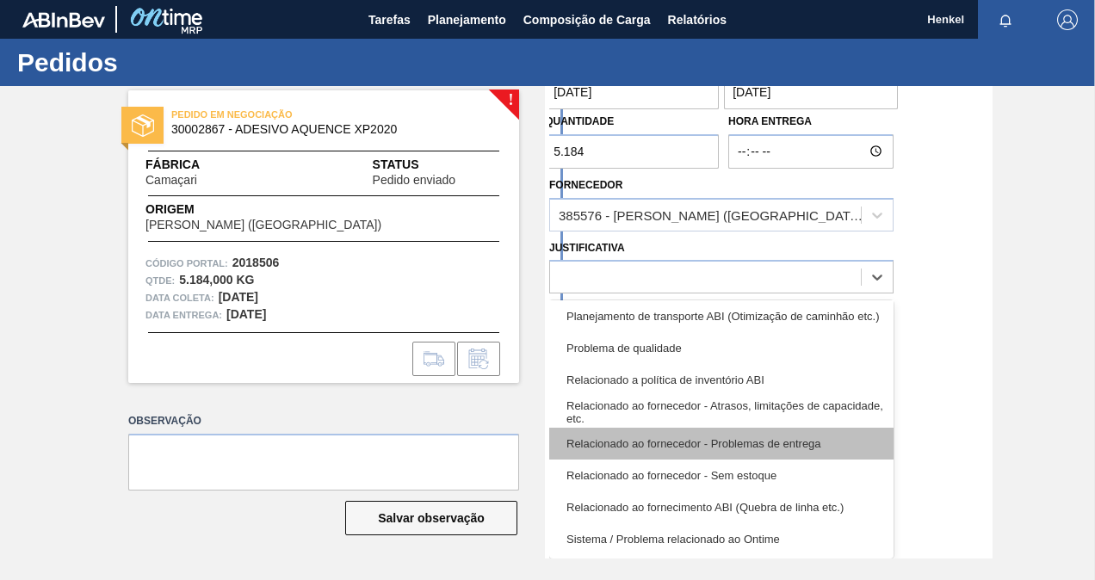
click at [752, 448] on div "Relacionado ao fornecedor - Problemas de entrega" at bounding box center [721, 444] width 344 height 32
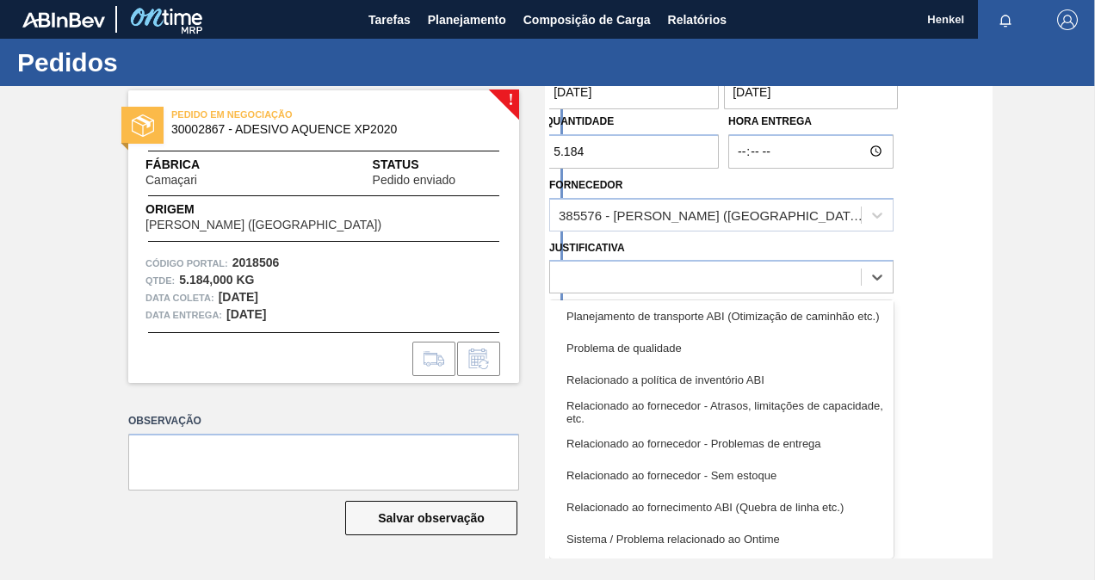
scroll to position [174, 0]
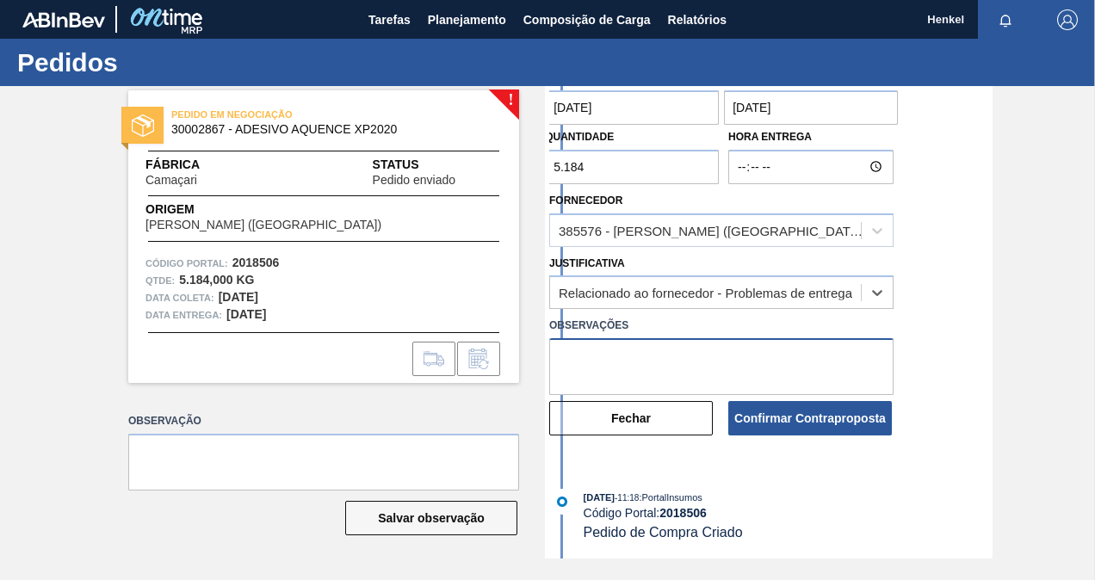
click at [744, 343] on textarea at bounding box center [721, 366] width 344 height 57
paste textarea "Data ajustada de acordo com lead time da unidade"
type textarea "Data ajustada de acordo com lead time da unidade"
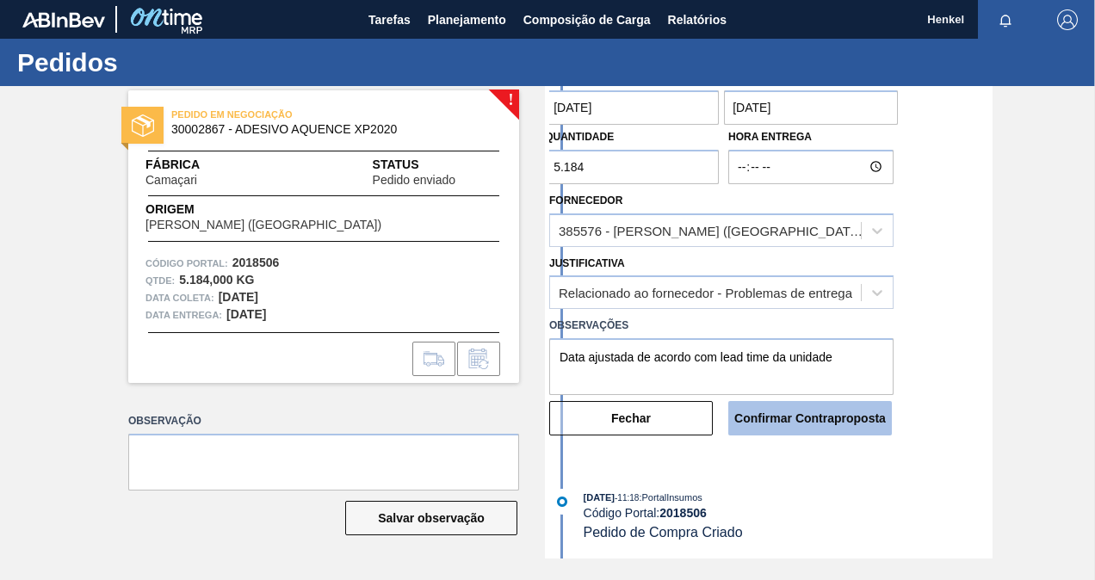
click at [785, 421] on button "Confirmar Contraproposta" at bounding box center [810, 418] width 164 height 34
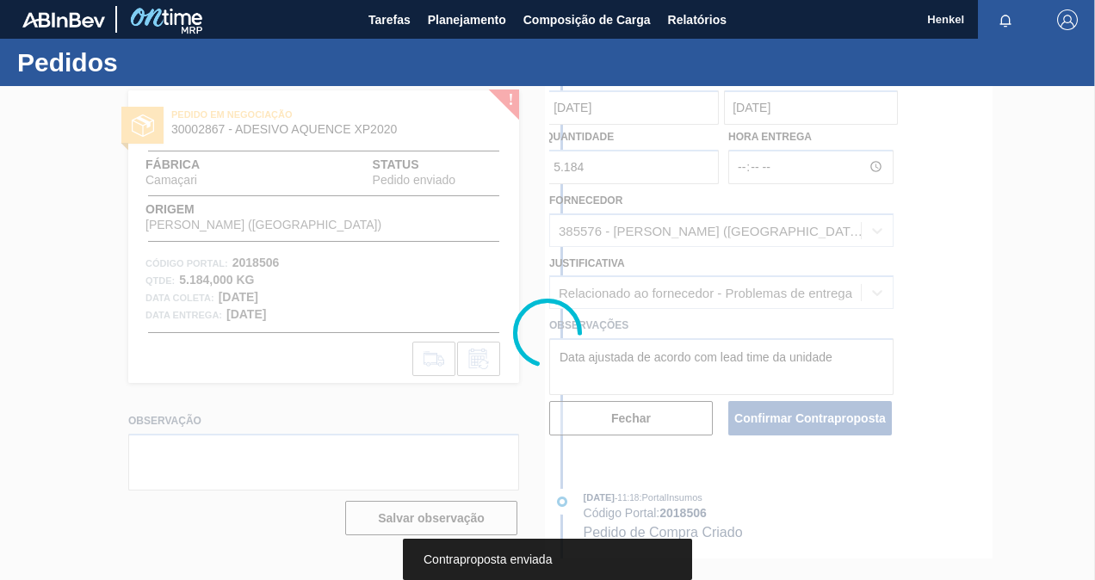
scroll to position [0, 0]
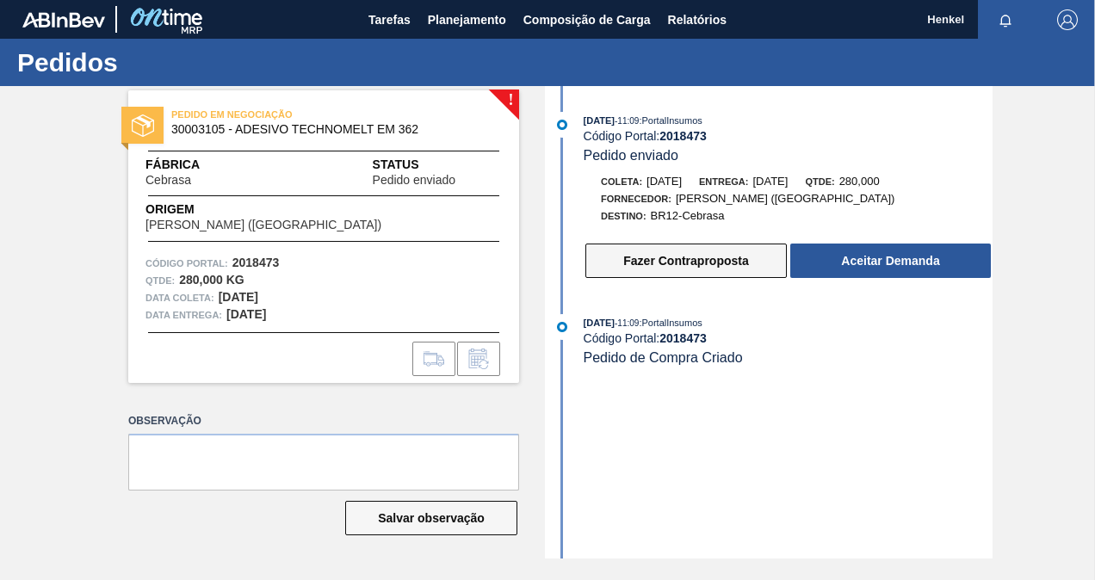
click at [685, 258] on button "Fazer Contraproposta" at bounding box center [685, 261] width 201 height 34
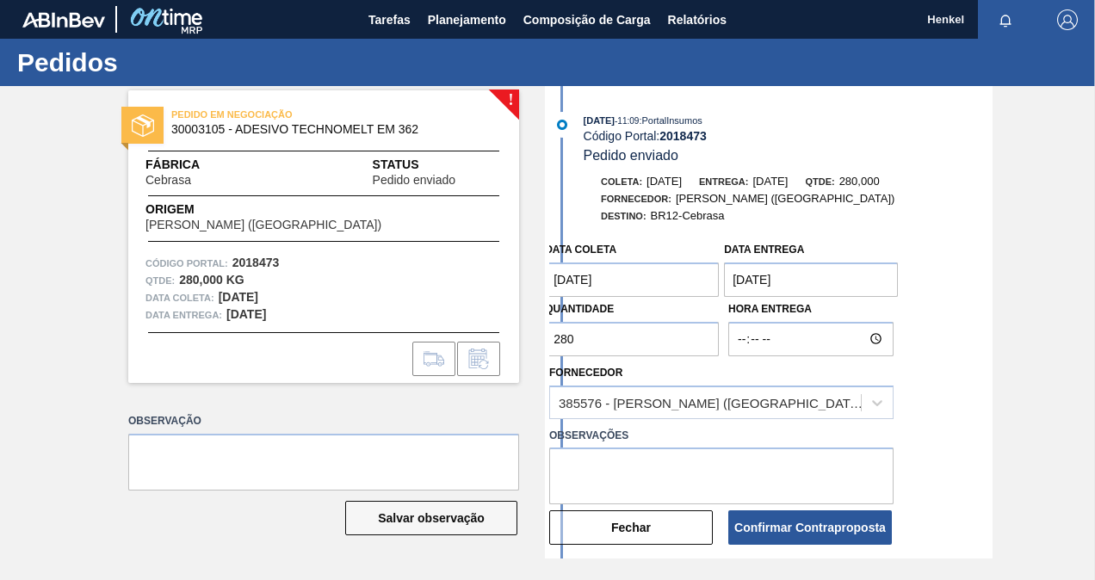
click at [832, 287] on entrega "12/09/2025" at bounding box center [811, 280] width 174 height 34
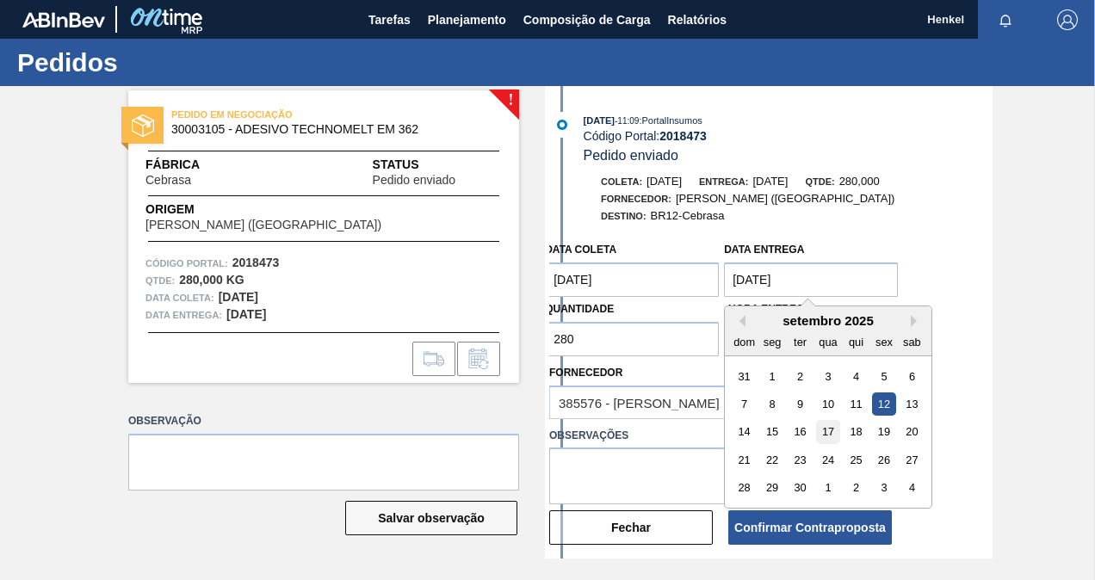
click at [825, 435] on div "17" at bounding box center [828, 432] width 23 height 23
type entrega "[DATE]"
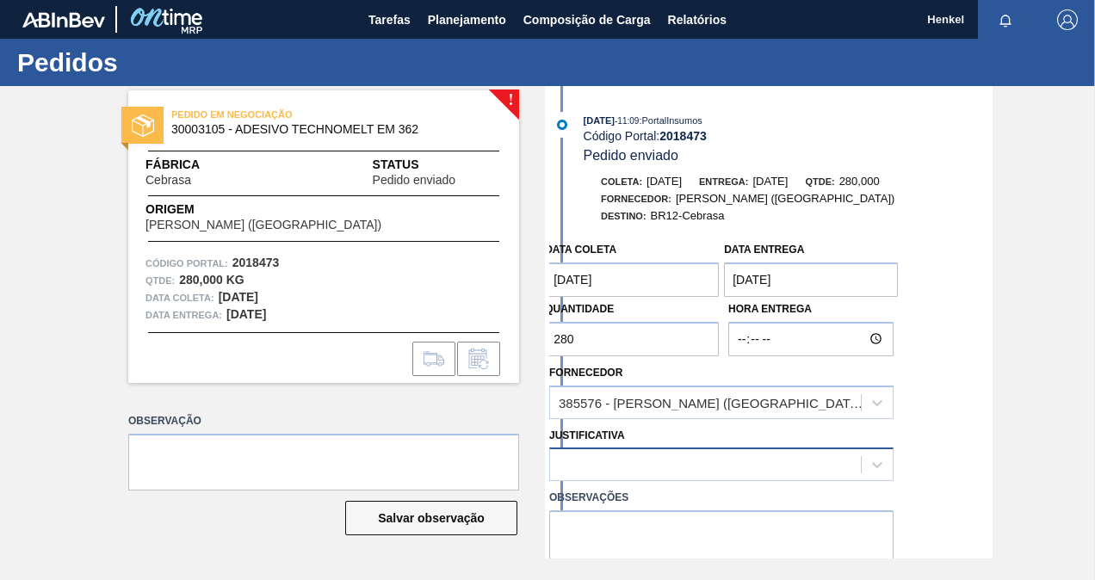
click at [776, 468] on div at bounding box center [705, 465] width 311 height 25
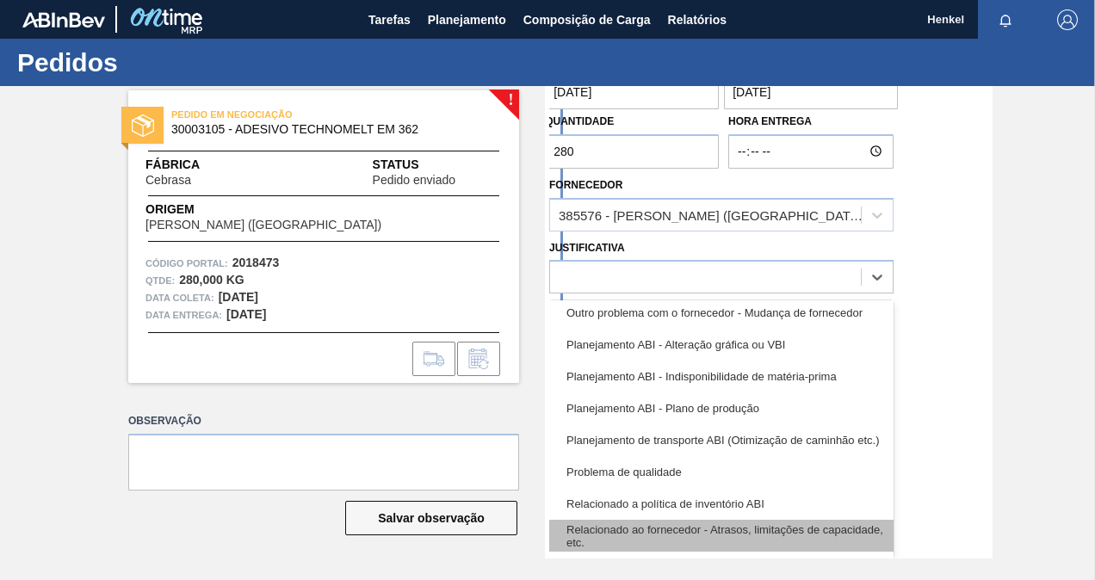
scroll to position [322, 0]
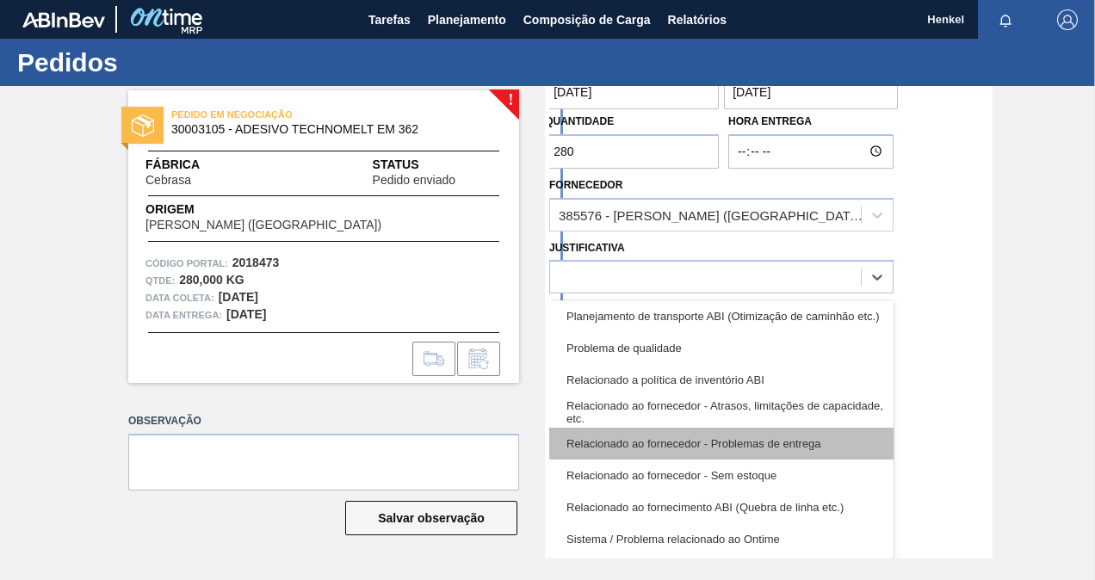
click at [747, 444] on div "Relacionado ao fornecedor - Problemas de entrega" at bounding box center [721, 444] width 344 height 32
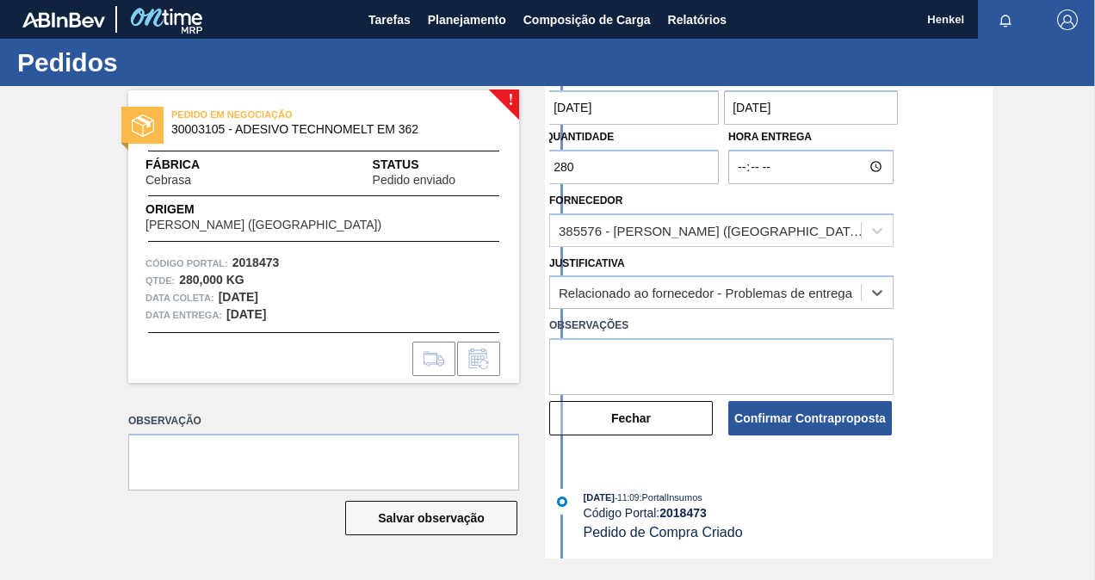
scroll to position [174, 0]
click at [696, 358] on textarea at bounding box center [721, 366] width 344 height 57
paste textarea "Data ajustada de acordo com lead time da unidade"
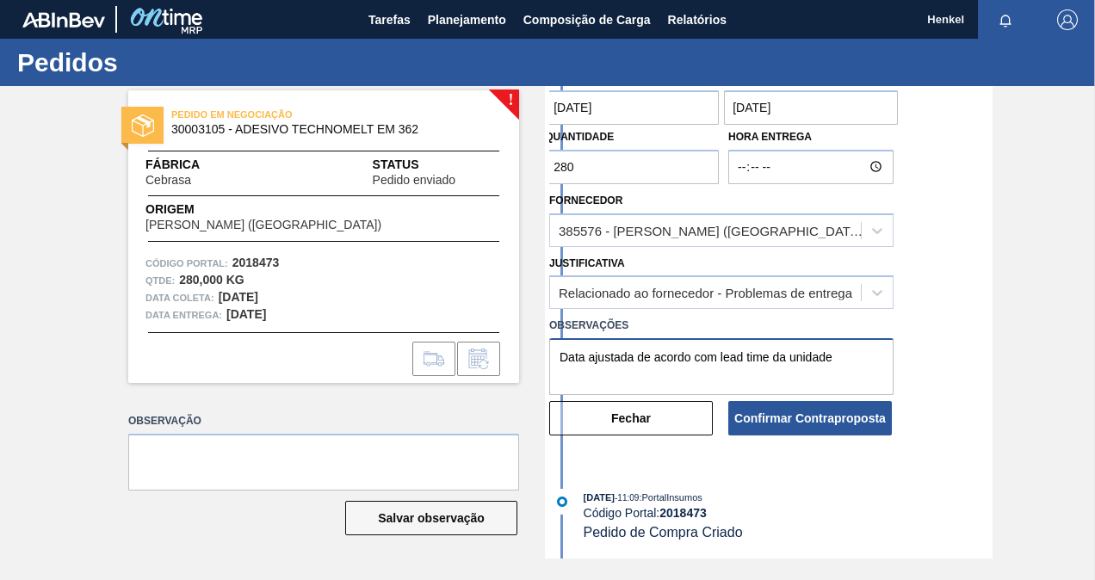
type textarea "Data ajustada de acordo com lead time da unidade"
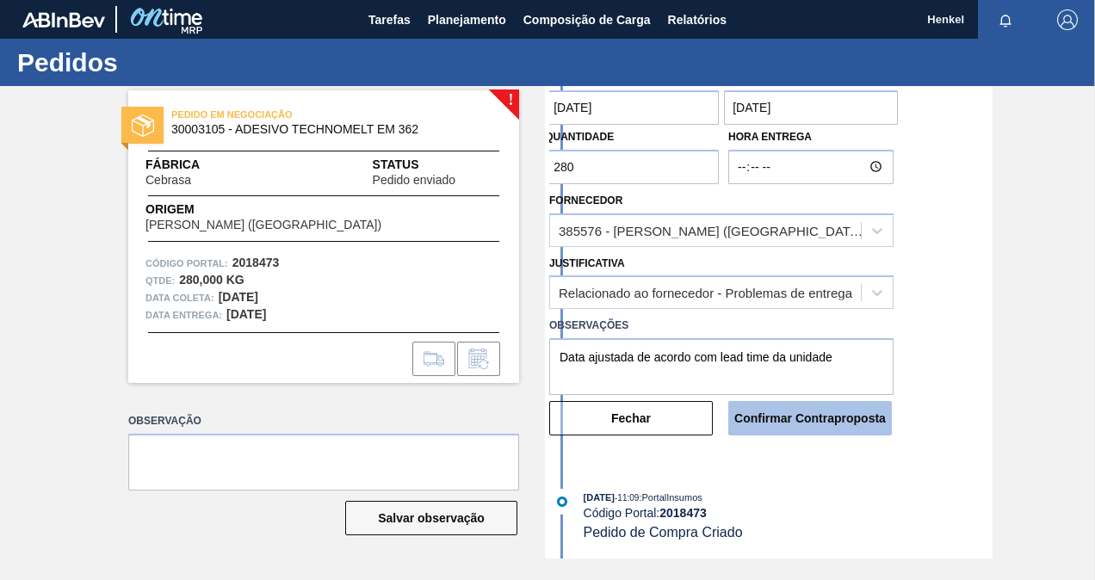
click at [788, 415] on button "Confirmar Contraproposta" at bounding box center [810, 418] width 164 height 34
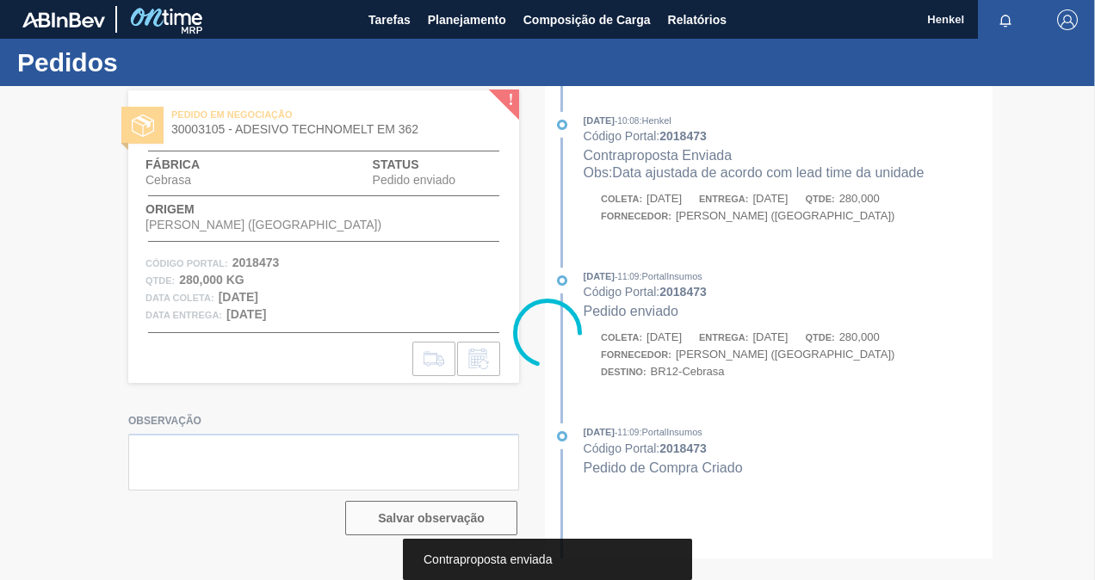
scroll to position [0, 0]
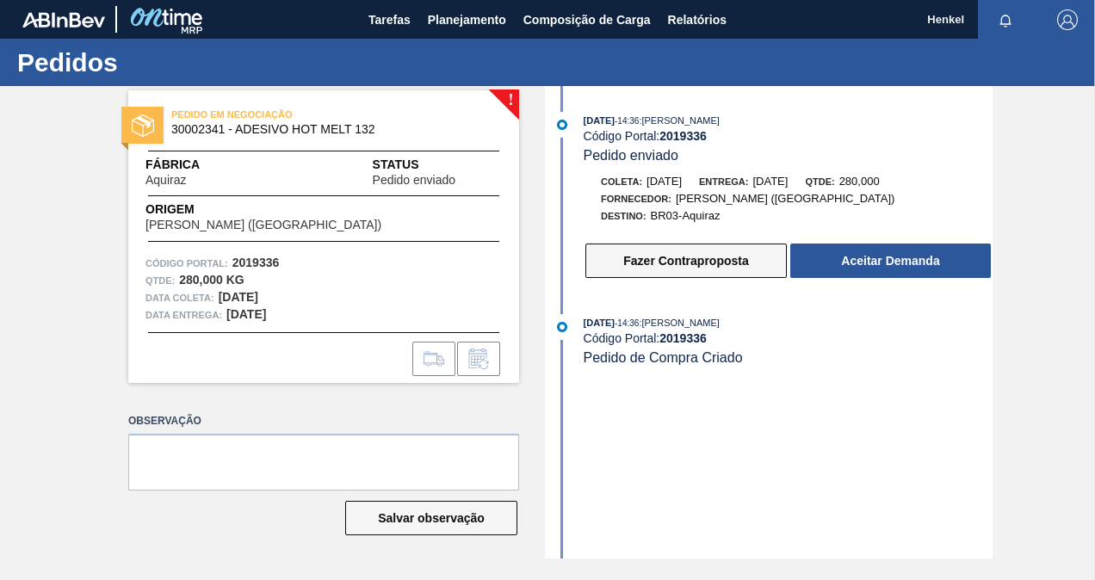
click at [669, 269] on button "Fazer Contraproposta" at bounding box center [685, 261] width 201 height 34
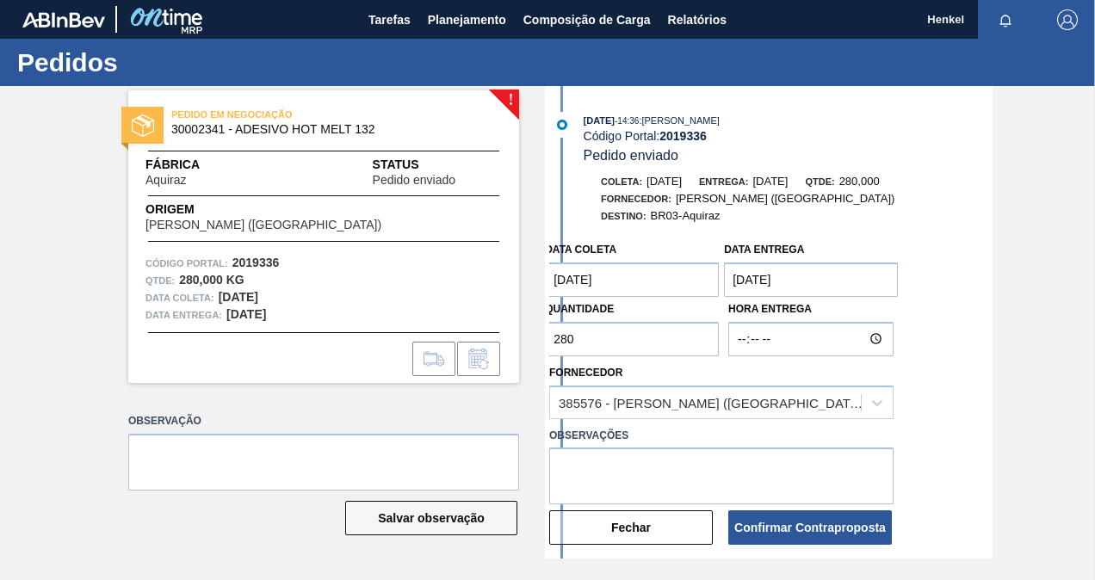
click at [861, 286] on entrega "[DATE]" at bounding box center [811, 280] width 174 height 34
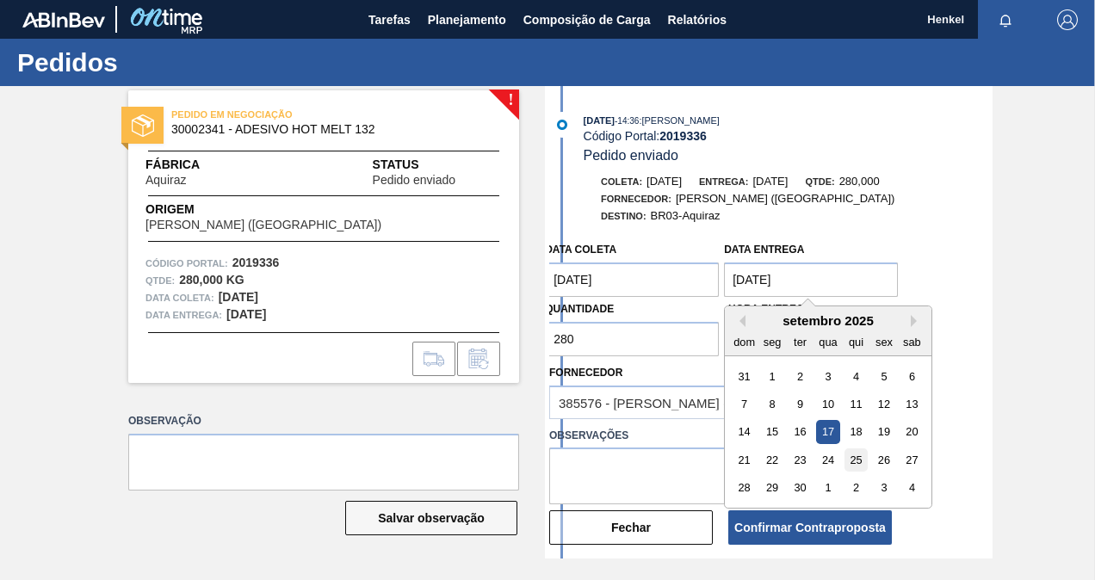
click at [857, 460] on div "25" at bounding box center [855, 459] width 23 height 23
type entrega "[DATE]"
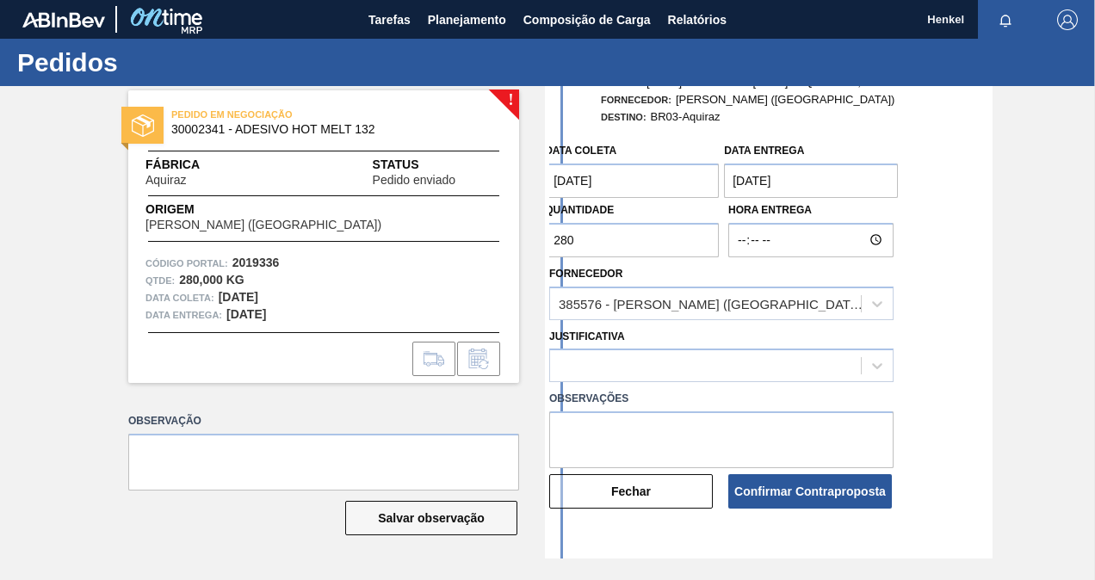
scroll to position [172, 0]
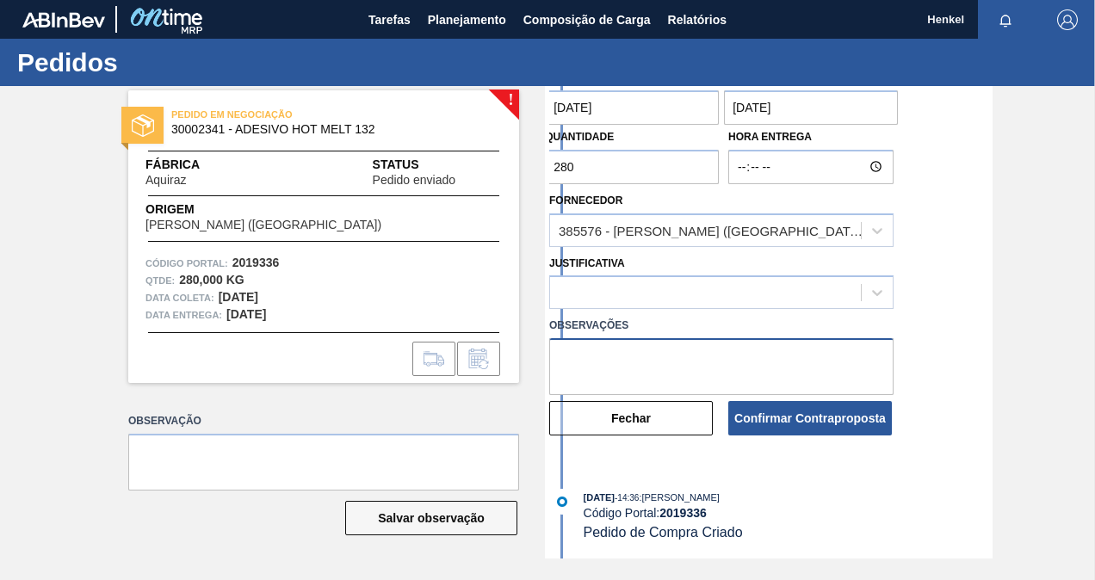
click at [806, 362] on textarea at bounding box center [721, 366] width 344 height 57
paste textarea "Data ajustada de acordo com lead time da unidade"
type textarea "Data ajustada de acordo com lead time da unidade"
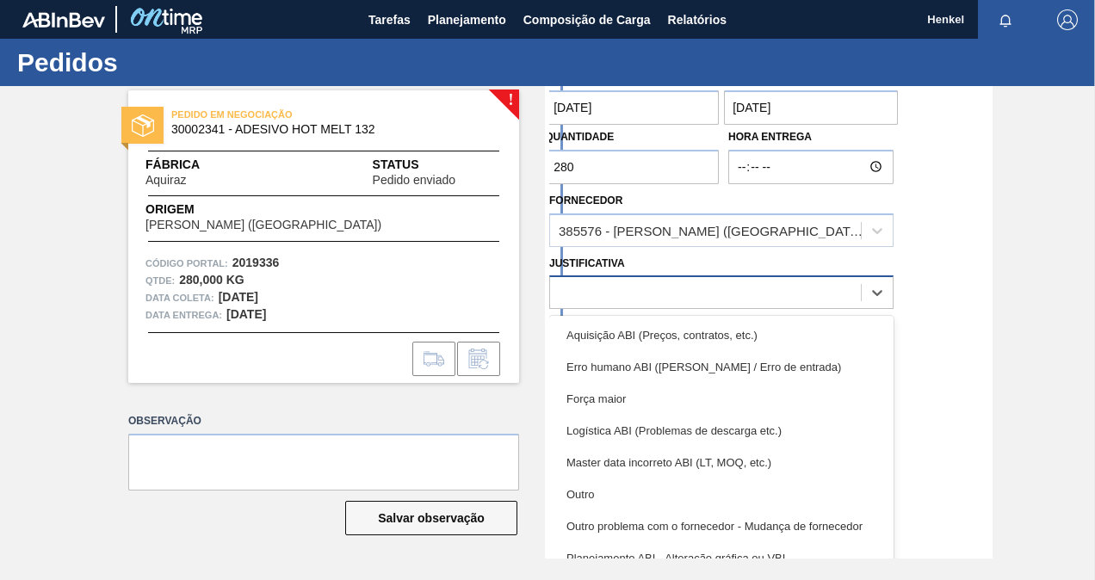
click at [838, 294] on div at bounding box center [705, 293] width 311 height 25
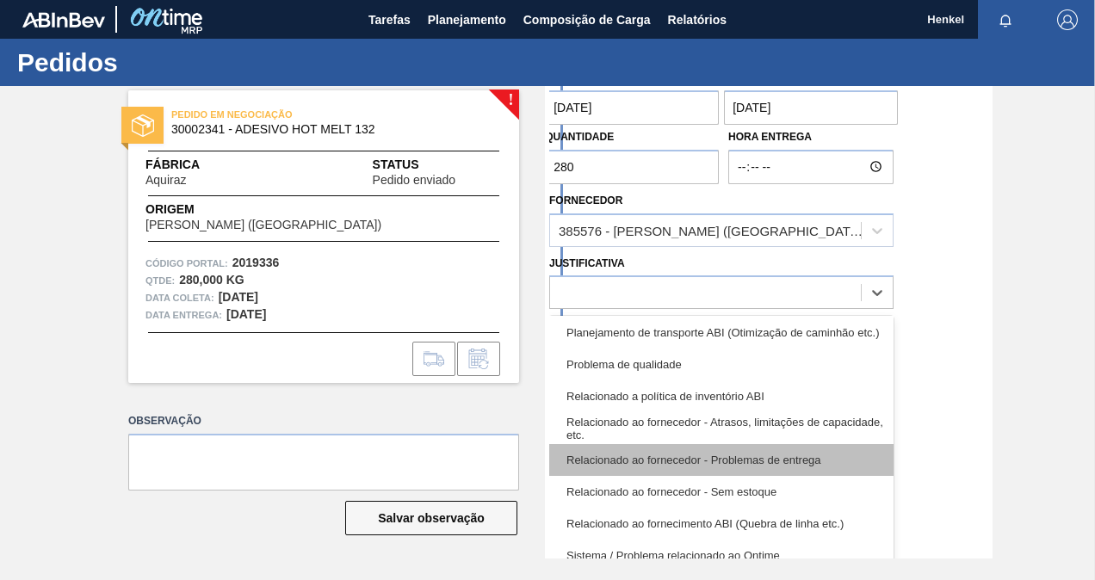
scroll to position [322, 0]
click at [794, 467] on div "Relacionado ao fornecedor - Problemas de entrega" at bounding box center [721, 459] width 344 height 32
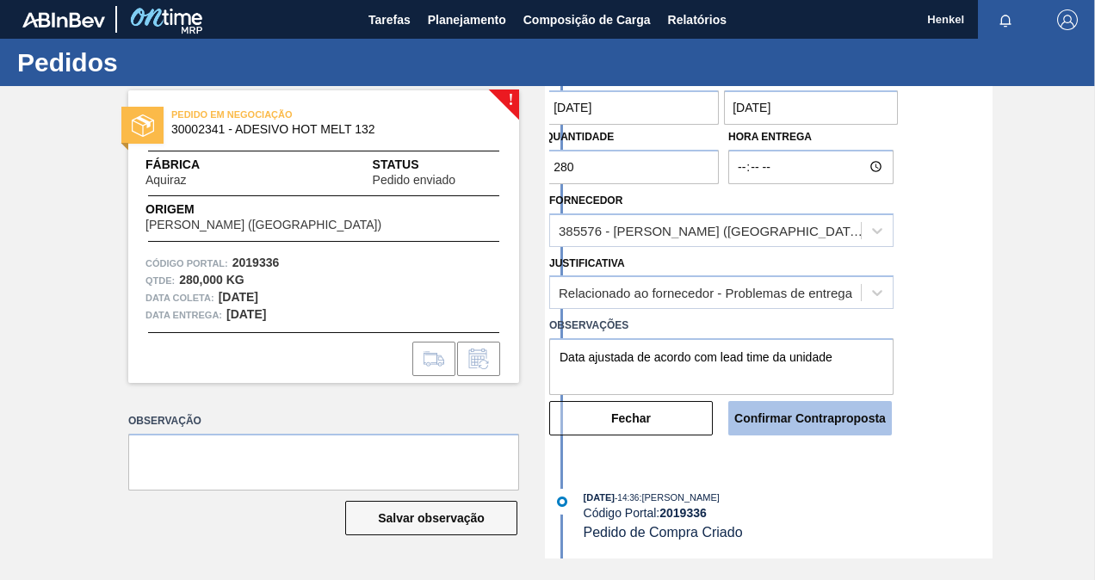
click at [794, 423] on button "Confirmar Contraproposta" at bounding box center [810, 418] width 164 height 34
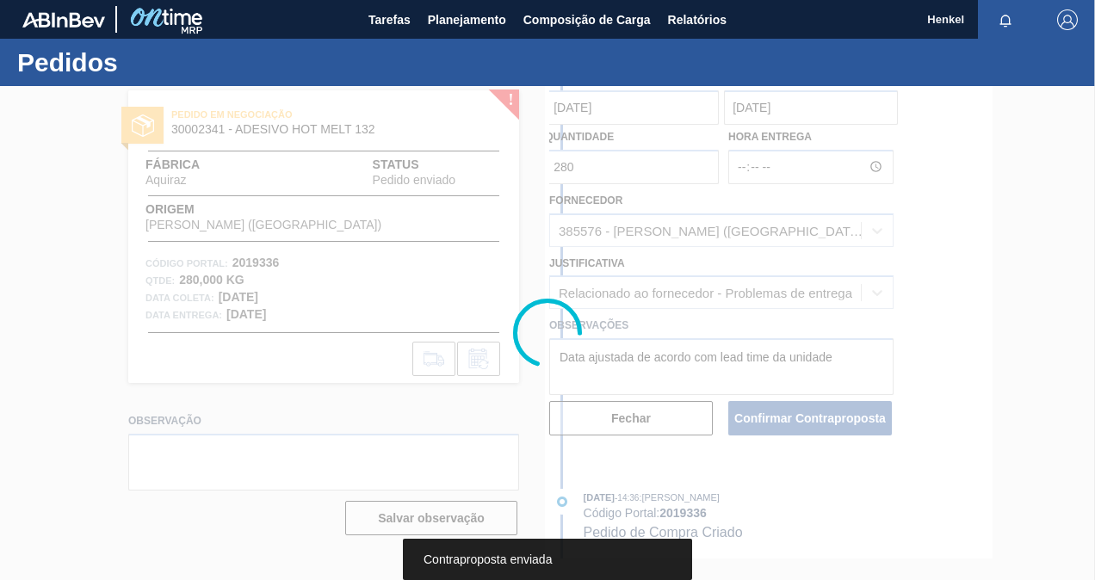
scroll to position [0, 0]
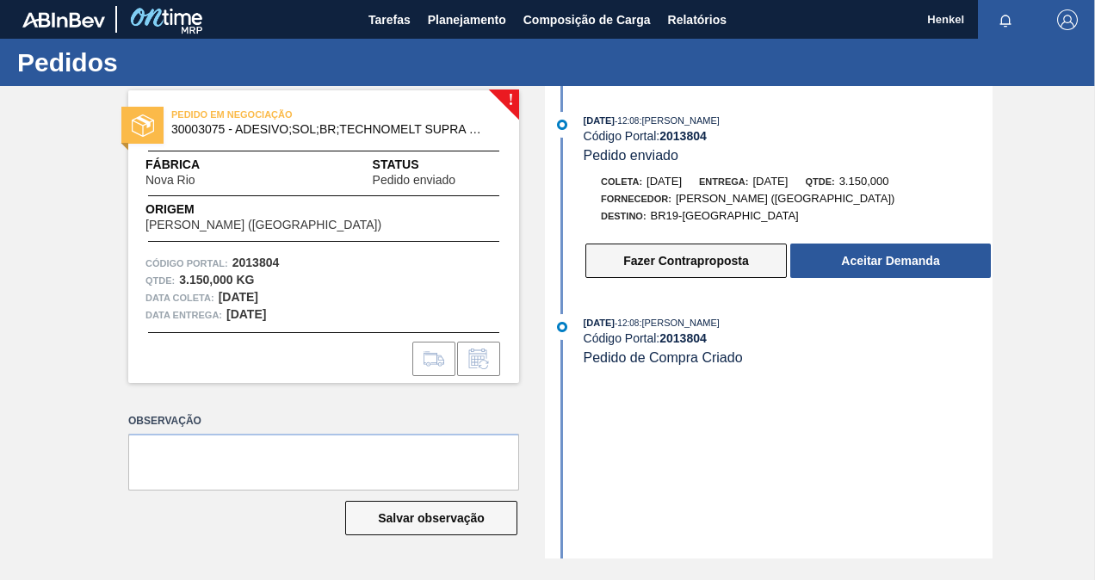
click at [659, 261] on button "Fazer Contraproposta" at bounding box center [685, 261] width 201 height 34
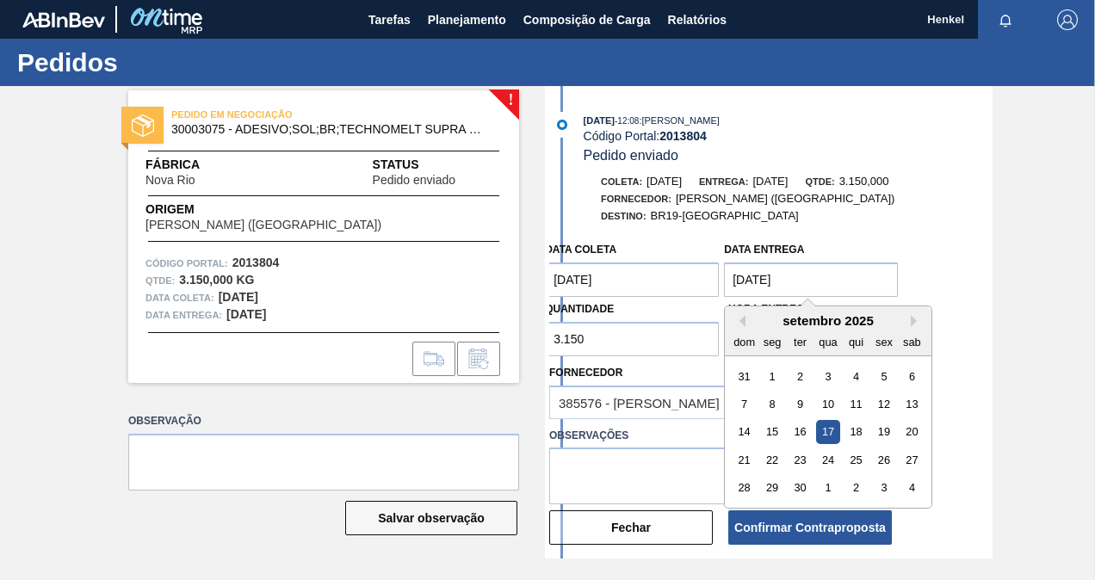
click at [813, 279] on entrega "17/09/2025" at bounding box center [811, 280] width 174 height 34
click at [811, 442] on div "16" at bounding box center [799, 432] width 23 height 23
type entrega "16/09/2025"
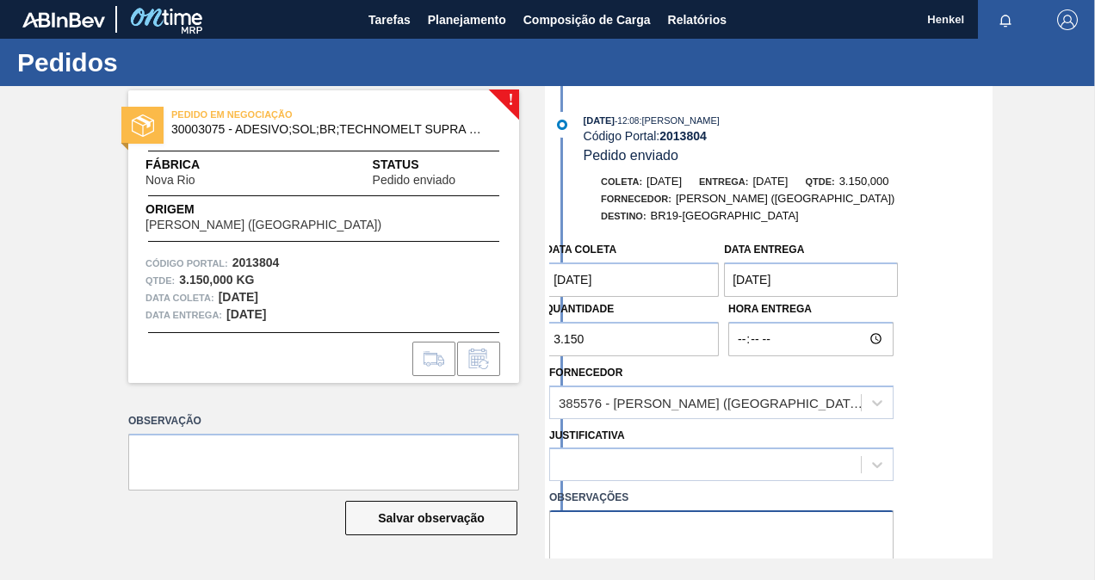
click at [713, 523] on textarea at bounding box center [721, 538] width 344 height 57
paste textarea "Data ajustada de acordo com lead time da unidade"
type textarea "Data ajustada de acordo com lead time da unidade"
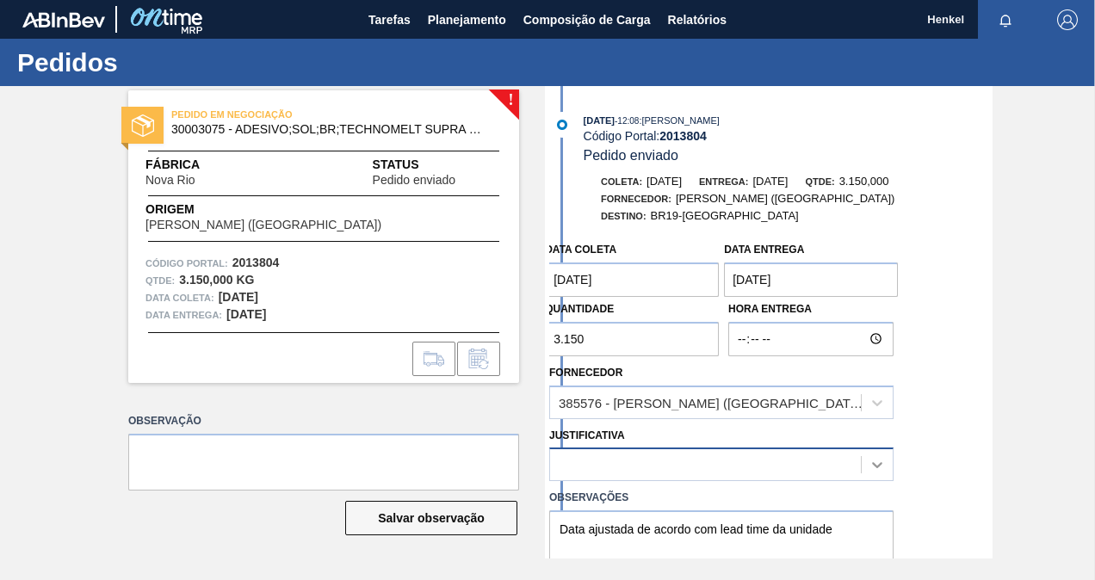
click at [862, 470] on div at bounding box center [721, 465] width 344 height 34
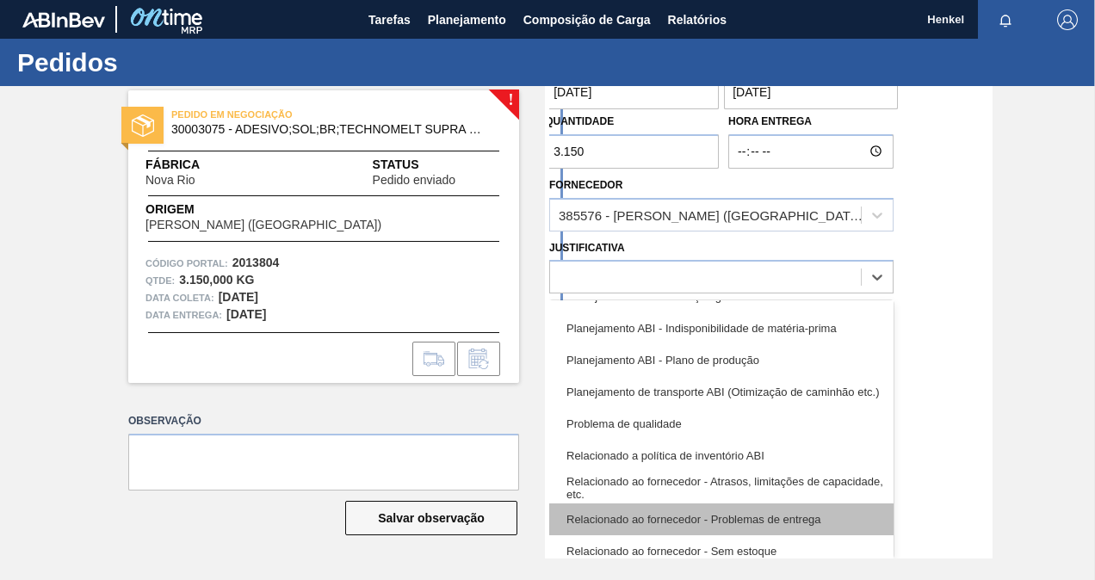
scroll to position [322, 0]
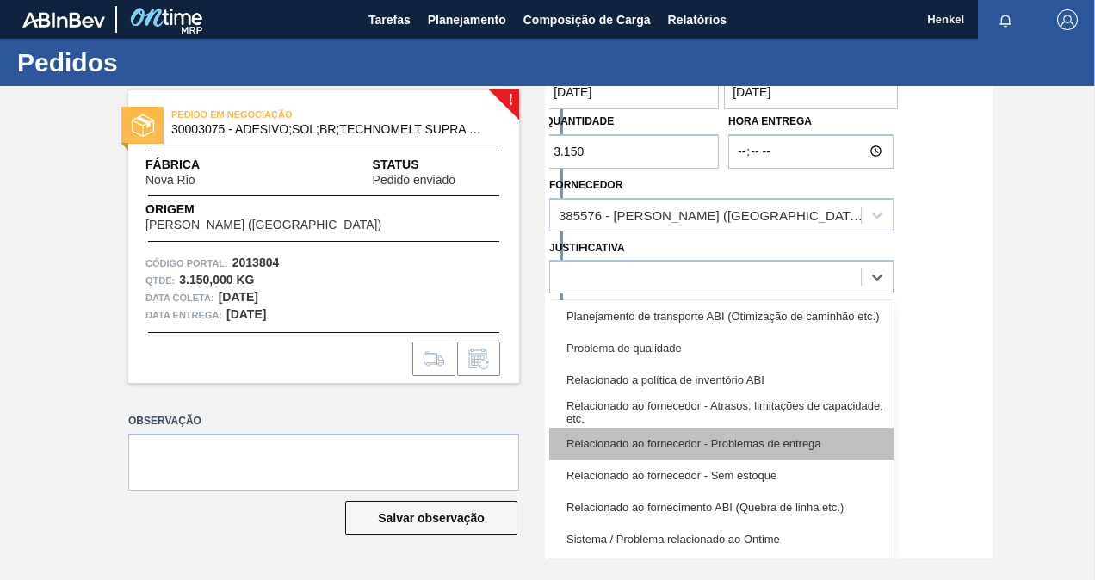
click at [734, 445] on div "Relacionado ao fornecedor - Problemas de entrega" at bounding box center [721, 444] width 344 height 32
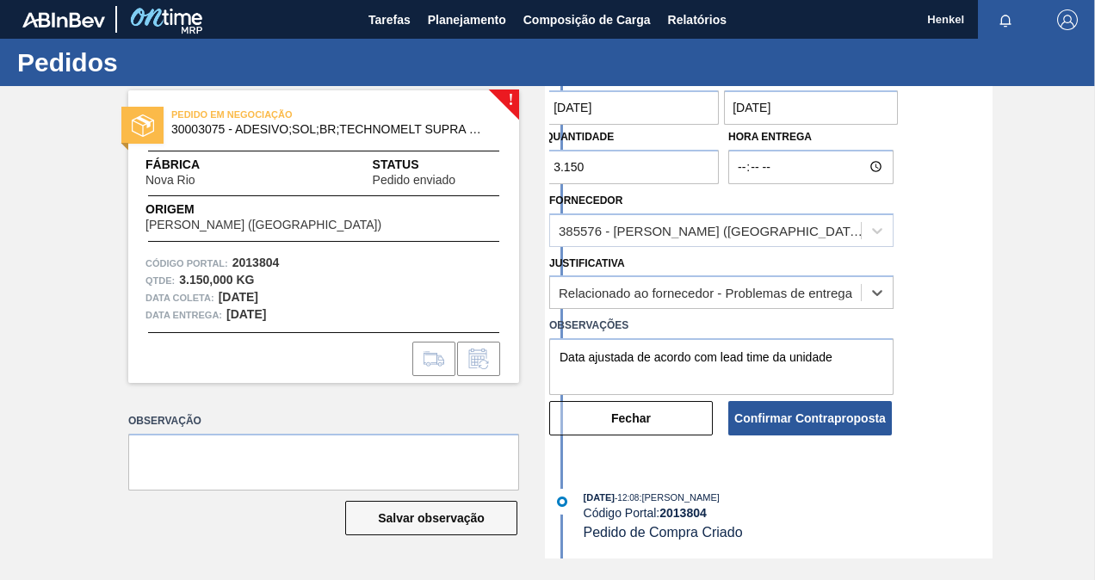
scroll to position [174, 0]
click at [855, 415] on button "Confirmar Contraproposta" at bounding box center [810, 418] width 164 height 34
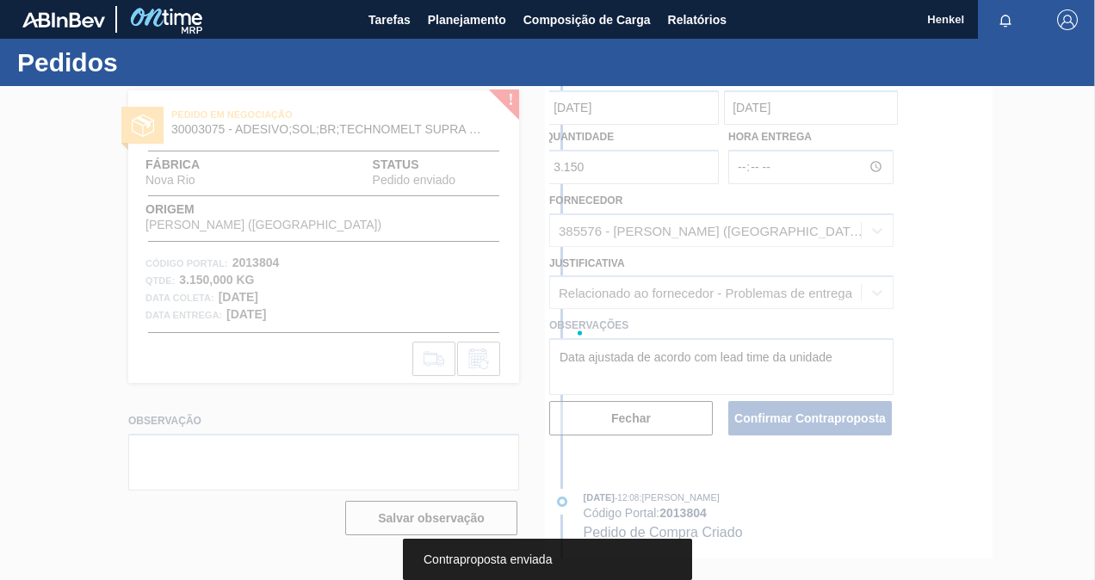
scroll to position [0, 0]
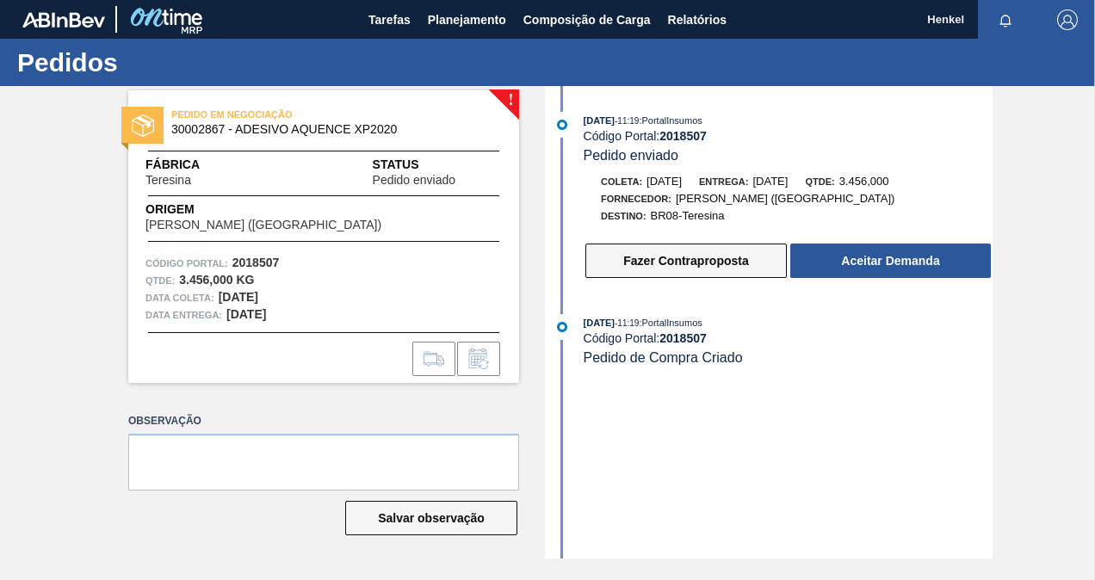
click at [638, 274] on button "Fazer Contraproposta" at bounding box center [685, 261] width 201 height 34
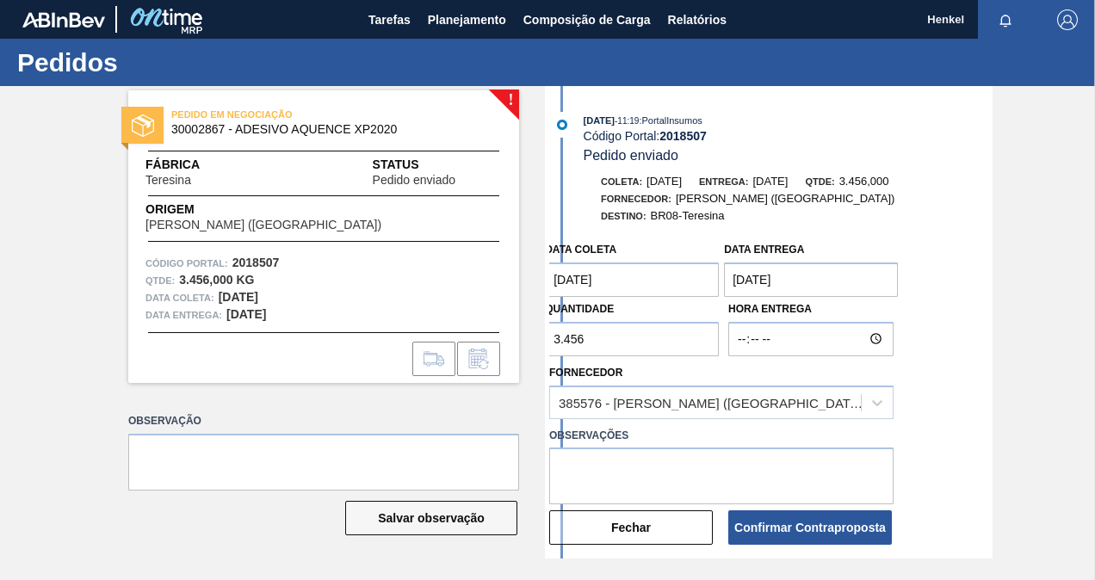
click at [813, 281] on entrega "[DATE]" at bounding box center [811, 280] width 174 height 34
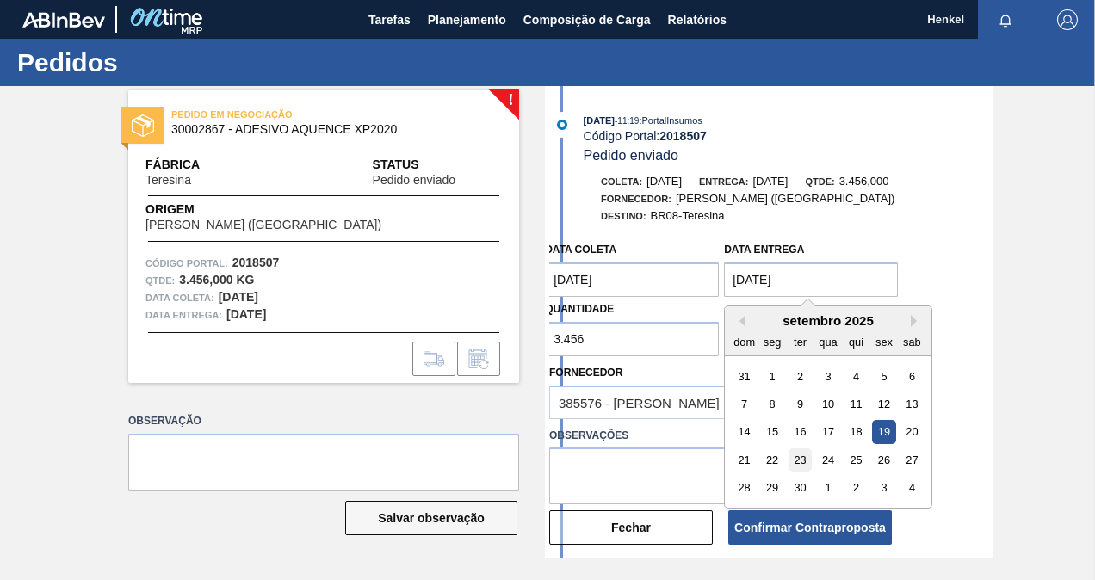
click at [803, 466] on div "23" at bounding box center [799, 459] width 23 height 23
type entrega "[DATE]"
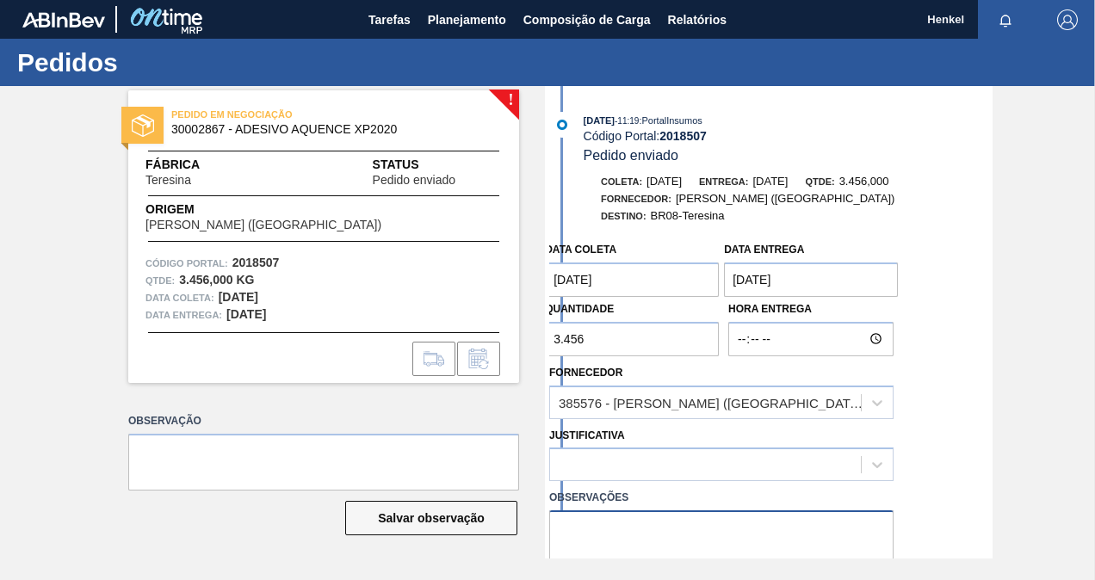
click at [686, 525] on textarea at bounding box center [721, 538] width 344 height 57
paste textarea "Data ajustada de acordo com lead time da unidade"
type textarea "Data ajustada de acordo com lead time da unidade"
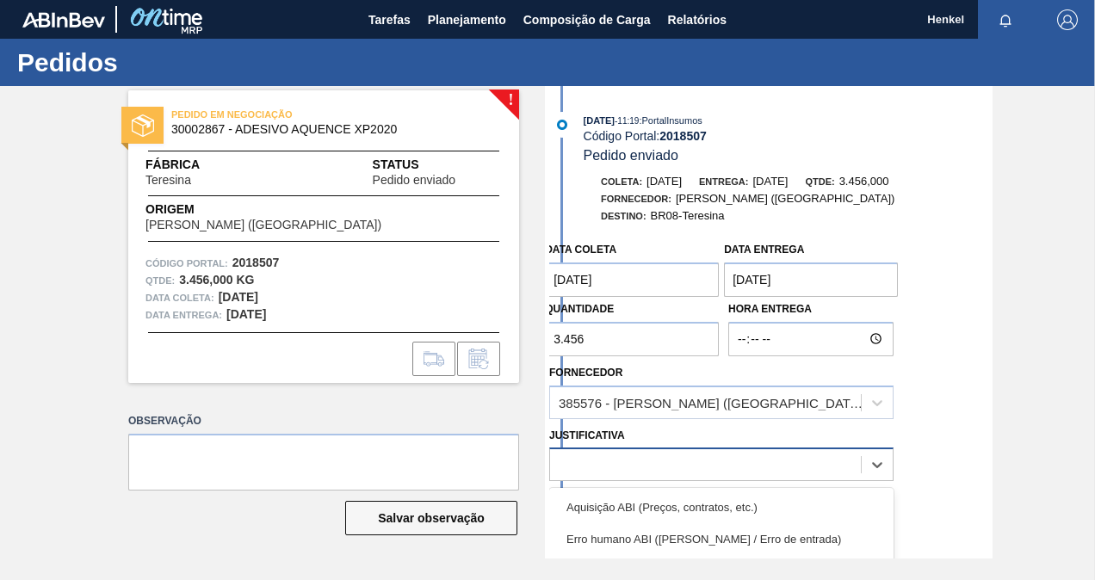
click at [709, 457] on div at bounding box center [705, 465] width 311 height 25
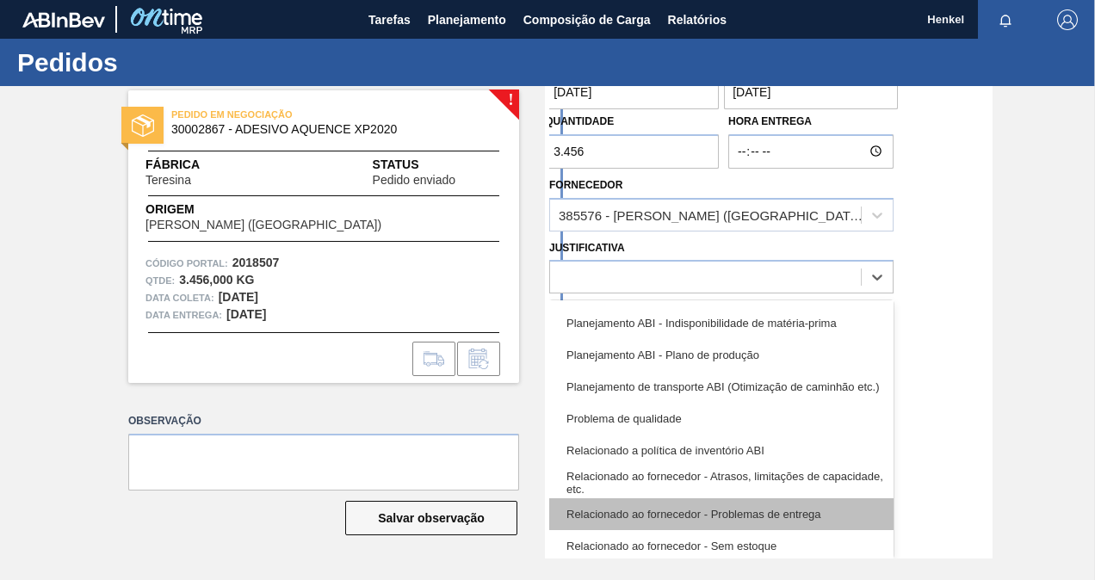
scroll to position [322, 0]
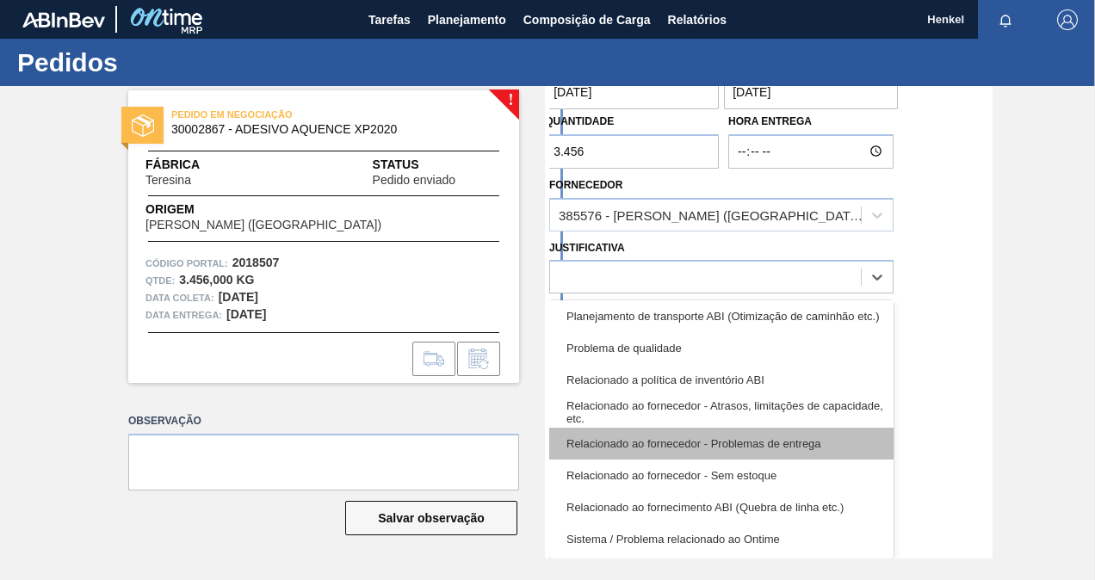
click at [741, 437] on div "Relacionado ao fornecedor - Problemas de entrega" at bounding box center [721, 444] width 344 height 32
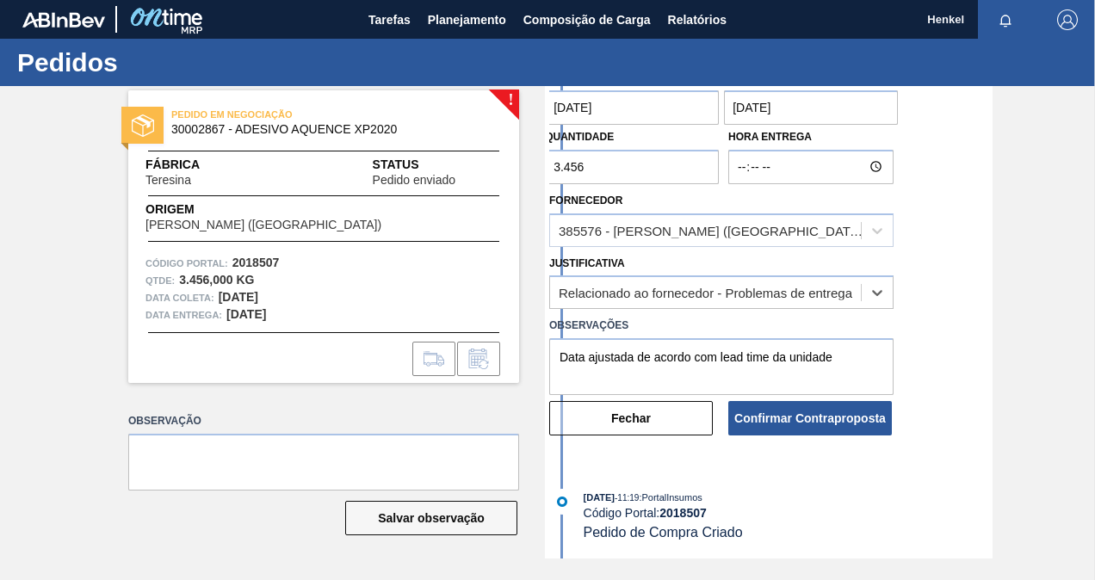
scroll to position [174, 0]
click at [808, 423] on button "Confirmar Contraproposta" at bounding box center [810, 418] width 164 height 34
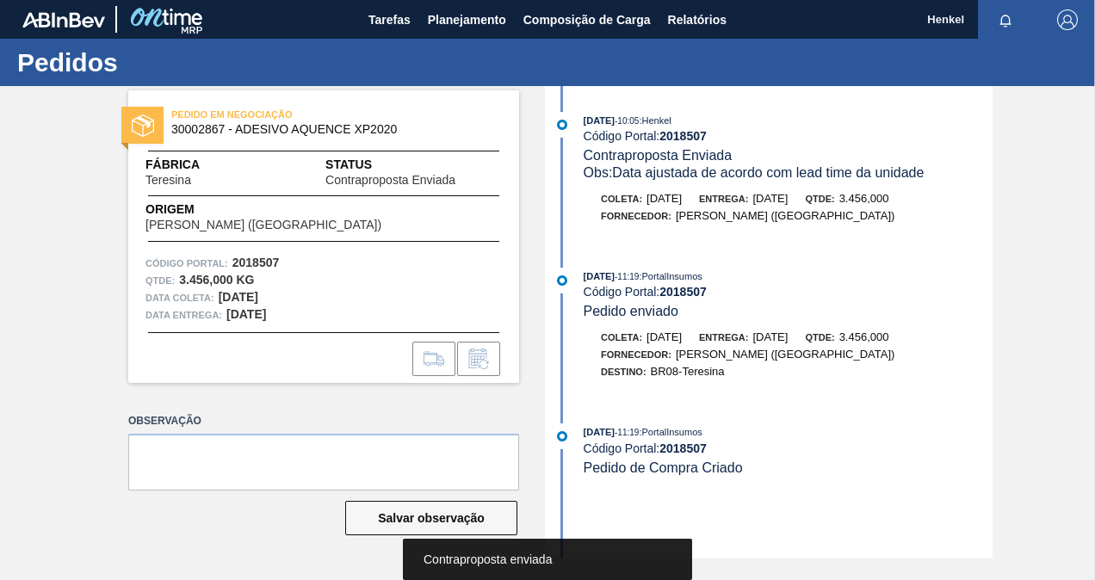
scroll to position [0, 0]
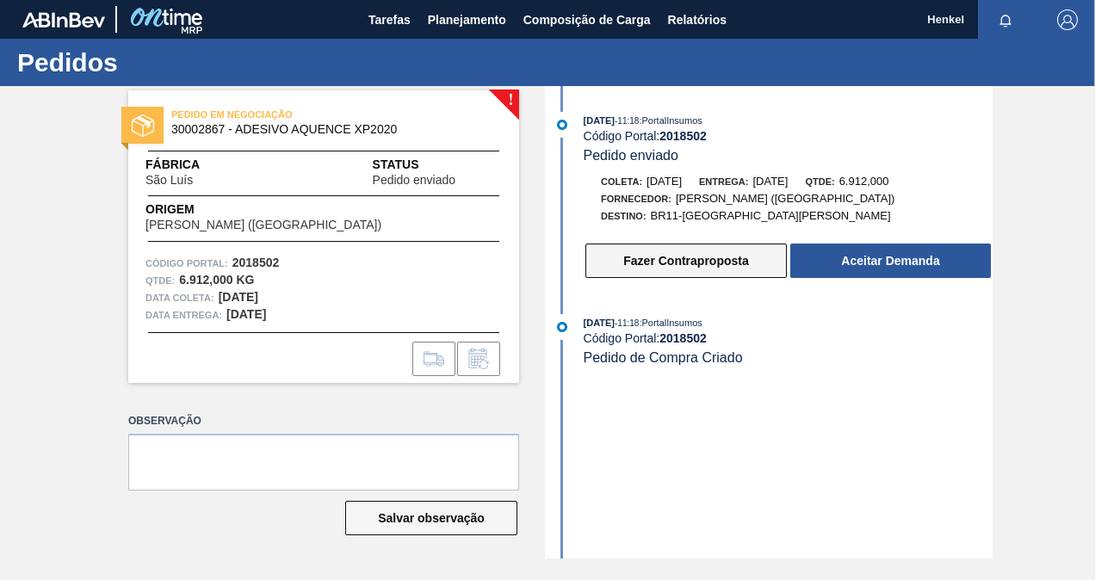
click at [664, 269] on button "Fazer Contraproposta" at bounding box center [685, 261] width 201 height 34
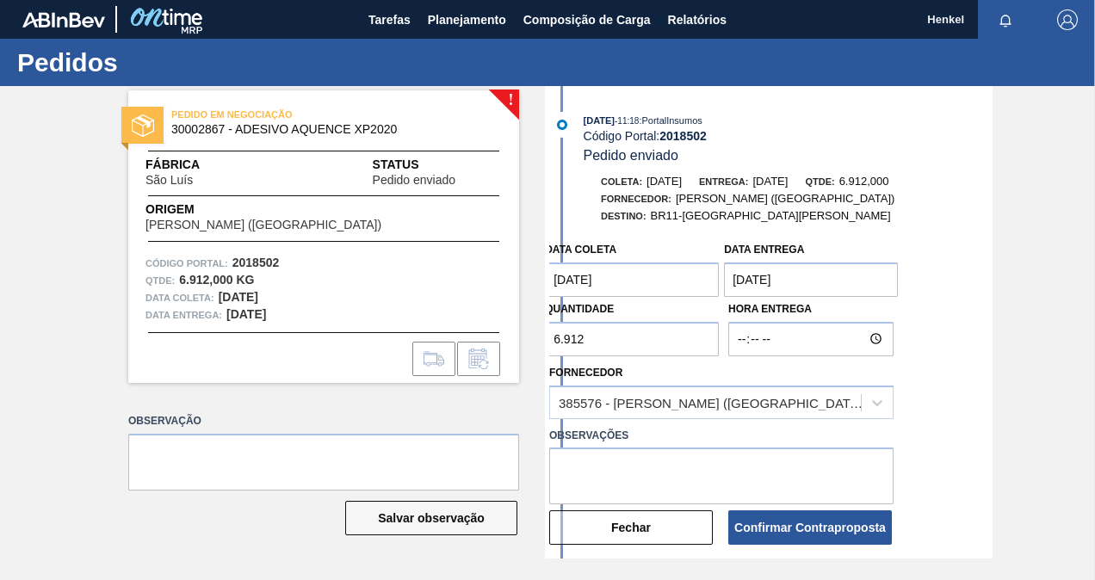
click at [856, 276] on entrega "[DATE]" at bounding box center [811, 280] width 174 height 34
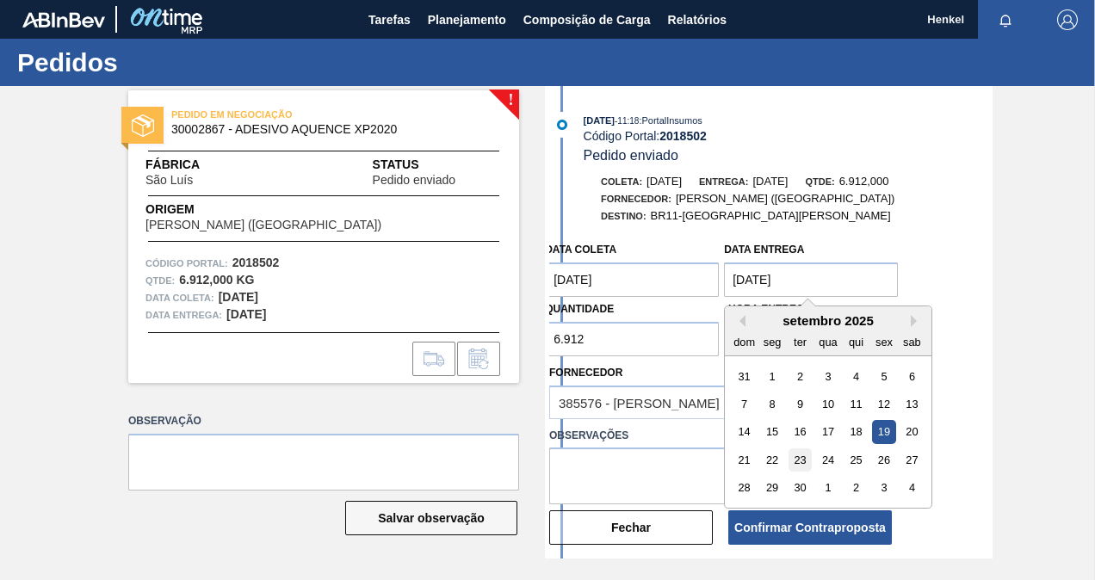
click at [809, 464] on div "23" at bounding box center [799, 459] width 23 height 23
type entrega "[DATE]"
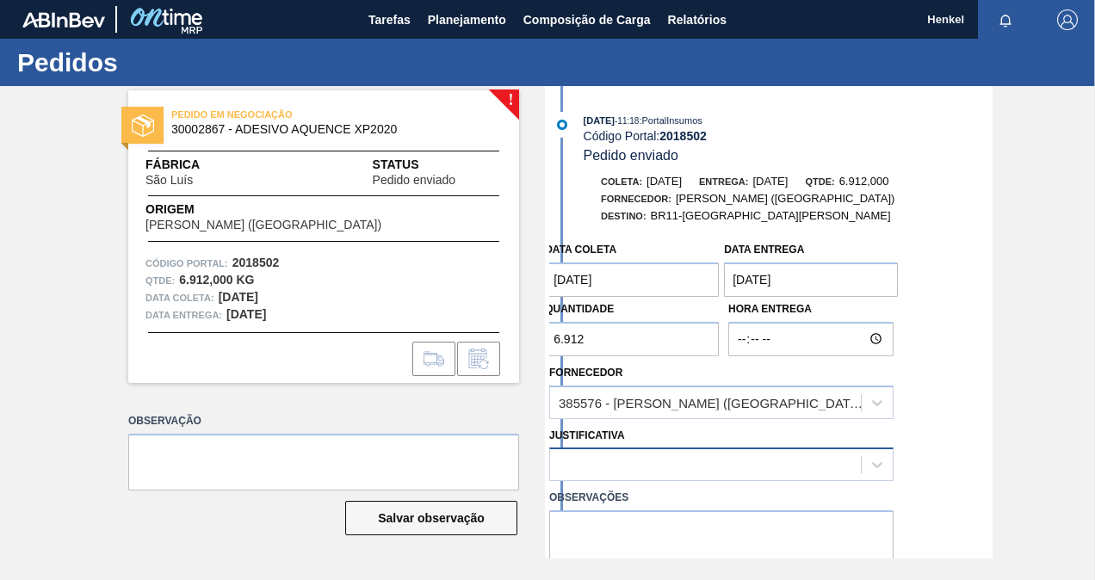
click at [753, 464] on div at bounding box center [705, 465] width 311 height 25
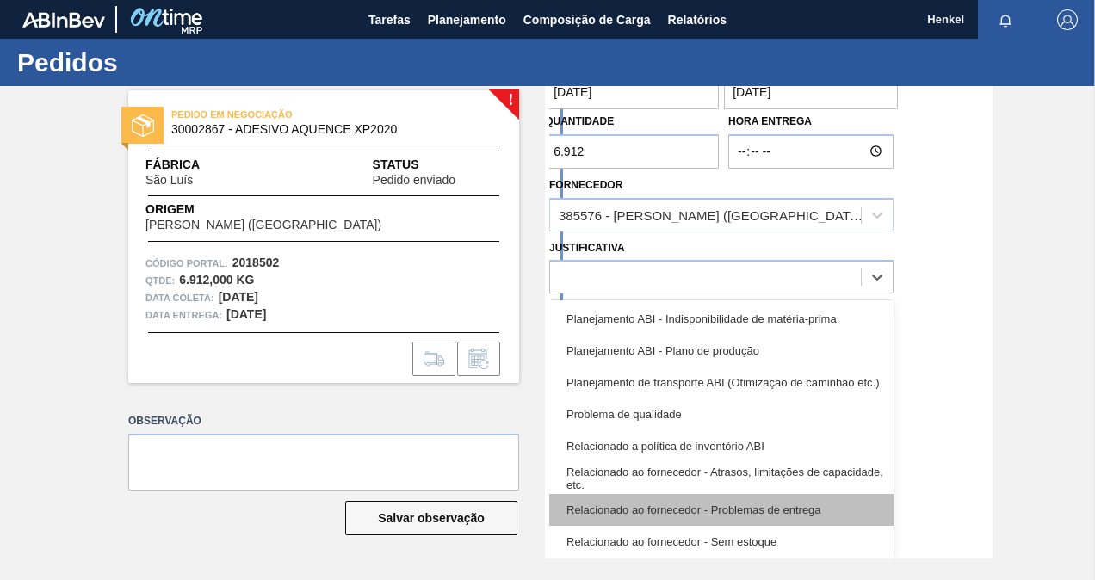
scroll to position [322, 0]
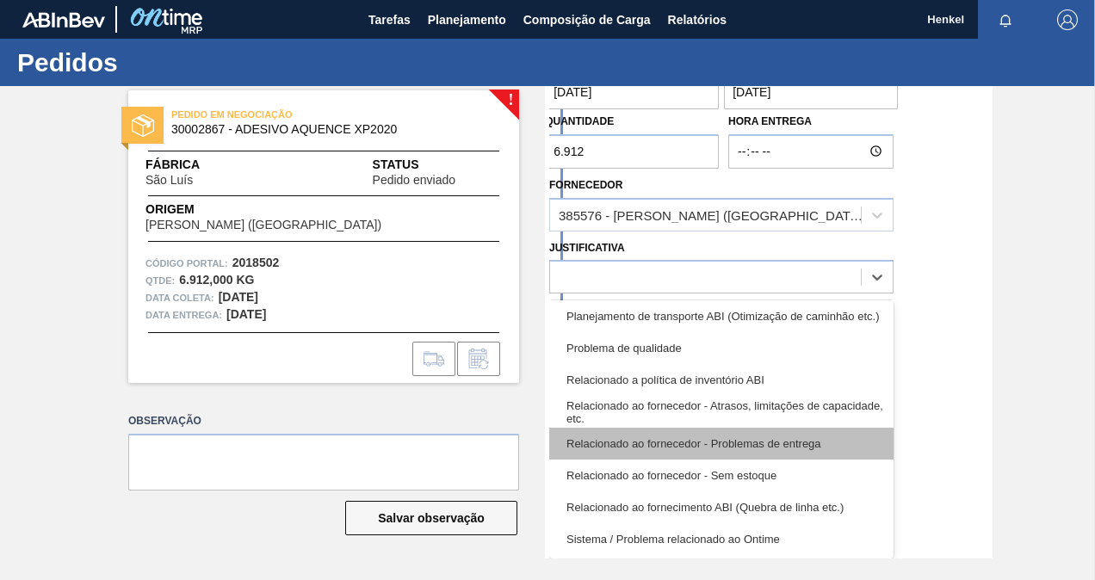
click at [751, 444] on div "Relacionado ao fornecedor - Problemas de entrega" at bounding box center [721, 444] width 344 height 32
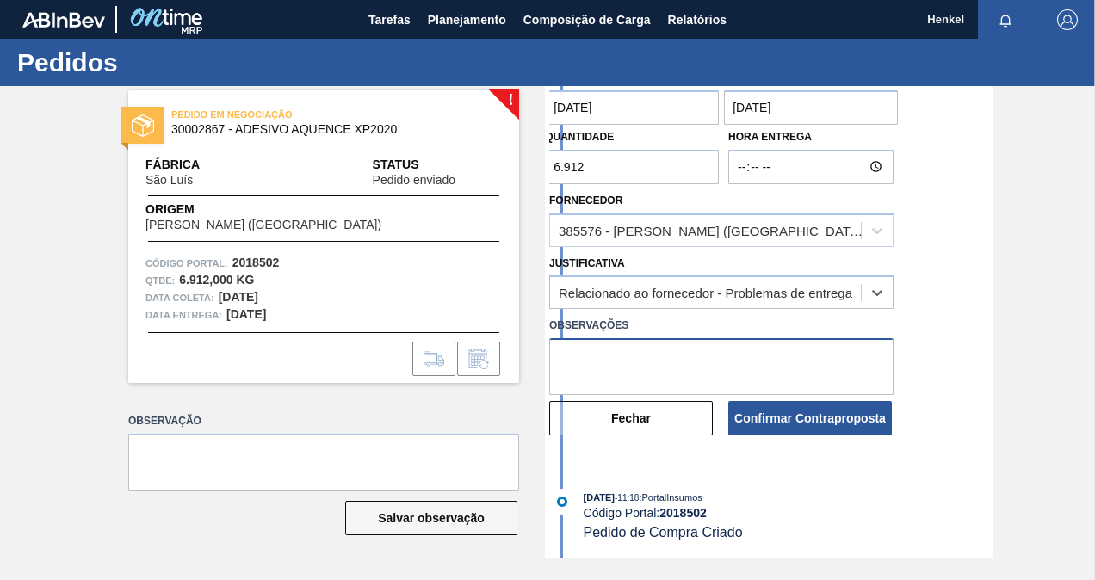
click at [692, 368] on textarea at bounding box center [721, 366] width 344 height 57
paste textarea "Data ajustada de acordo com lead time da unidade"
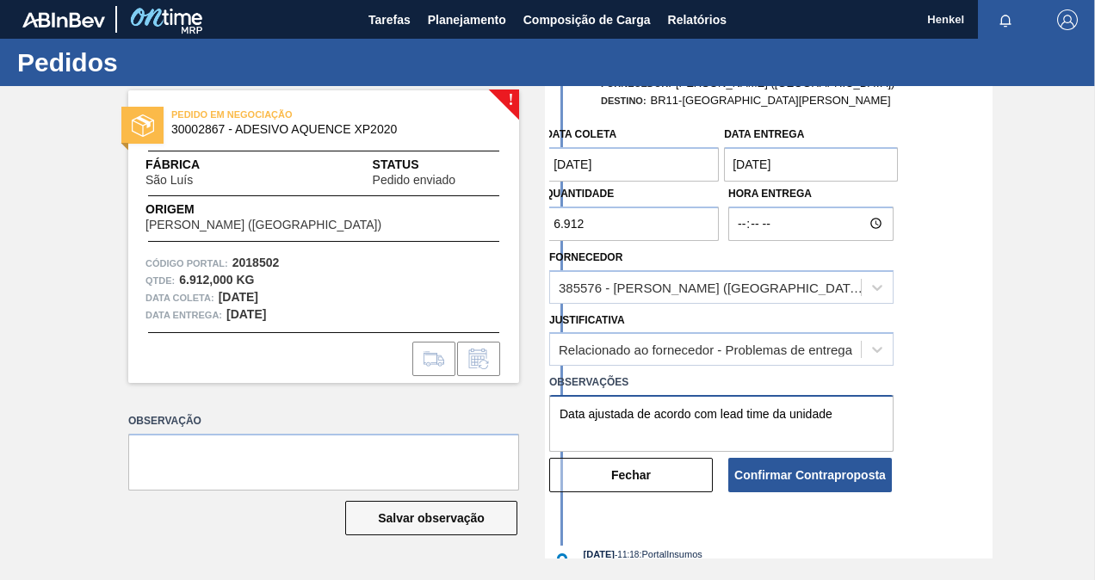
scroll to position [88, 0]
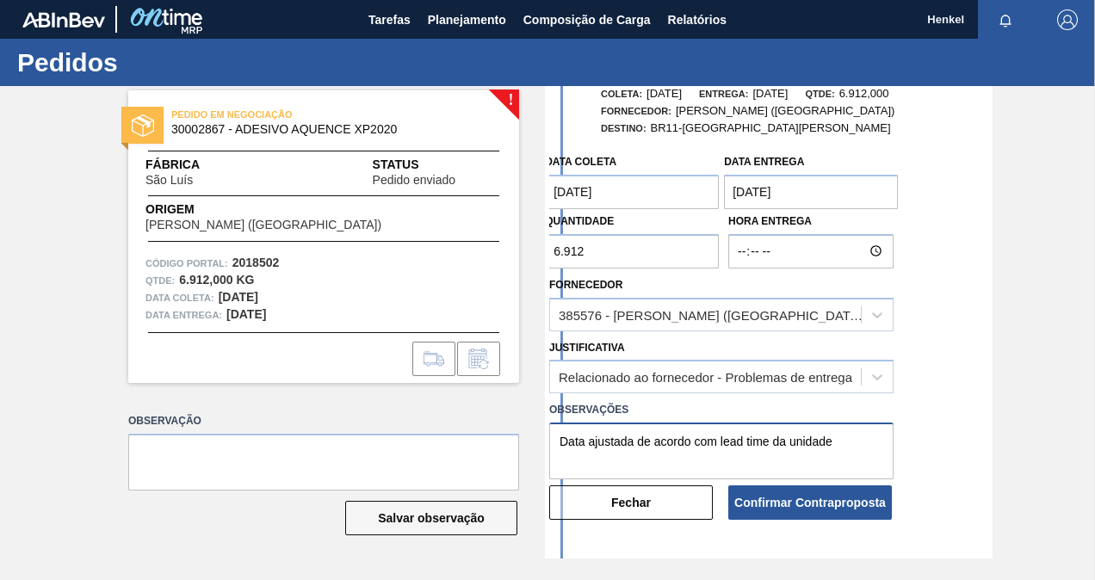
type textarea "Data ajustada de acordo com lead time da unidade"
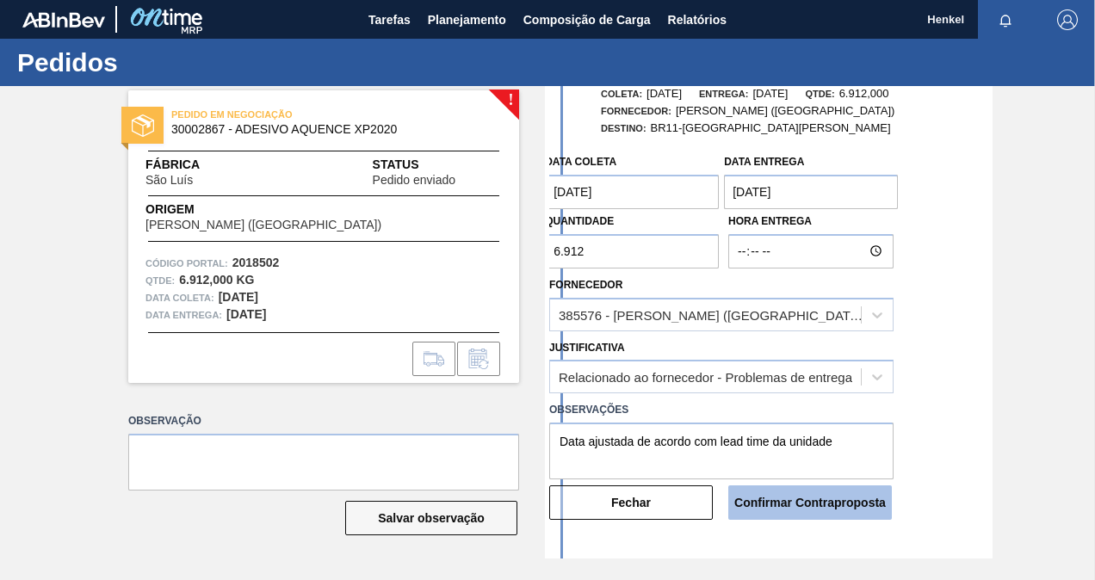
click at [783, 502] on button "Confirmar Contraproposta" at bounding box center [810, 502] width 164 height 34
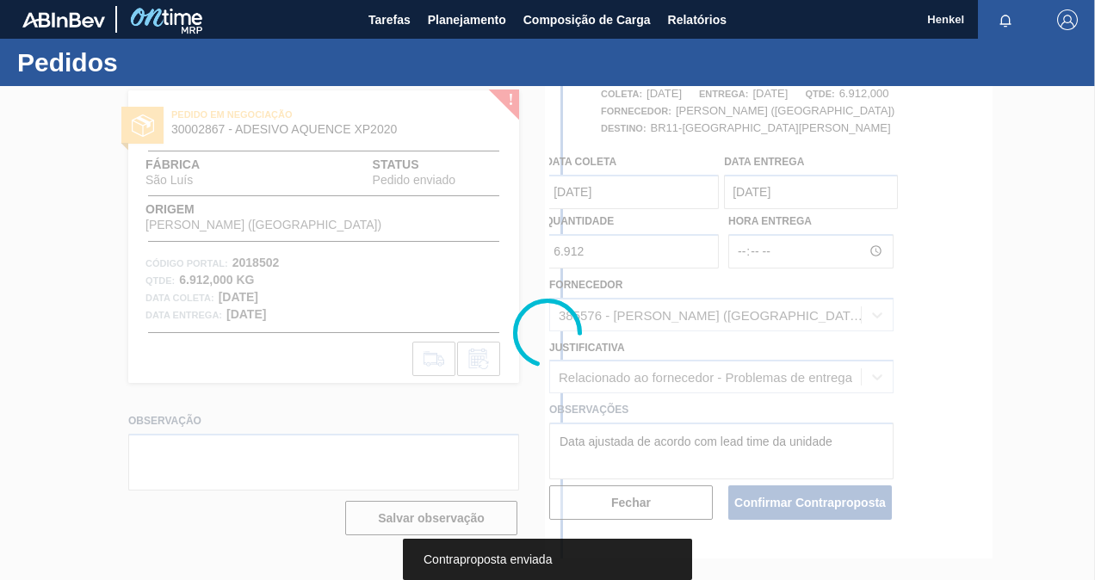
scroll to position [0, 0]
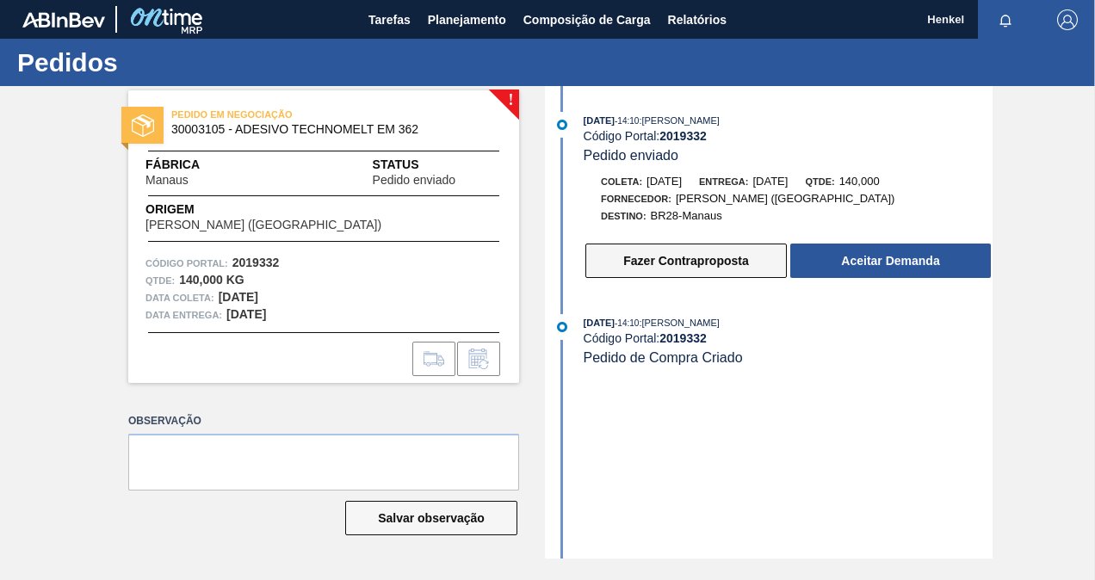
click at [721, 256] on button "Fazer Contraproposta" at bounding box center [685, 261] width 201 height 34
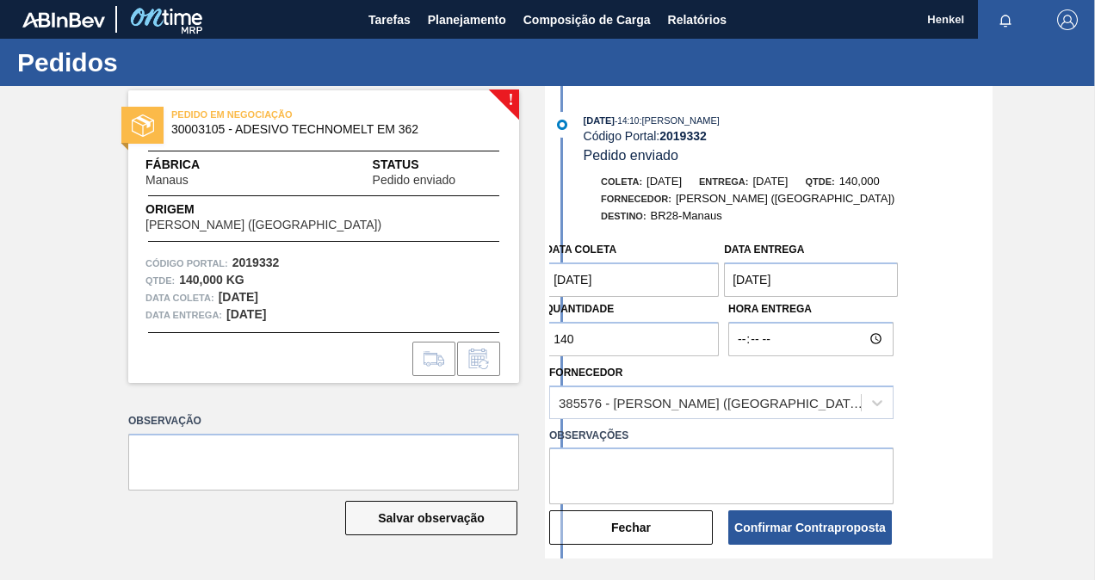
click at [866, 287] on entrega "[DATE]" at bounding box center [811, 280] width 174 height 34
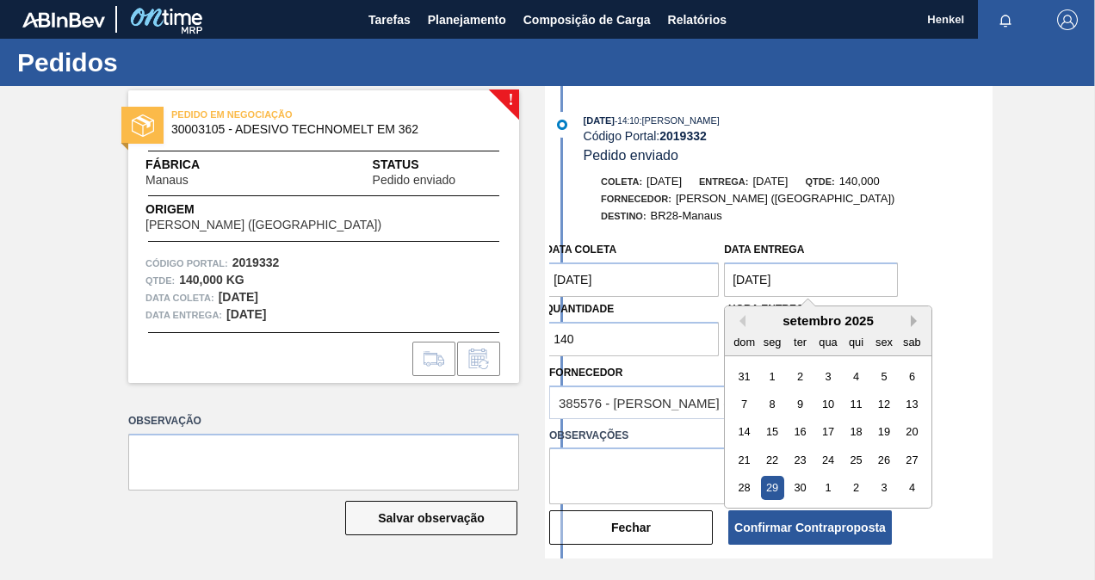
click at [918, 323] on button "Next Month" at bounding box center [917, 321] width 12 height 12
click at [835, 406] on div "8" at bounding box center [828, 403] width 23 height 23
type entrega "08/10/2025"
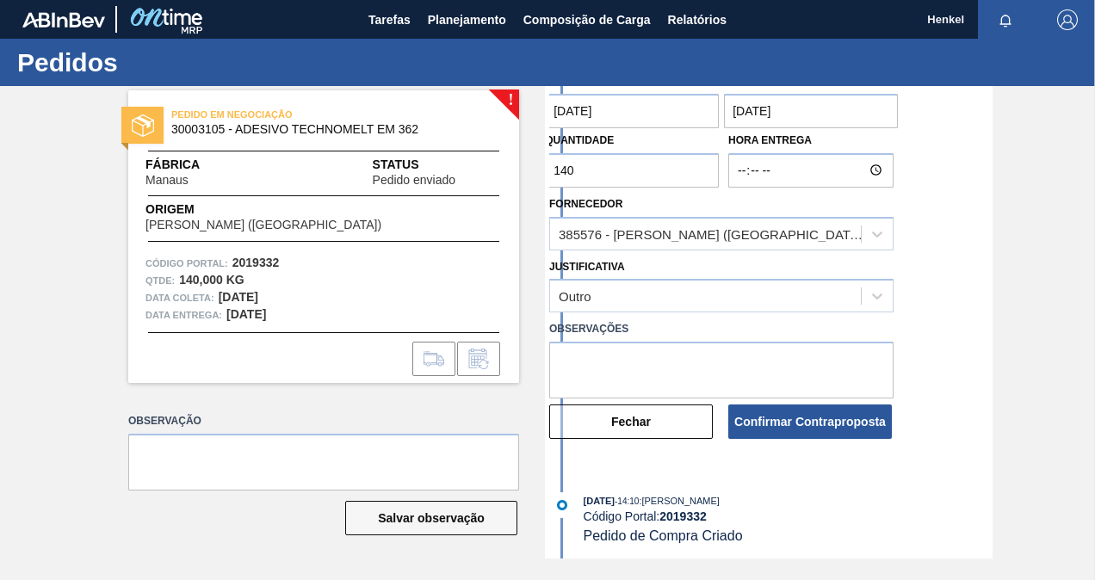
scroll to position [174, 0]
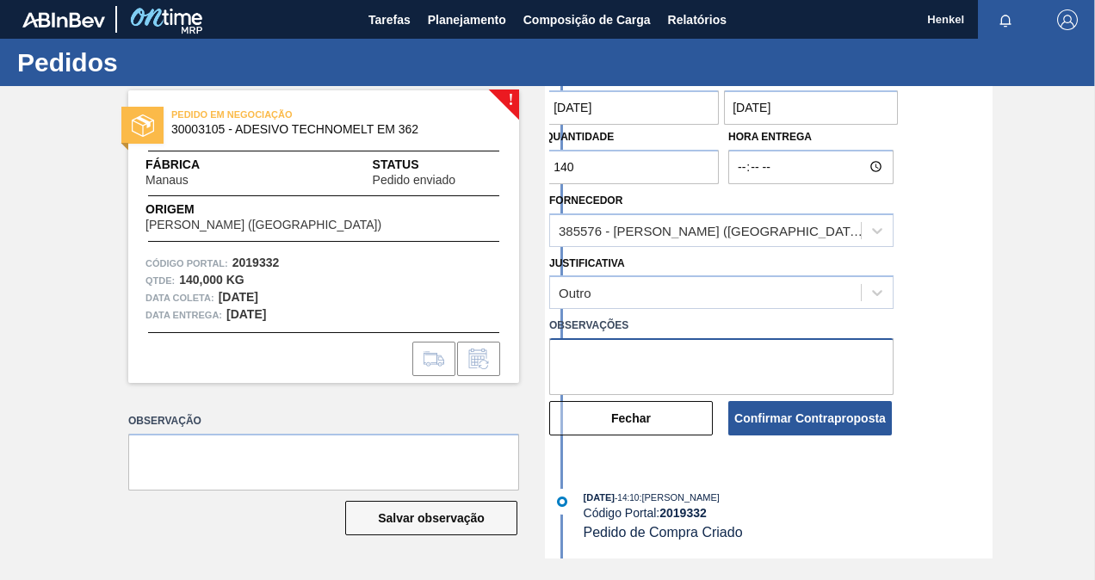
click at [777, 367] on textarea at bounding box center [721, 366] width 344 height 57
paste textarea "Data ajustada de acordo com lead time da unidade"
type textarea "Data ajustada de acordo com lead time da unidade"
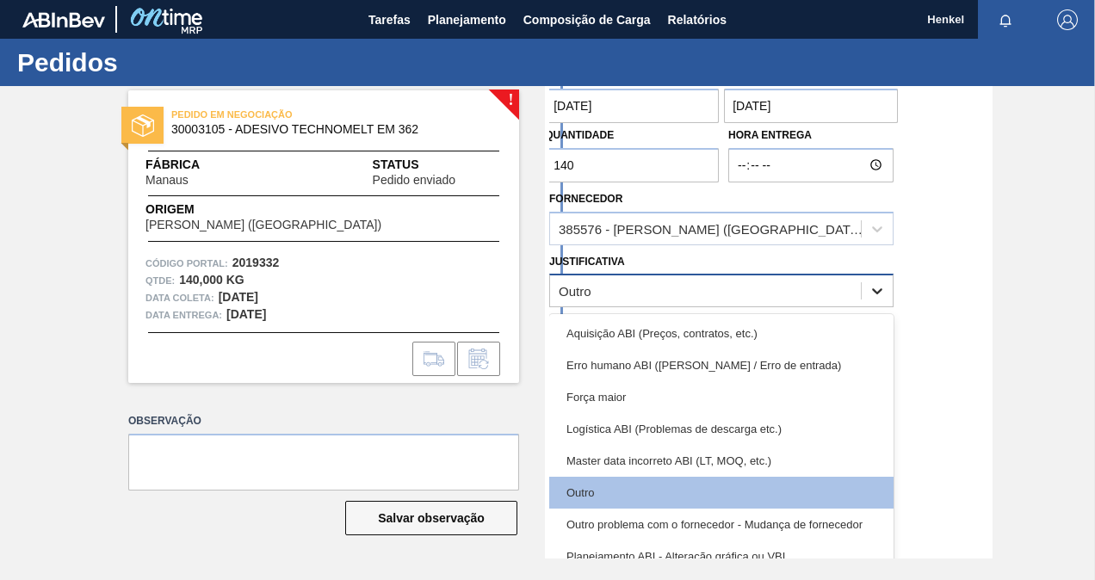
click at [863, 291] on div at bounding box center [877, 290] width 31 height 31
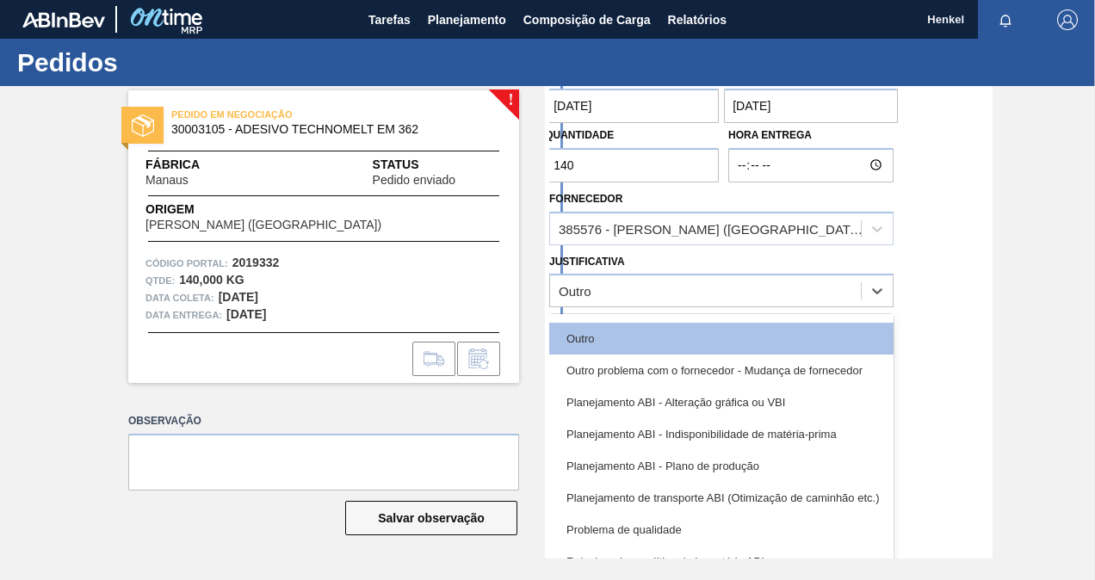
scroll to position [322, 0]
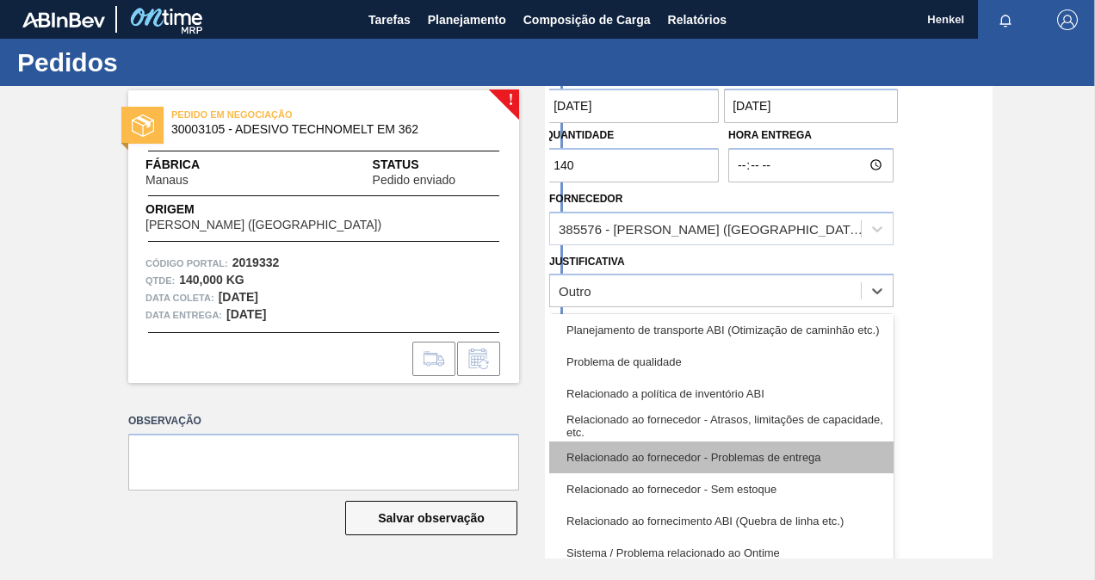
click at [749, 460] on div "Relacionado ao fornecedor - Problemas de entrega" at bounding box center [721, 458] width 344 height 32
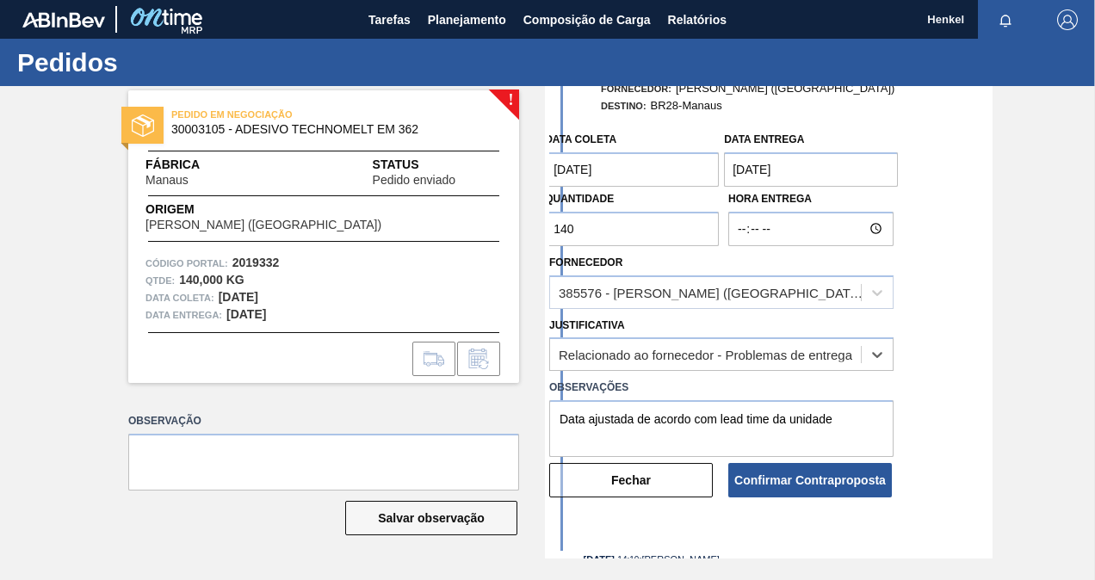
scroll to position [88, 0]
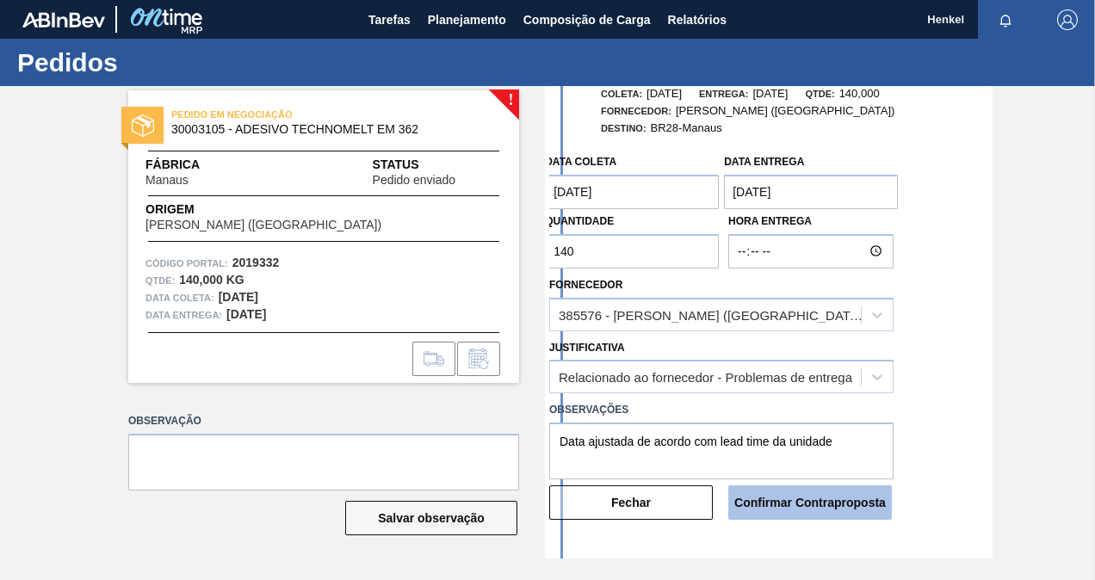
click at [778, 505] on button "Confirmar Contraproposta" at bounding box center [810, 502] width 164 height 34
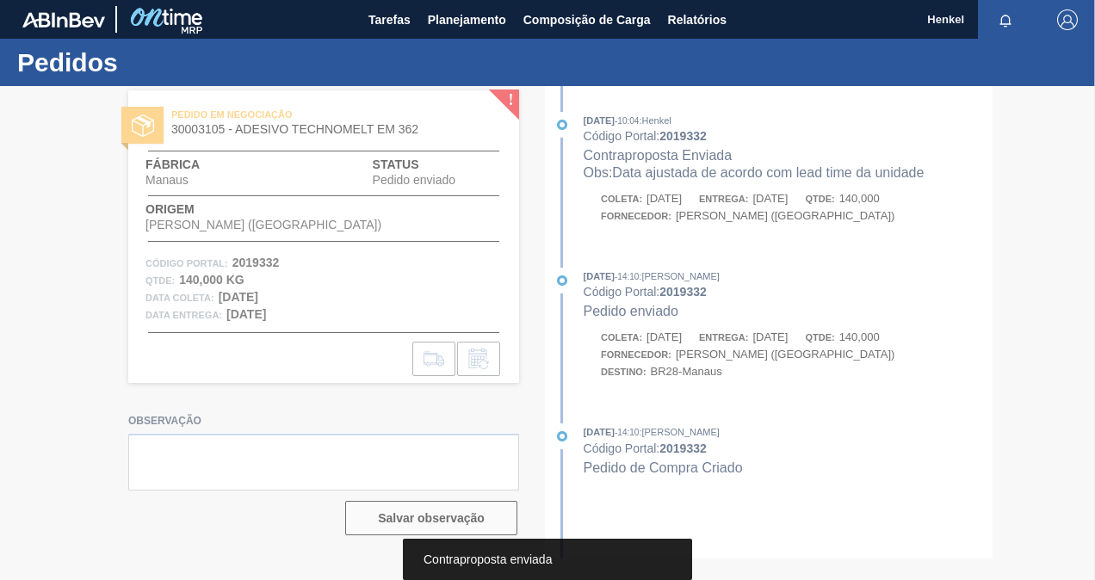
scroll to position [0, 0]
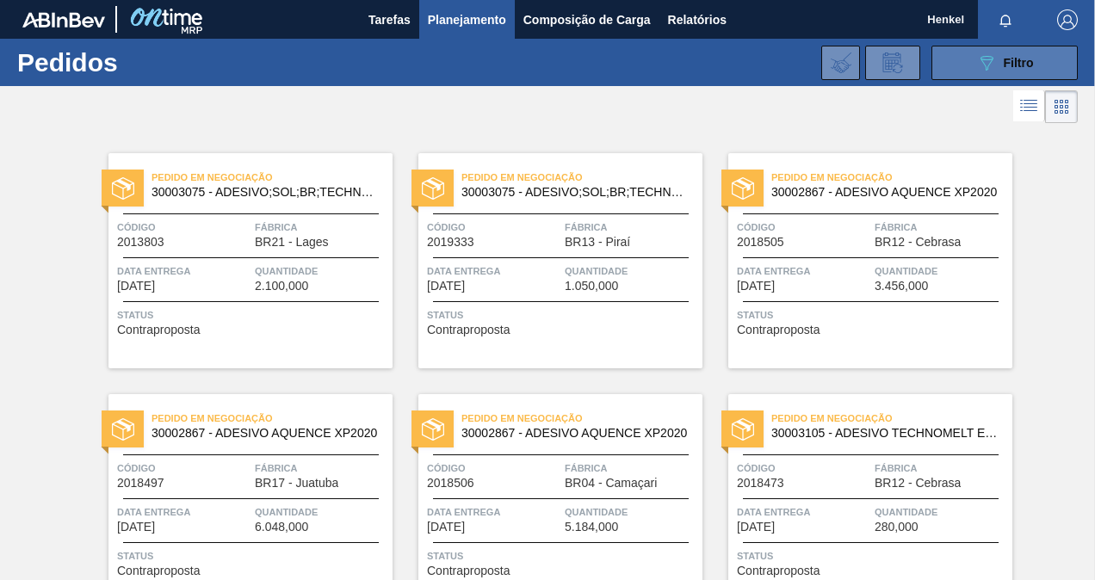
click at [1037, 47] on button "089F7B8B-B2A5-4AFE-B5C0-19BA573D28AC Filtro" at bounding box center [1004, 63] width 146 height 34
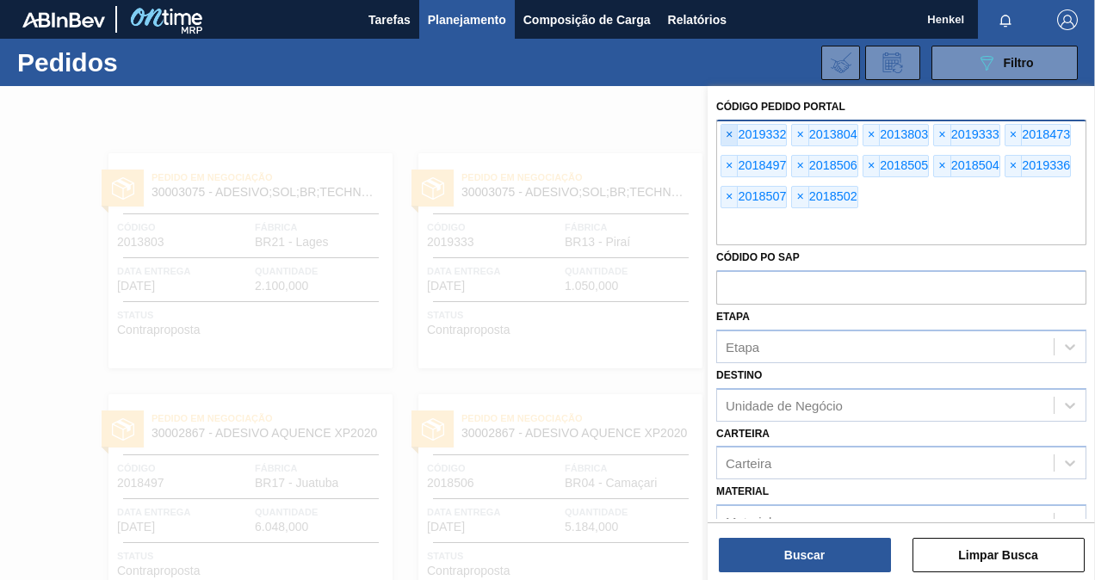
click at [730, 131] on span "×" at bounding box center [729, 135] width 16 height 21
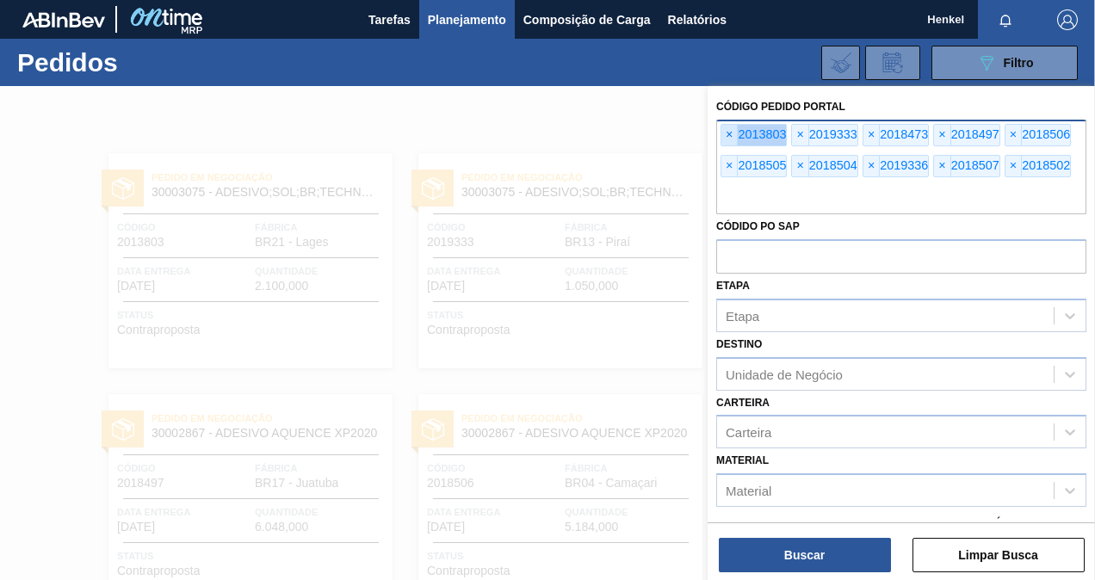
click at [730, 131] on span "×" at bounding box center [729, 135] width 16 height 21
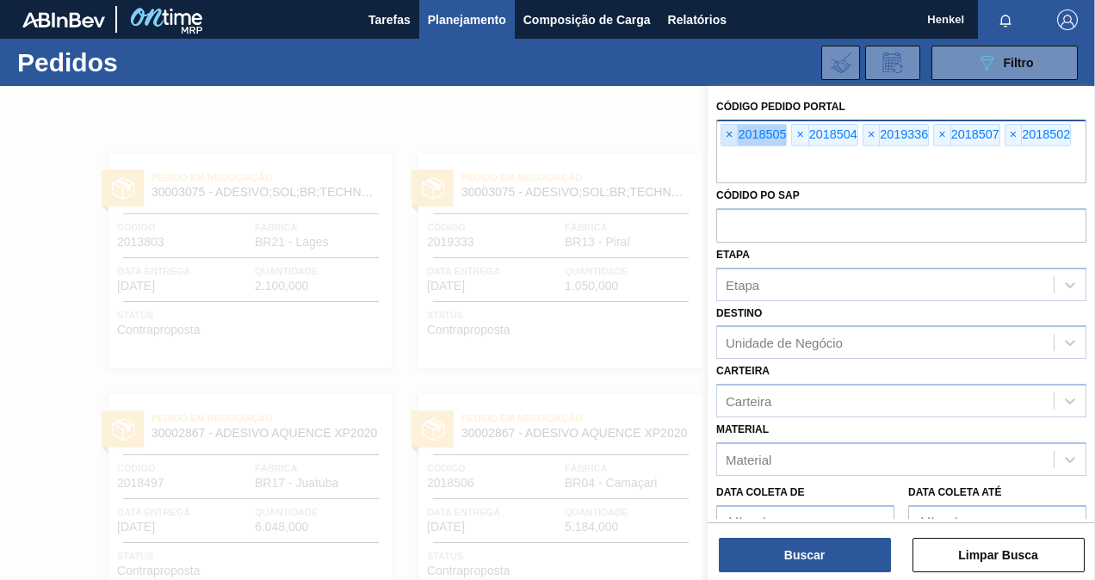
click at [730, 131] on span "×" at bounding box center [729, 135] width 16 height 21
click at [730, 133] on span "×" at bounding box center [729, 135] width 16 height 21
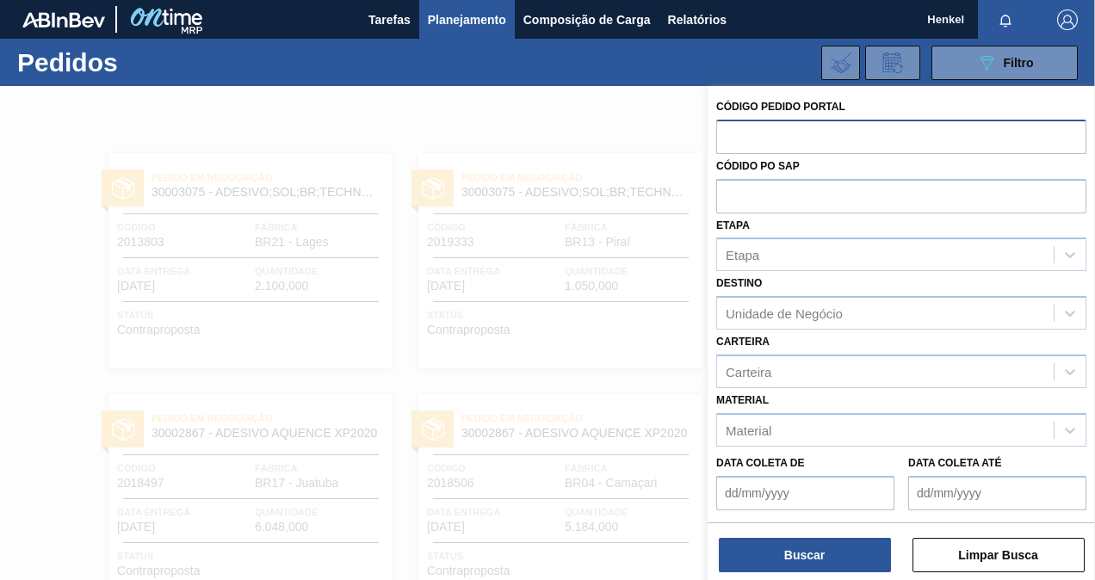
paste input "text"
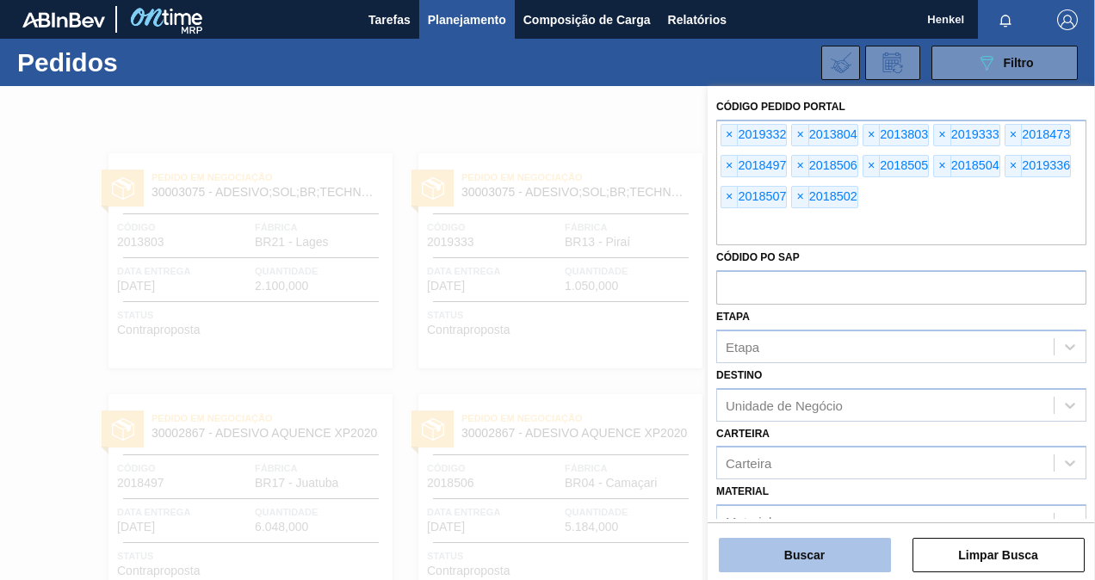
click at [835, 546] on button "Buscar" at bounding box center [805, 555] width 172 height 34
